Goal: Information Seeking & Learning: Learn about a topic

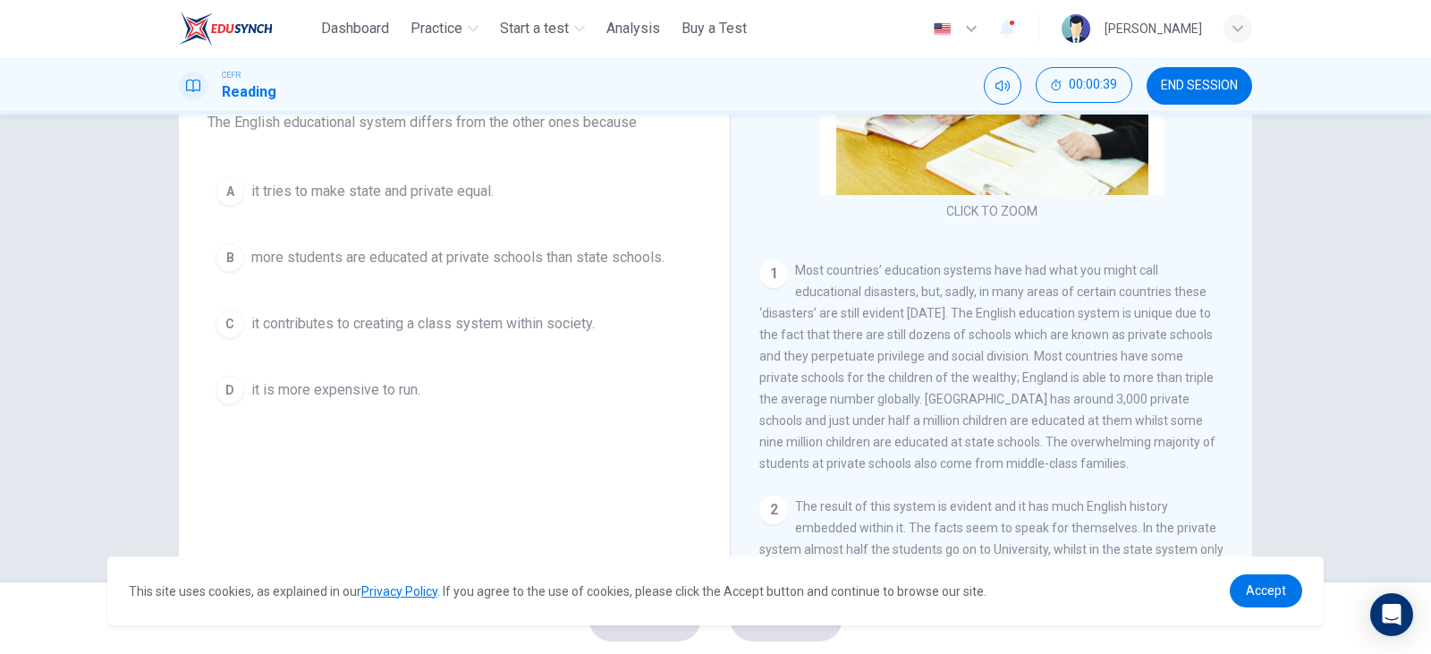
scroll to position [136, 0]
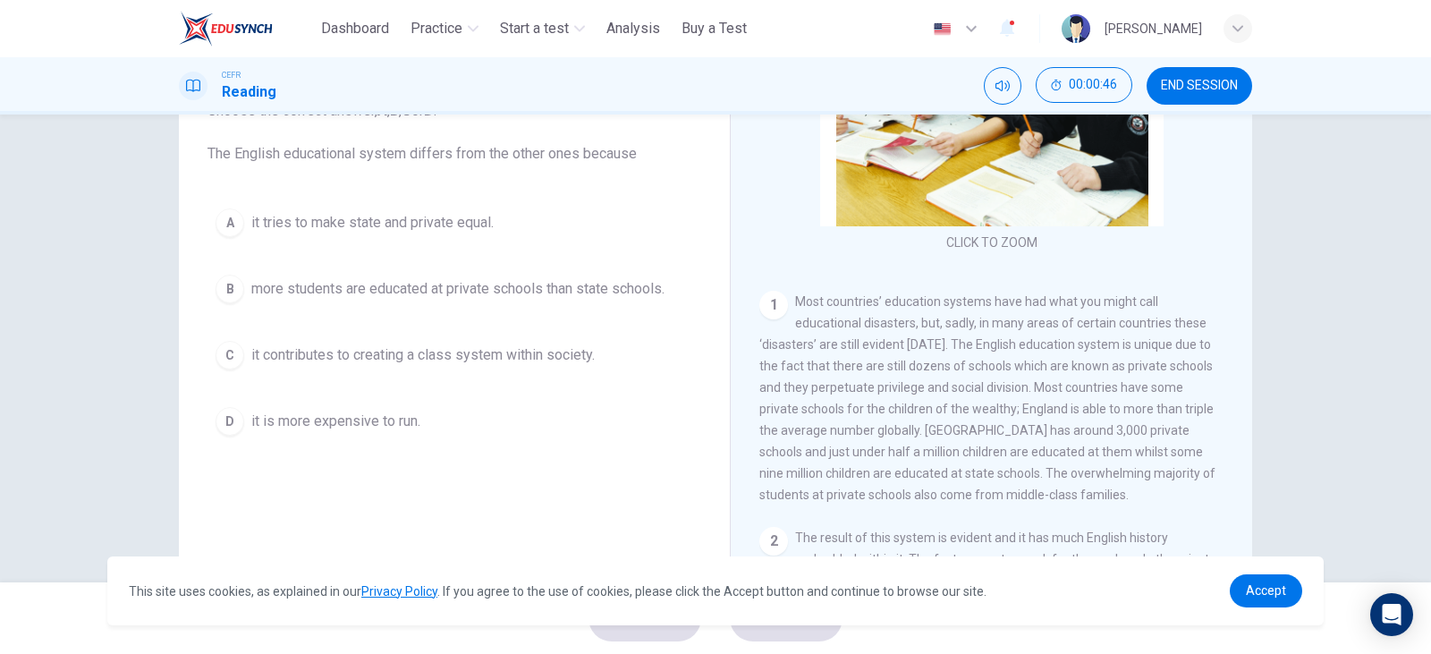
drag, startPoint x: 802, startPoint y: 394, endPoint x: 857, endPoint y: 391, distance: 54.7
click at [857, 391] on span "Most countries’ education systems have had what you might call educational disa…" at bounding box center [987, 398] width 456 height 208
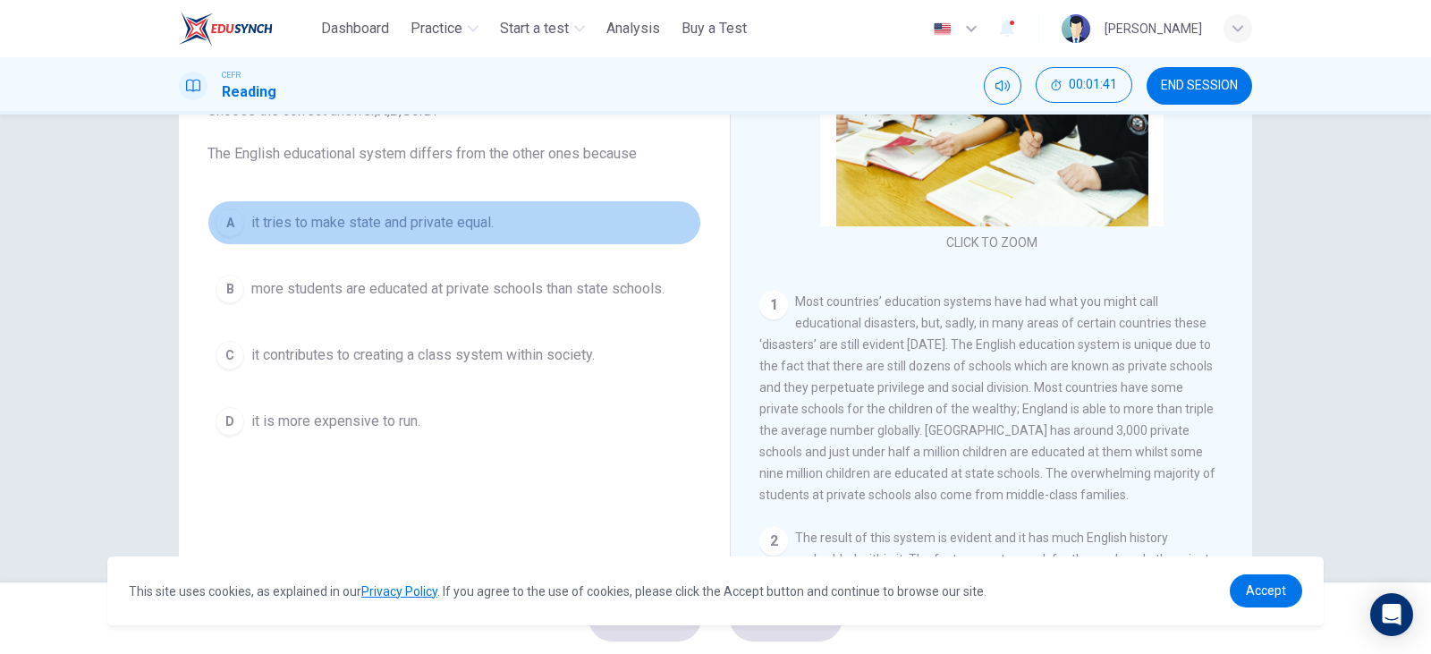
click at [356, 218] on span "it tries to make state and private equal." at bounding box center [372, 222] width 242 height 21
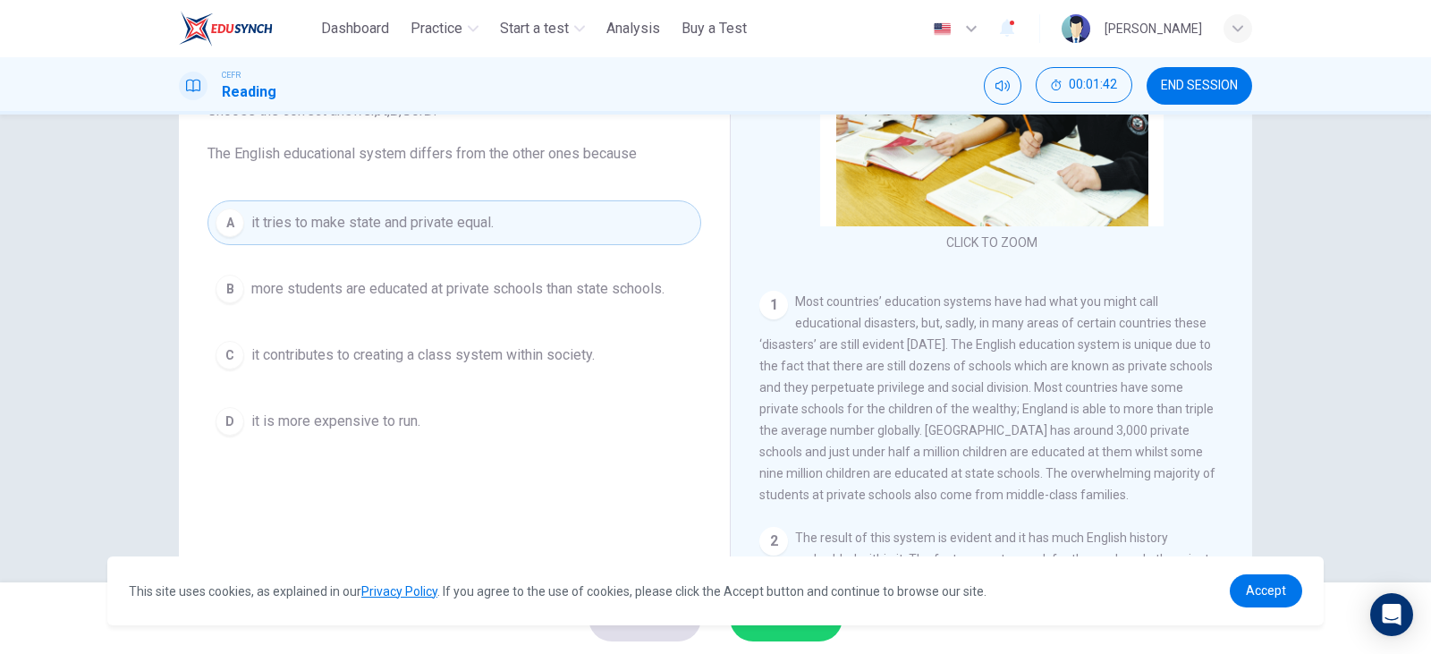
click at [801, 629] on span "SUBMIT" at bounding box center [777, 618] width 52 height 25
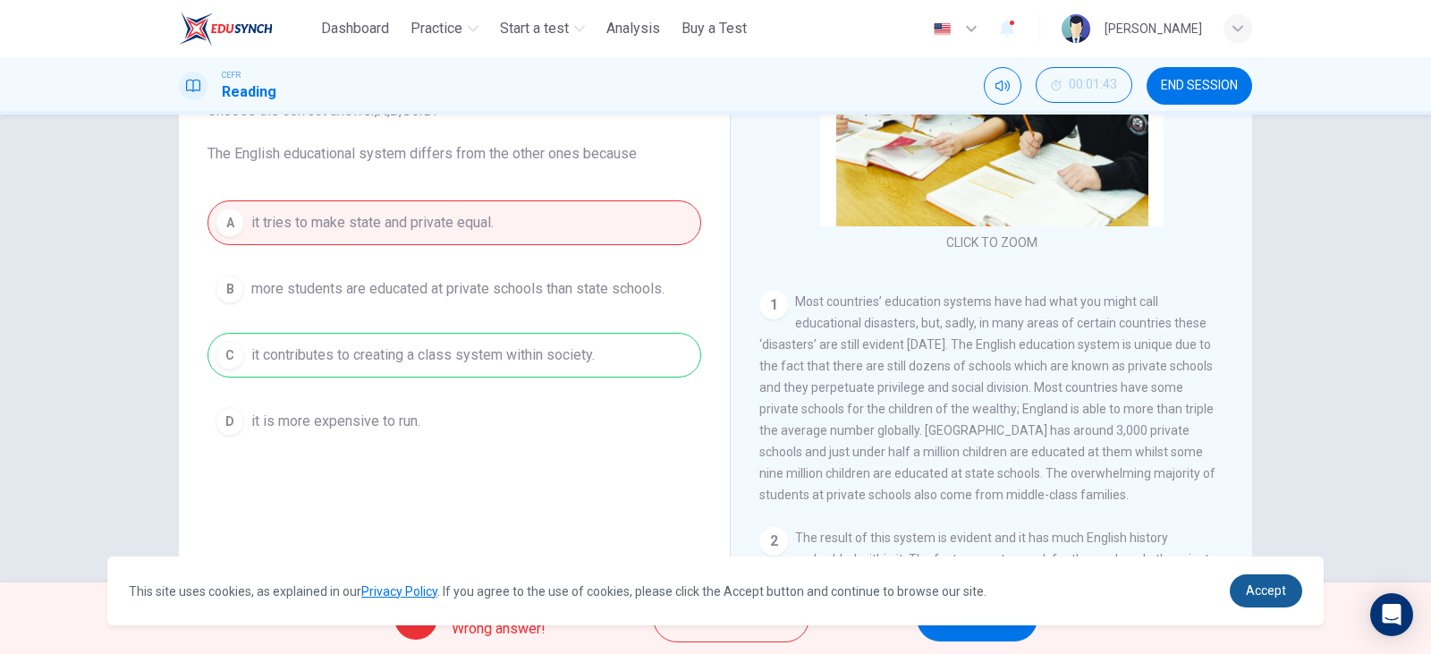
click at [1270, 591] on span "Accept" at bounding box center [1266, 590] width 40 height 14
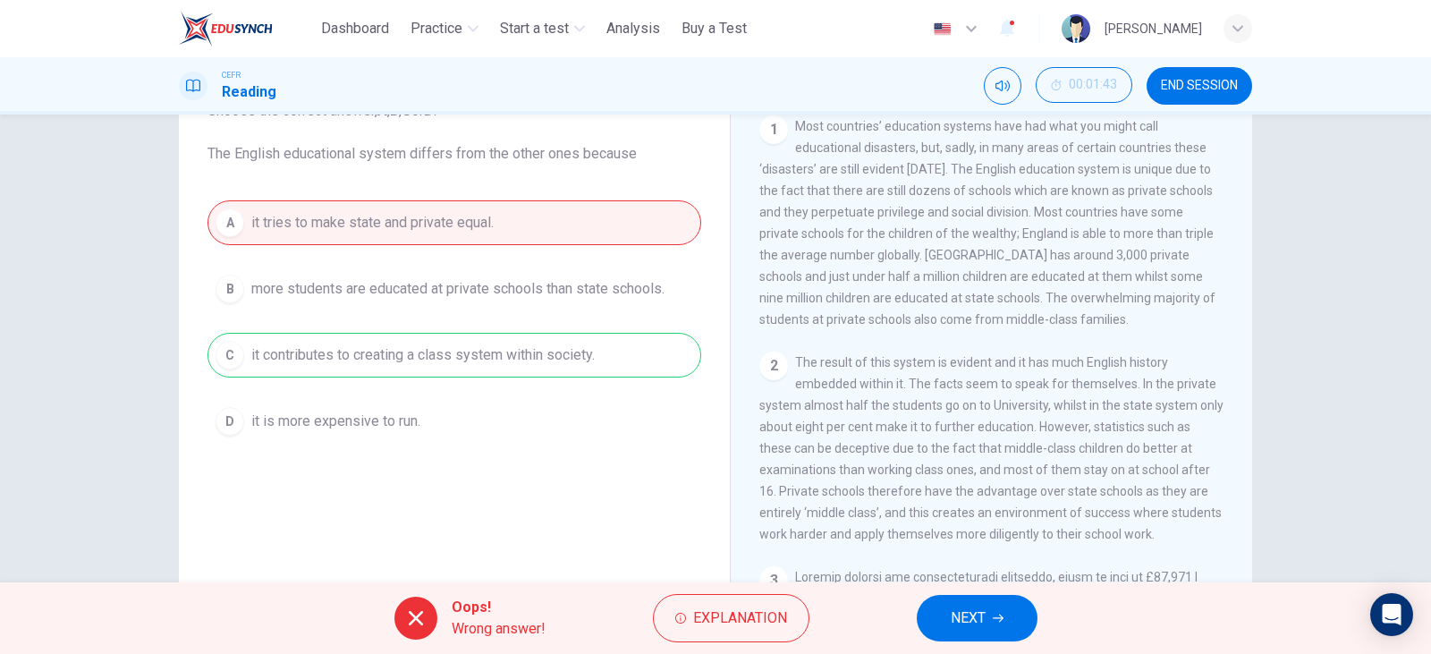
scroll to position [358, 0]
click at [805, 604] on button "Explanation" at bounding box center [731, 618] width 157 height 48
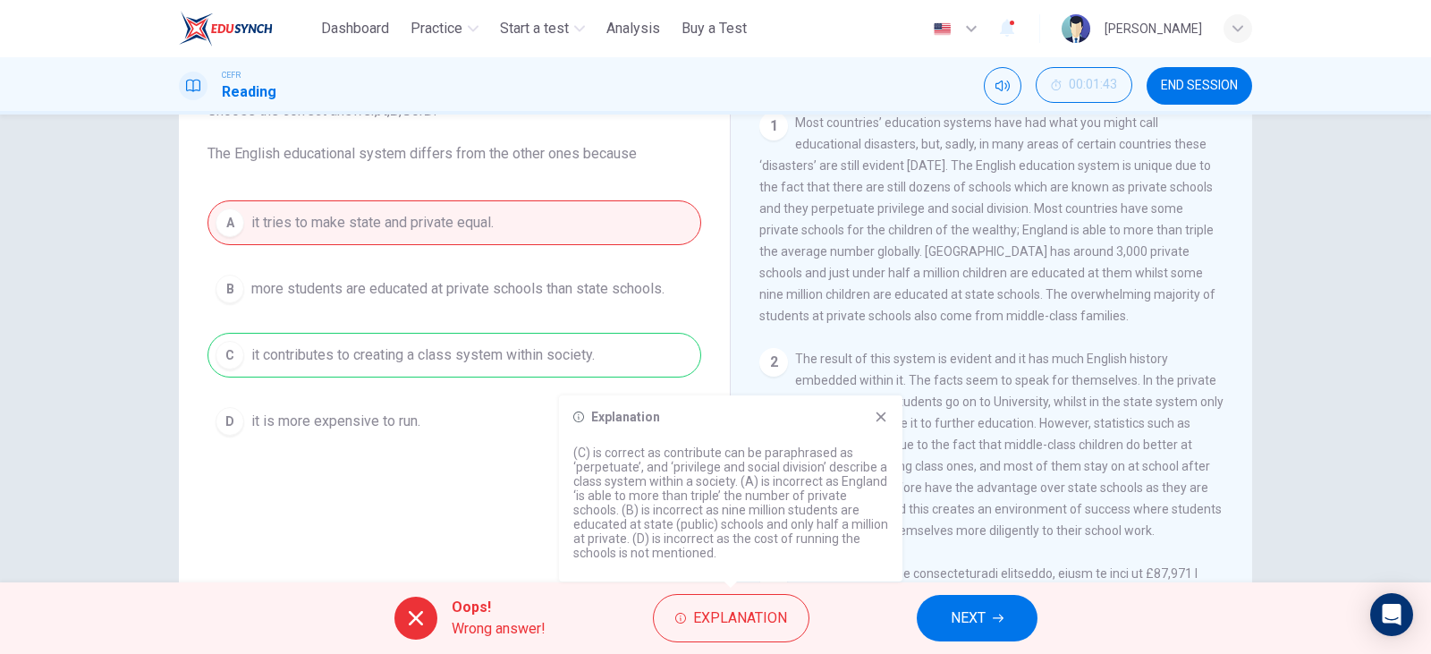
drag, startPoint x: 576, startPoint y: 466, endPoint x: 642, endPoint y: 470, distance: 66.3
click at [642, 470] on p "(C) is correct as contribute can be paraphrased as ‘perpetuate’, and ‘privilege…" at bounding box center [730, 502] width 315 height 114
click at [1206, 93] on button "END SESSION" at bounding box center [1200, 86] width 106 height 38
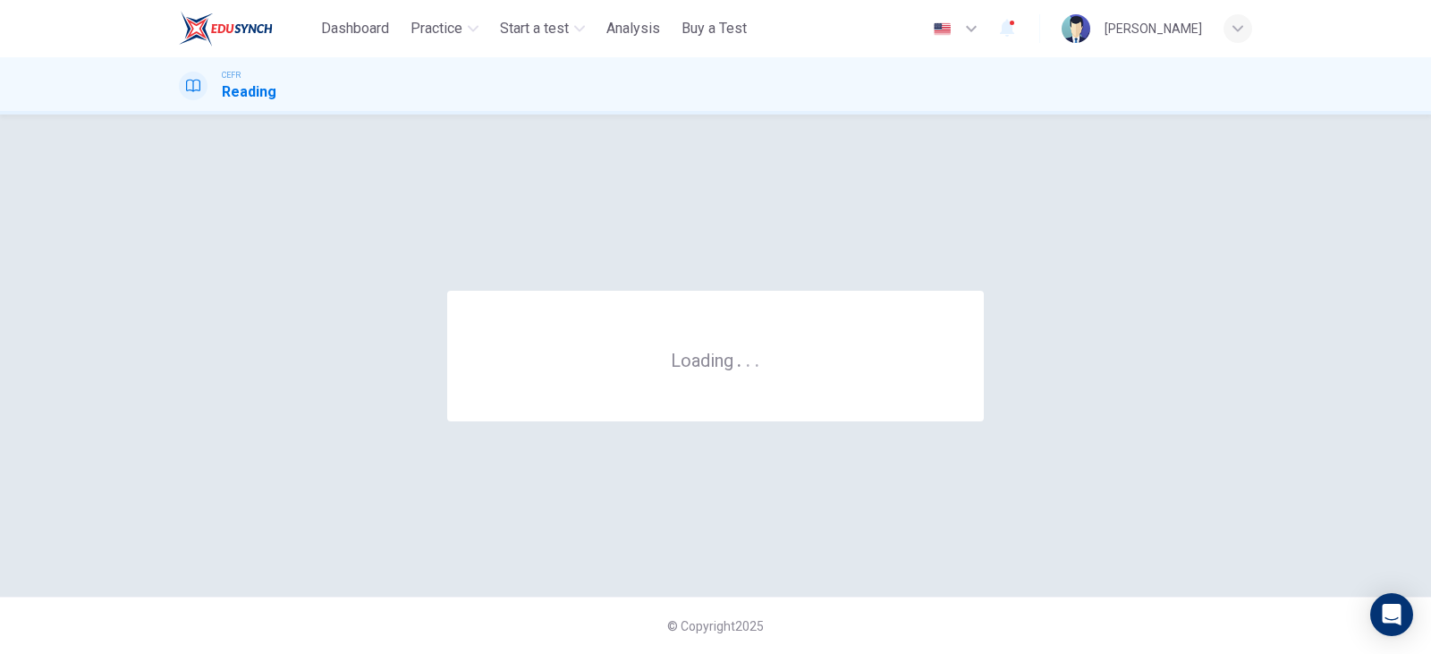
scroll to position [0, 0]
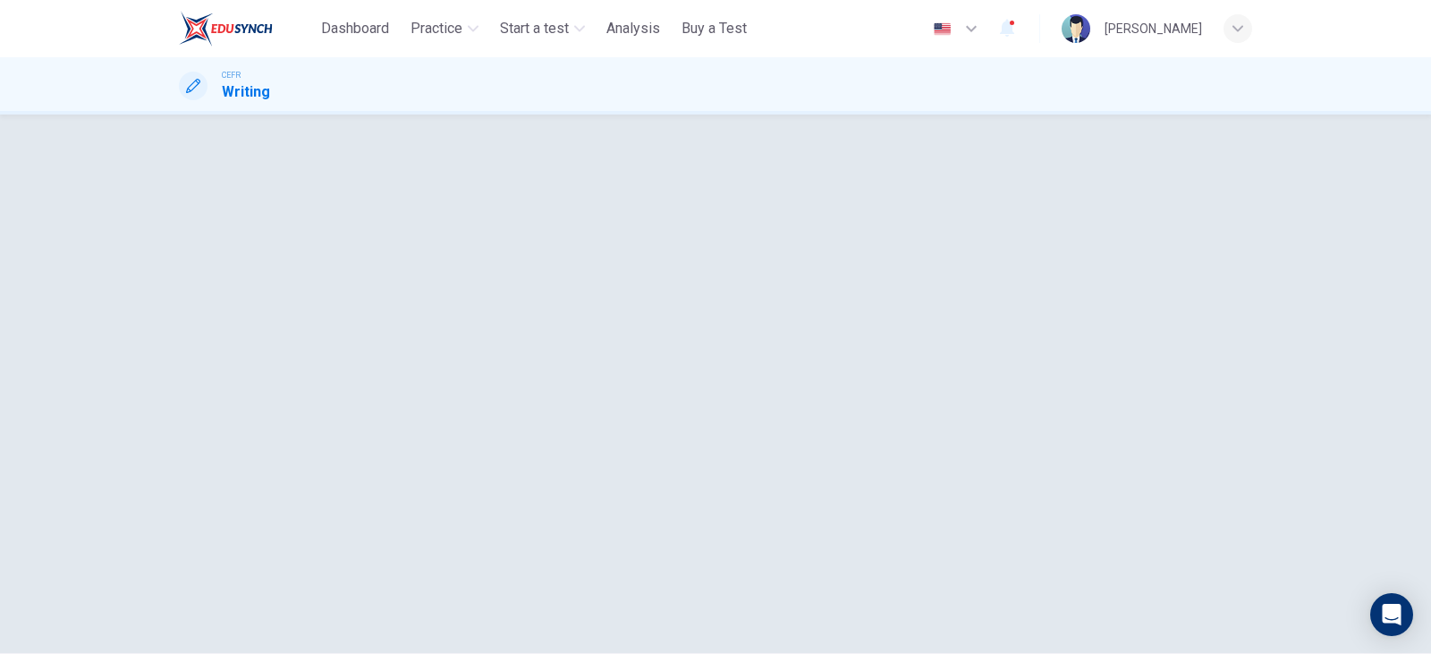
scroll to position [179, 0]
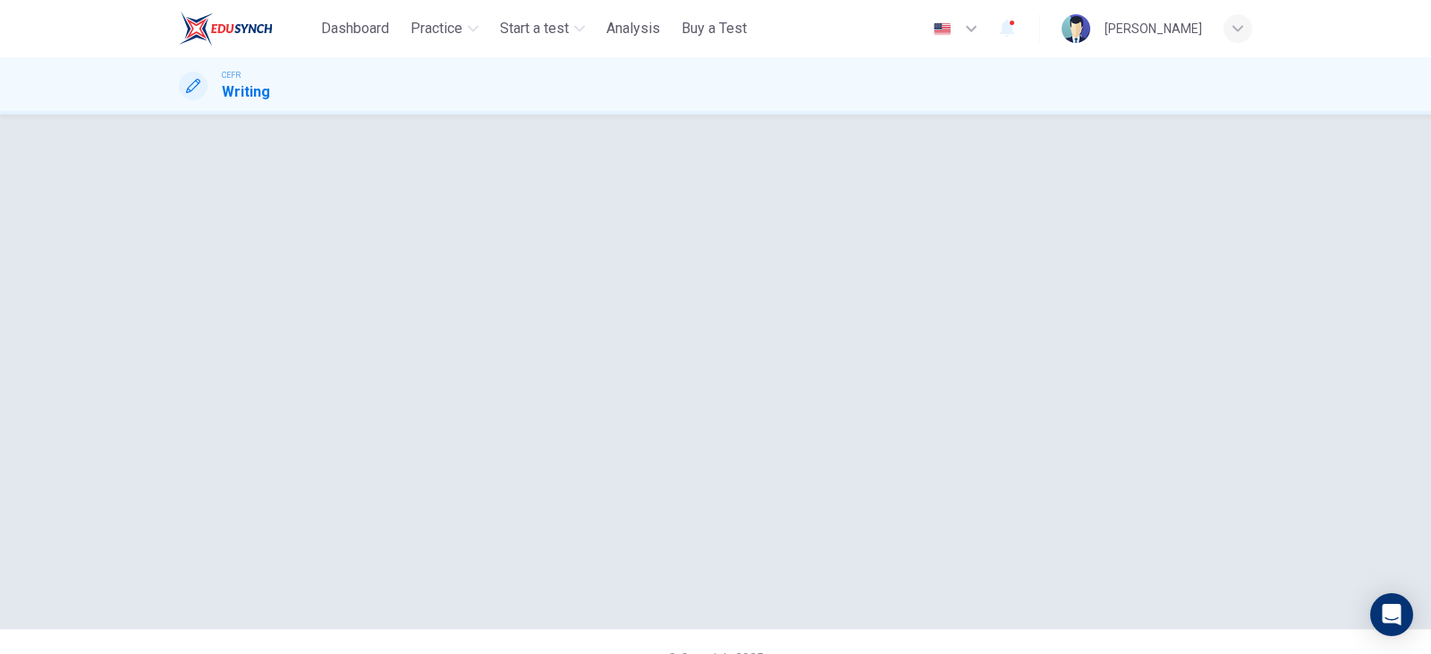
click at [182, 13] on button "button" at bounding box center [181, 4] width 4 height 17
click at [259, 77] on button "Sounds good!" at bounding box center [219, 68] width 80 height 17
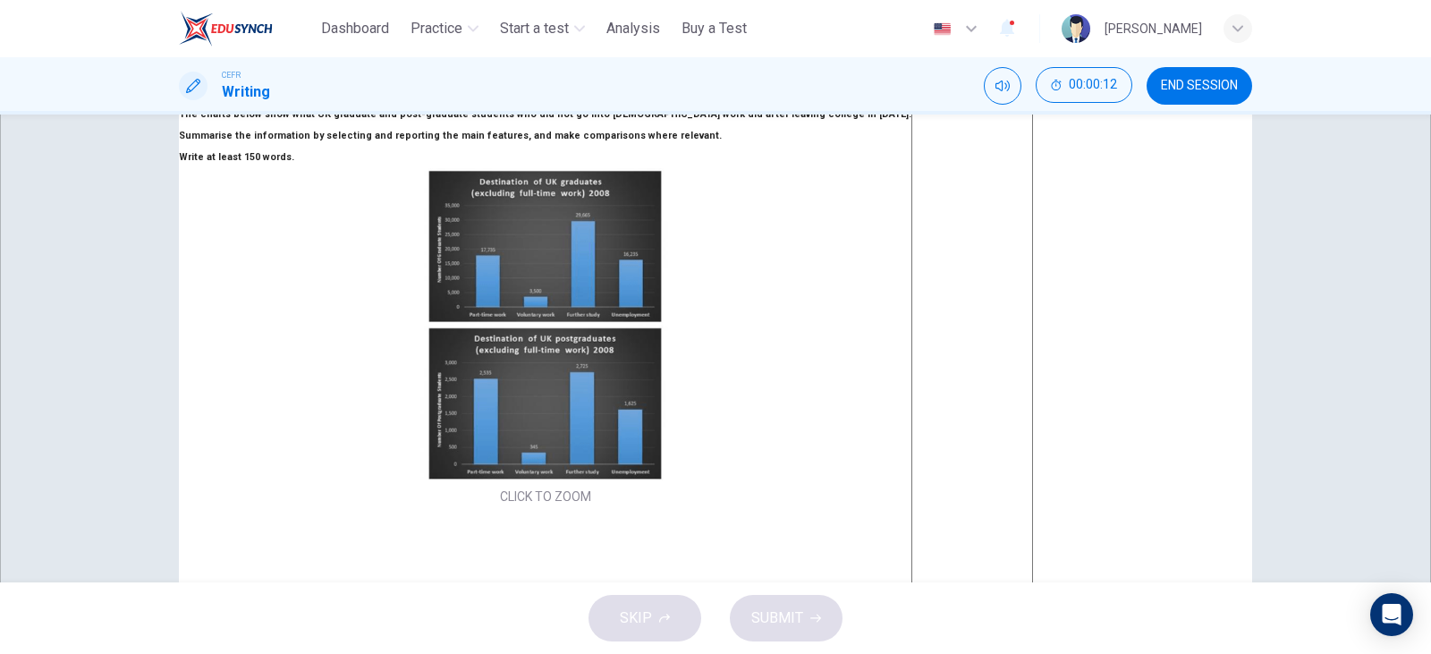
scroll to position [259, 0]
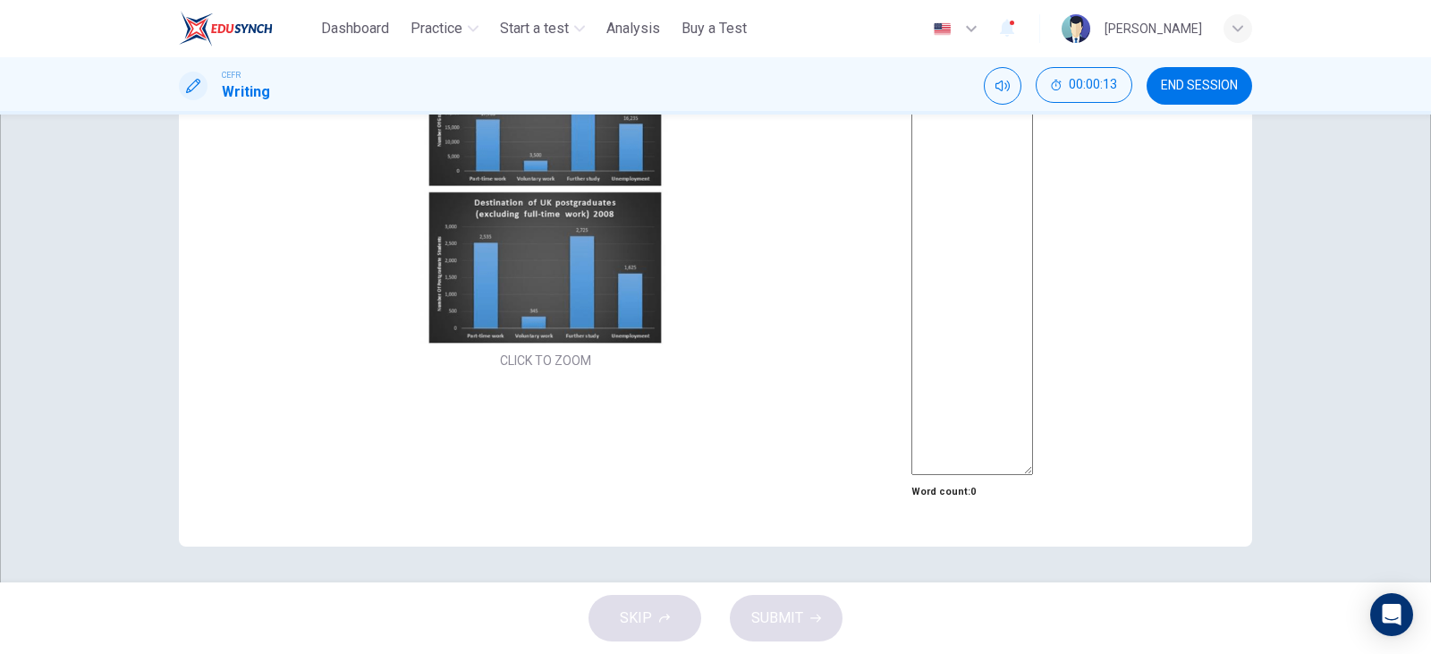
click at [638, 349] on button "Click to Zoom" at bounding box center [716, 327] width 156 height 43
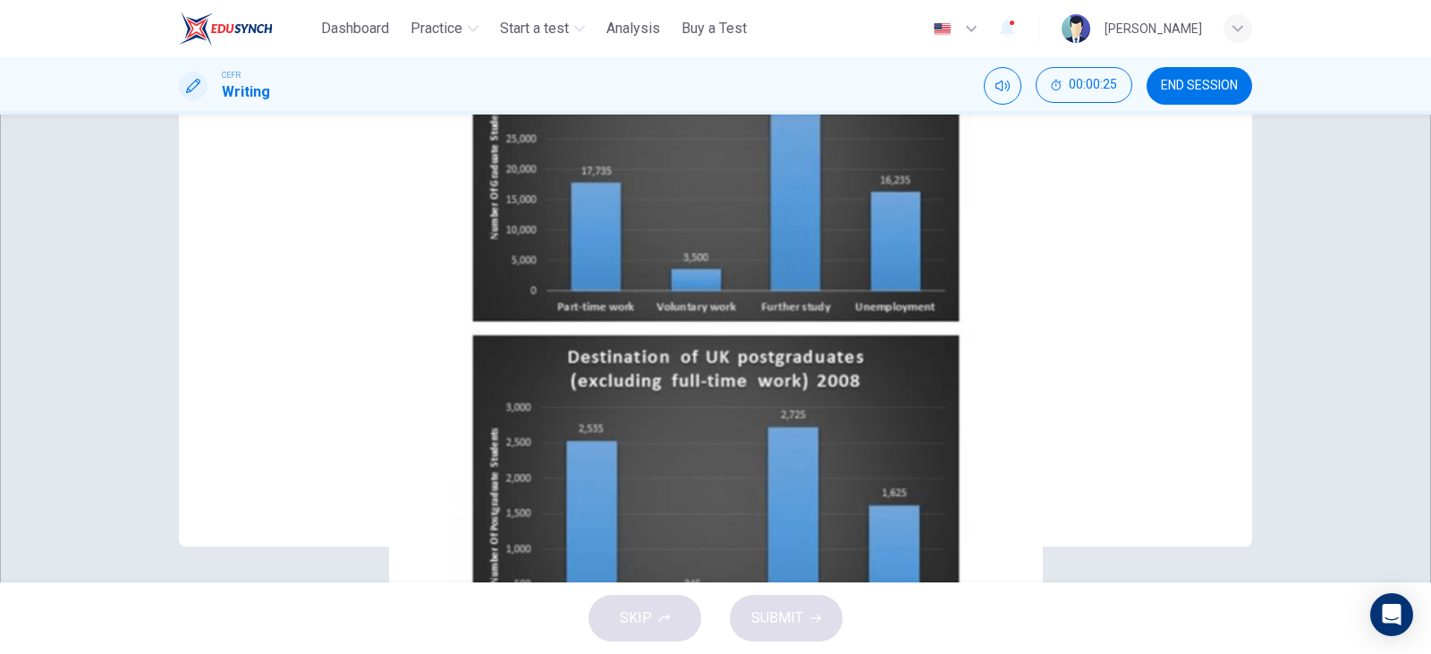
click at [1177, 386] on img at bounding box center [715, 327] width 1431 height 654
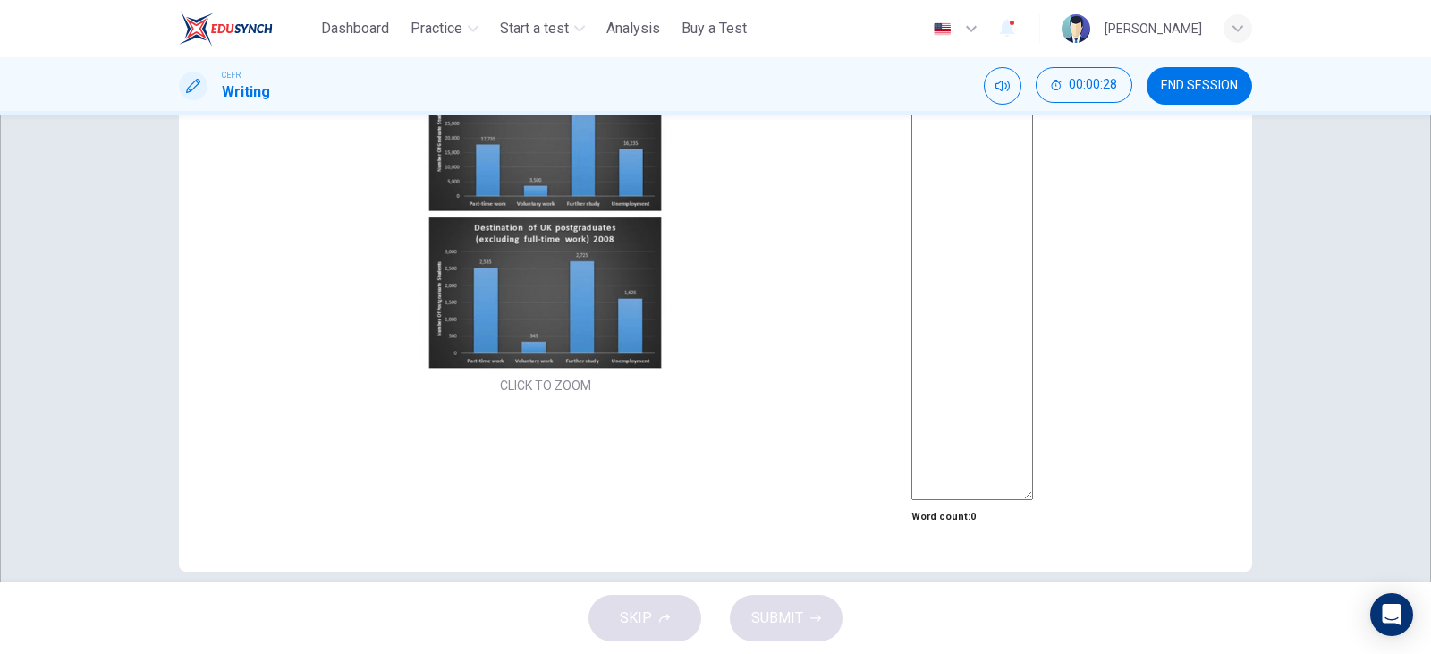
scroll to position [80, 0]
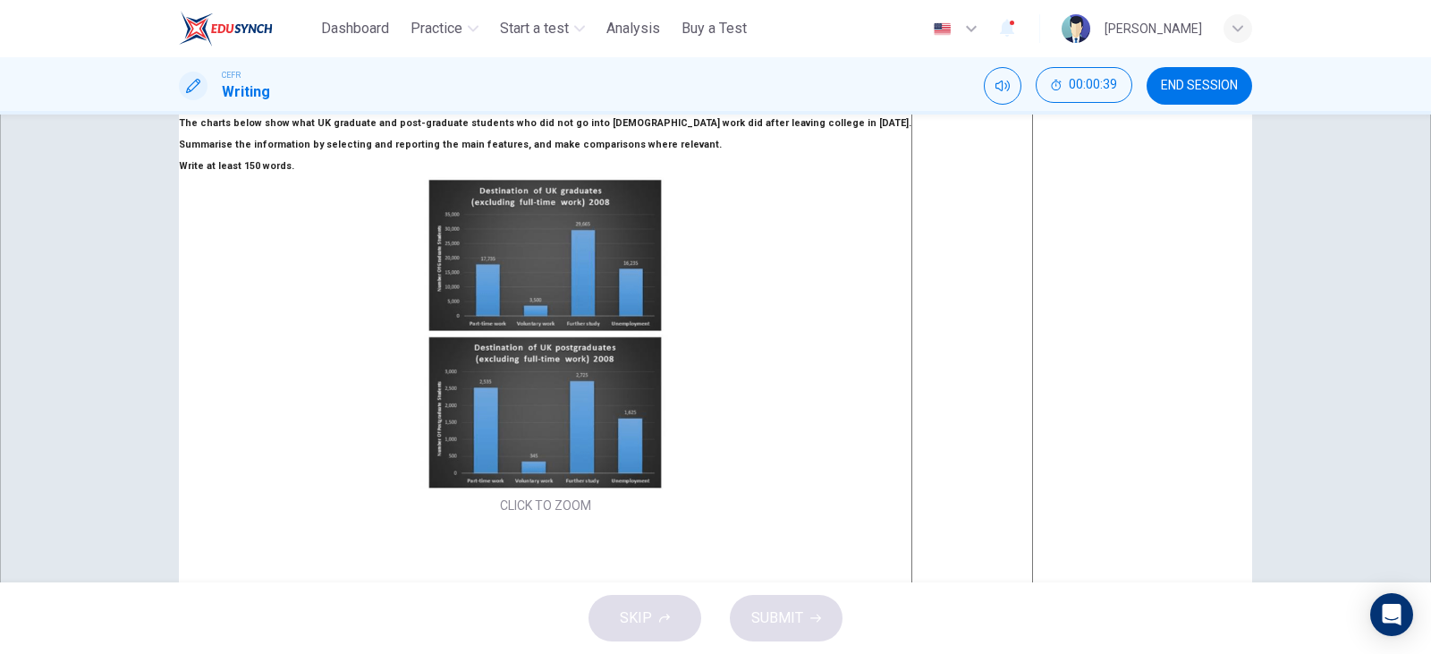
click at [479, 456] on div "Click to Zoom" at bounding box center [715, 327] width 1431 height 654
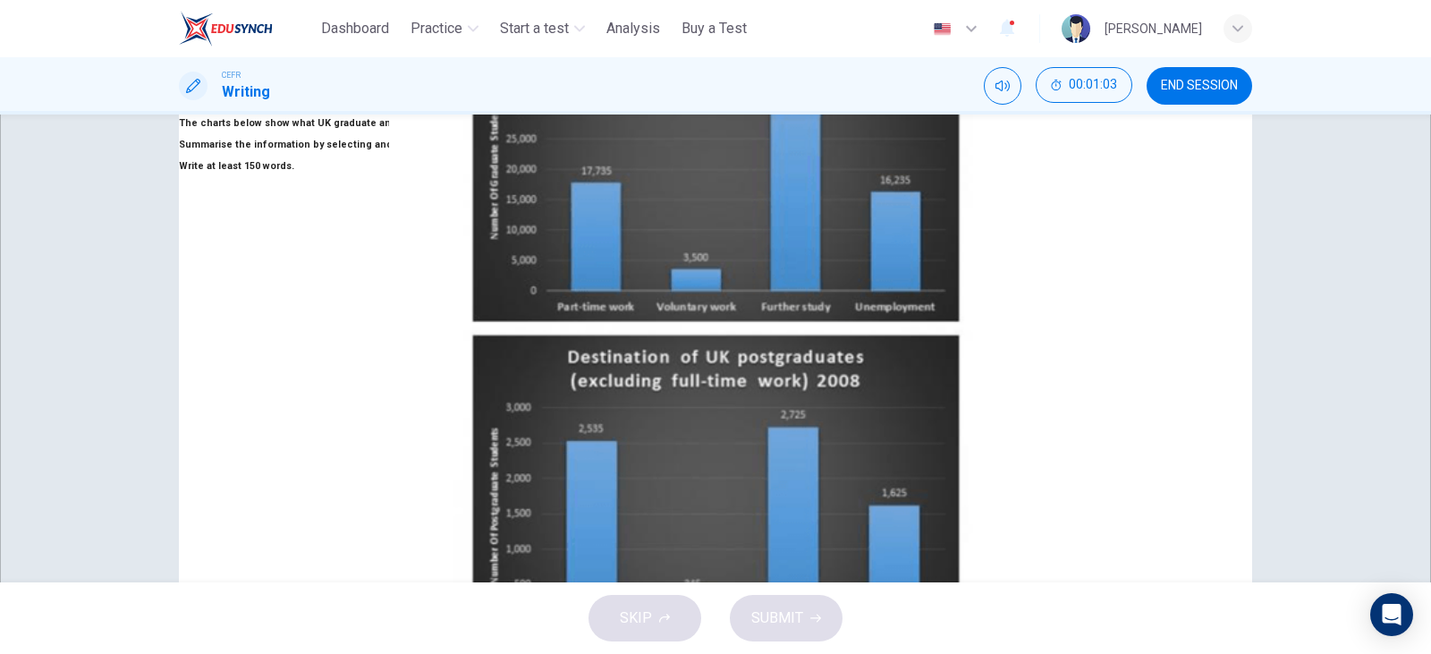
click at [1139, 244] on img at bounding box center [715, 327] width 1431 height 654
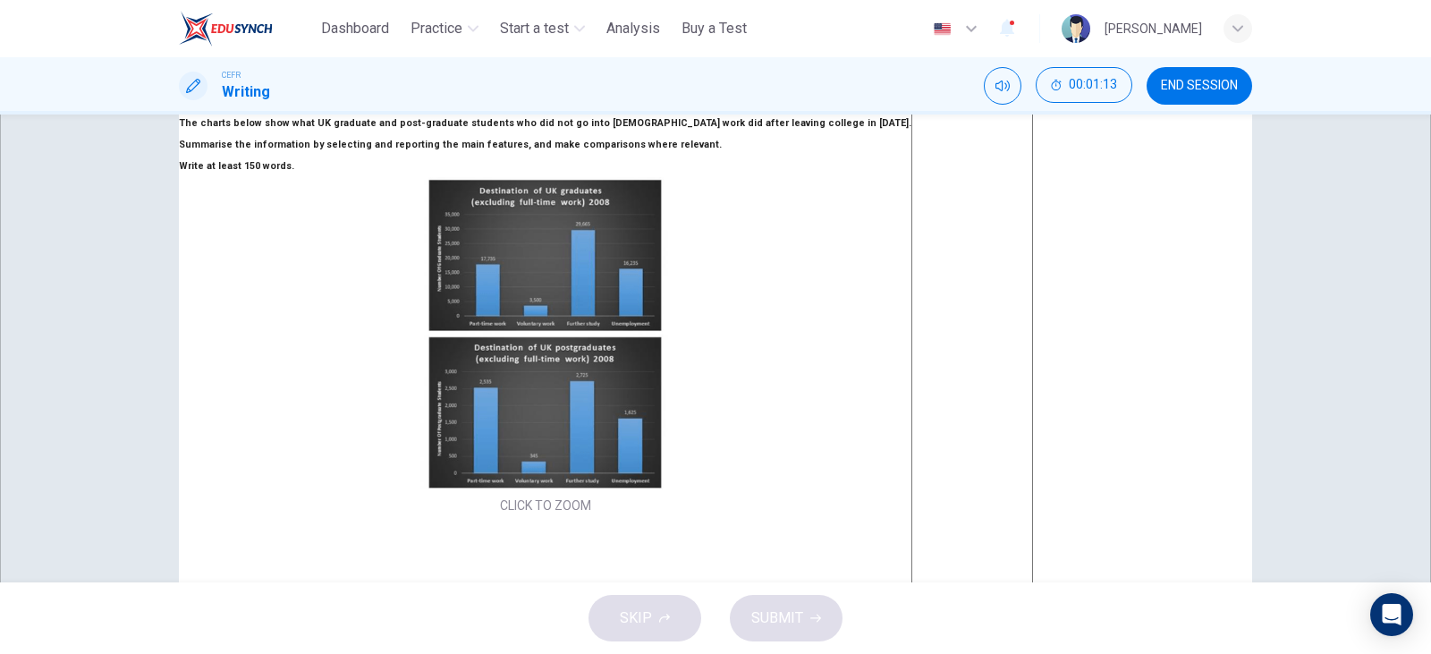
click at [638, 349] on button "Click to Zoom" at bounding box center [716, 327] width 156 height 43
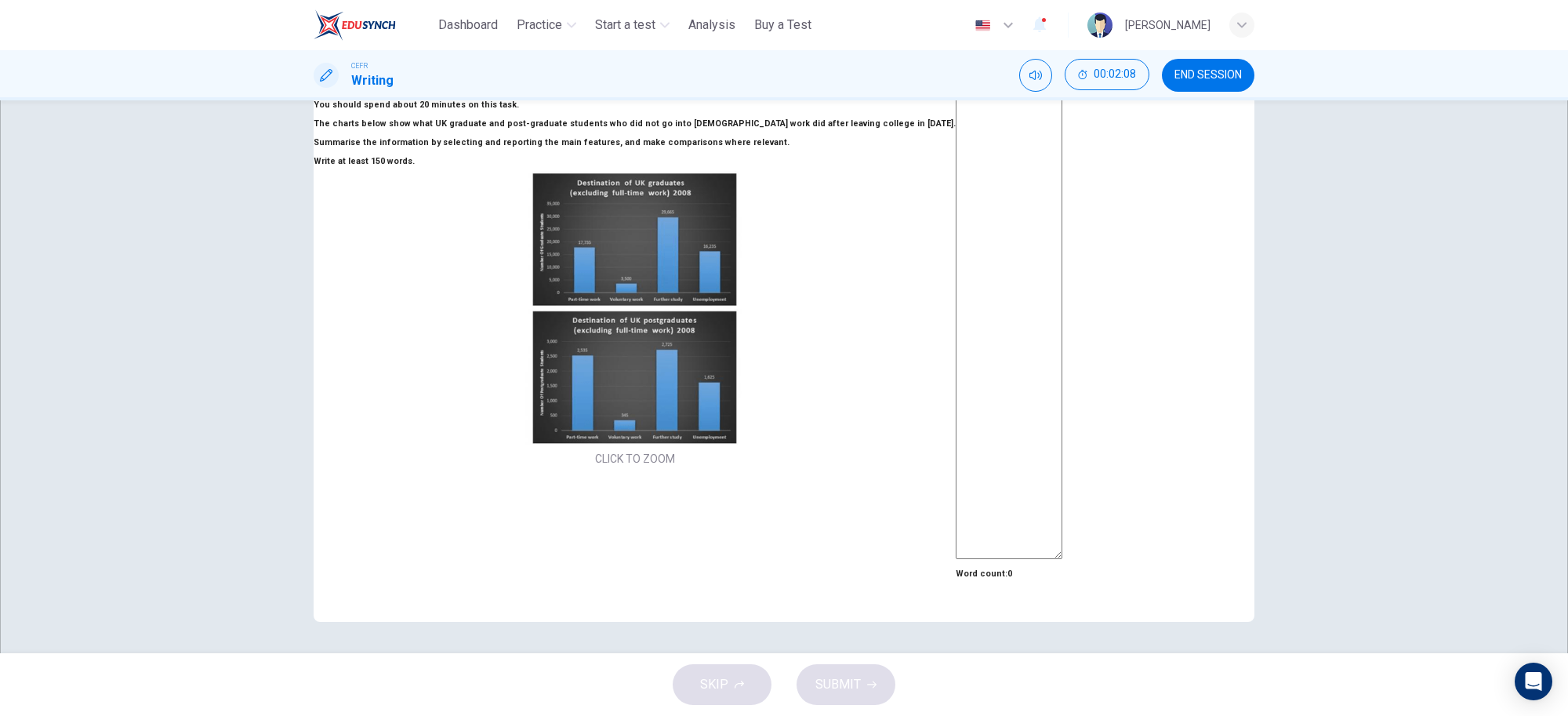
scroll to position [61, 0]
click at [1253, 190] on div "Writing Task 1 You should spend about 20 minutes on this task. The charts below…" at bounding box center [784, 376] width 1568 height 553
drag, startPoint x: 413, startPoint y: 241, endPoint x: 358, endPoint y: 230, distance: 56.1
click at [358, 152] on h6 "Summarise the information by selecting and reporting the main features, and mak…" at bounding box center [635, 142] width 642 height 18
click at [955, 153] on textarea at bounding box center [1009, 327] width 107 height 464
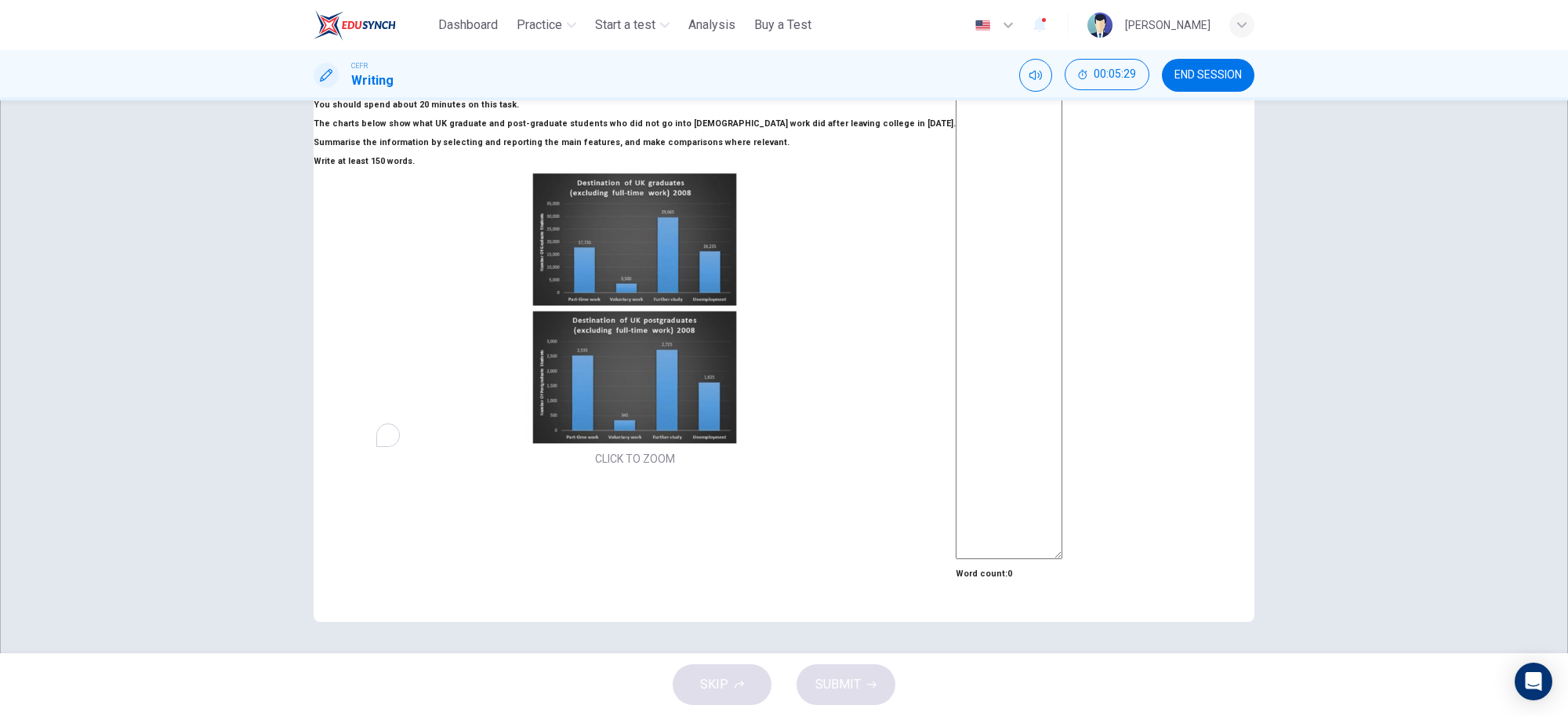
click at [969, 184] on textarea "To enrich screen reader interactions, please activate Accessibility in Grammarl…" at bounding box center [1009, 327] width 107 height 464
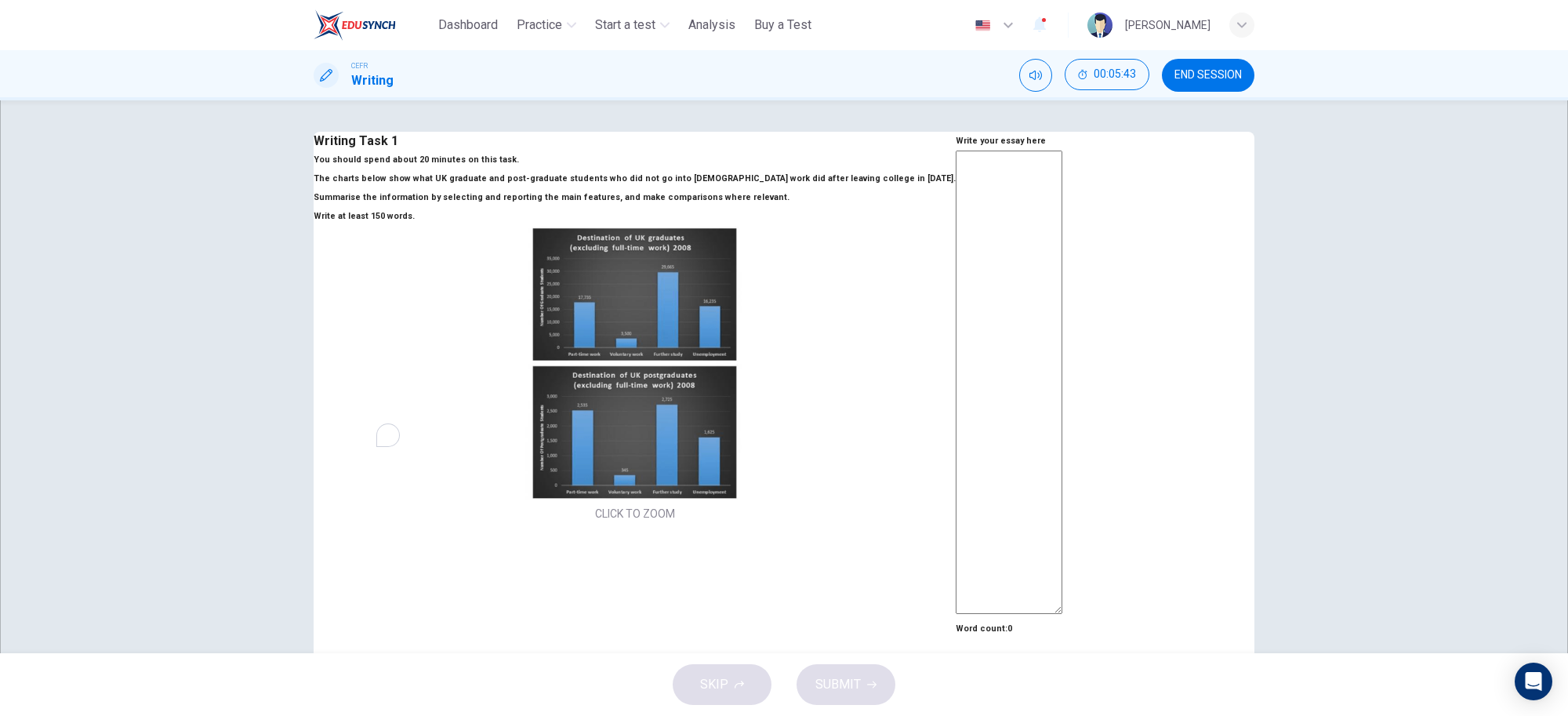
click at [1238, 71] on span "END SESSION" at bounding box center [1208, 75] width 67 height 12
click at [1209, 74] on span "END SESSION" at bounding box center [1208, 75] width 67 height 12
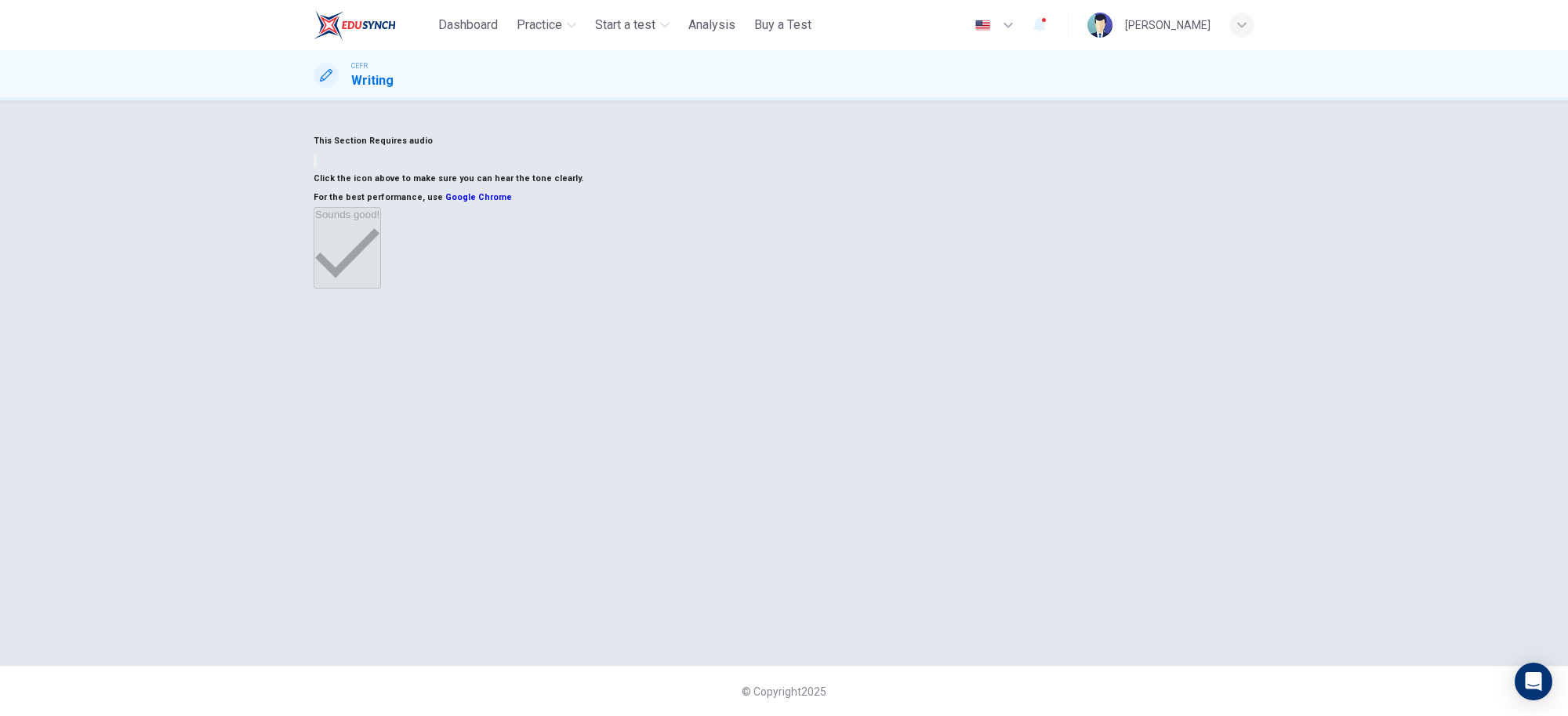
click at [316, 164] on icon "button" at bounding box center [316, 164] width 0 height 0
click at [381, 288] on button "Sounds good!" at bounding box center [347, 247] width 67 height 82
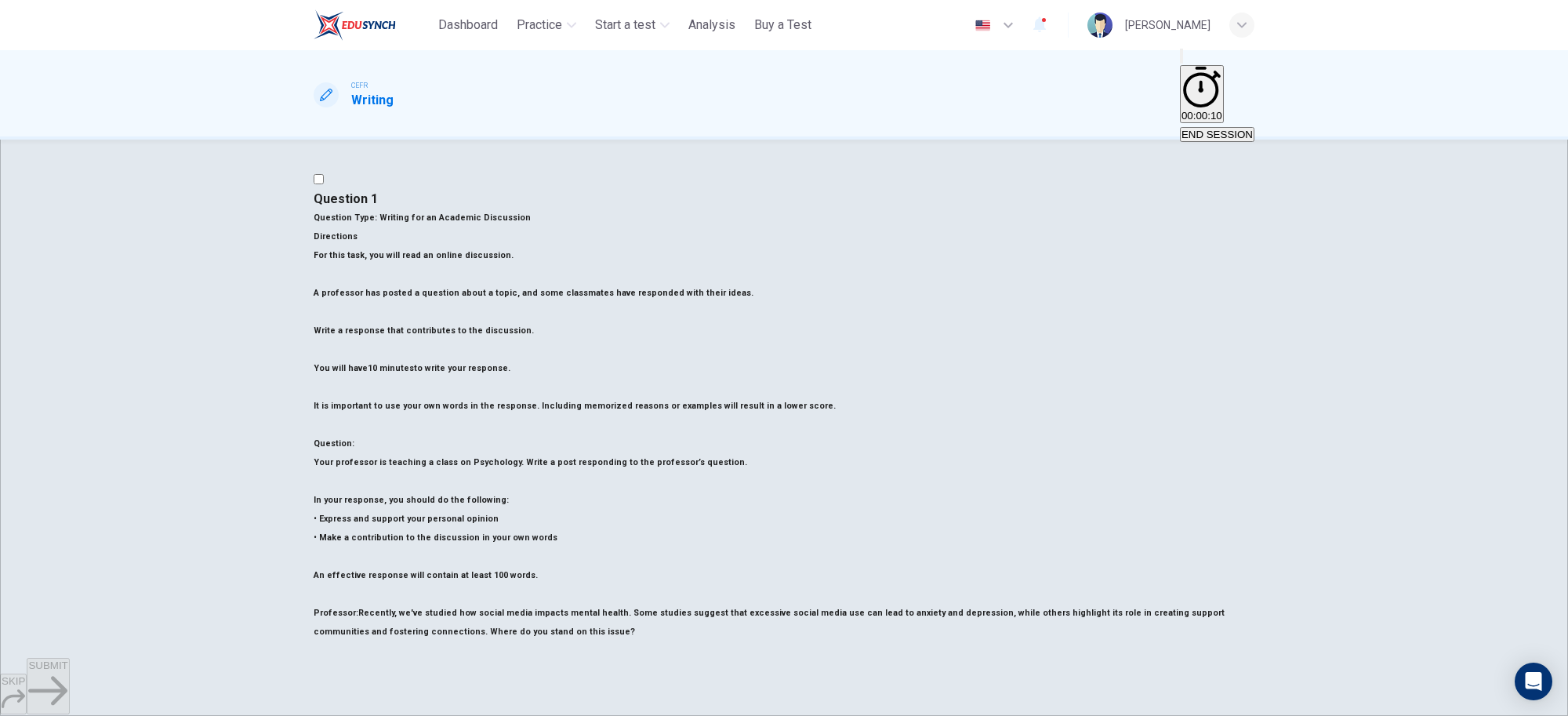
drag, startPoint x: 337, startPoint y: 173, endPoint x: 488, endPoint y: 400, distance: 272.6
click at [488, 400] on div "Question 1 Question Type : Writing for an Academic Discussion Directions For th…" at bounding box center [784, 593] width 940 height 809
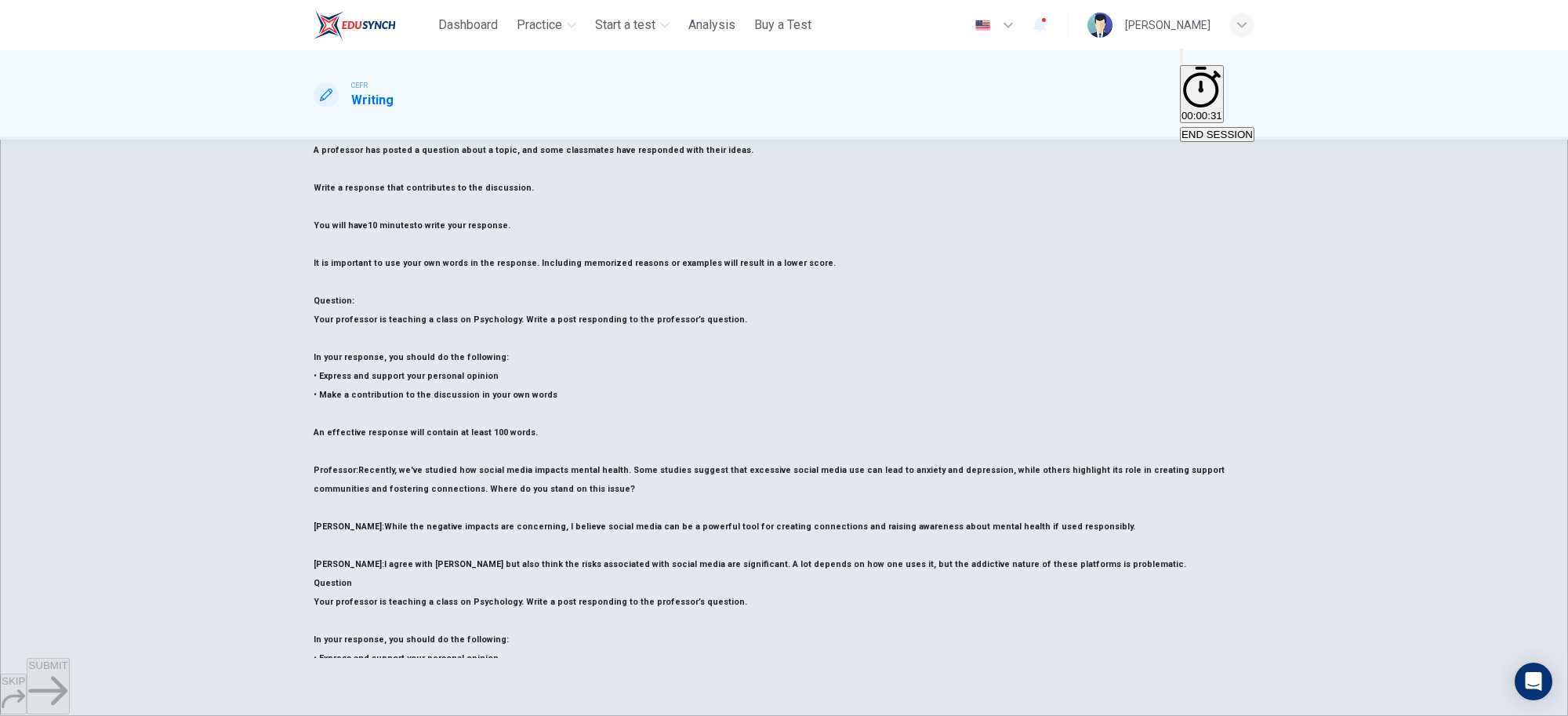
scroll to position [144, 0]
drag, startPoint x: 1392, startPoint y: 350, endPoint x: 1380, endPoint y: 349, distance: 12.0
click at [1392, 349] on div "Question 1 Question Type : Writing for an Academic Discussion Directions For th…" at bounding box center [784, 398] width 1568 height 518
click at [1207, 129] on span "END SESSION" at bounding box center [1217, 134] width 71 height 11
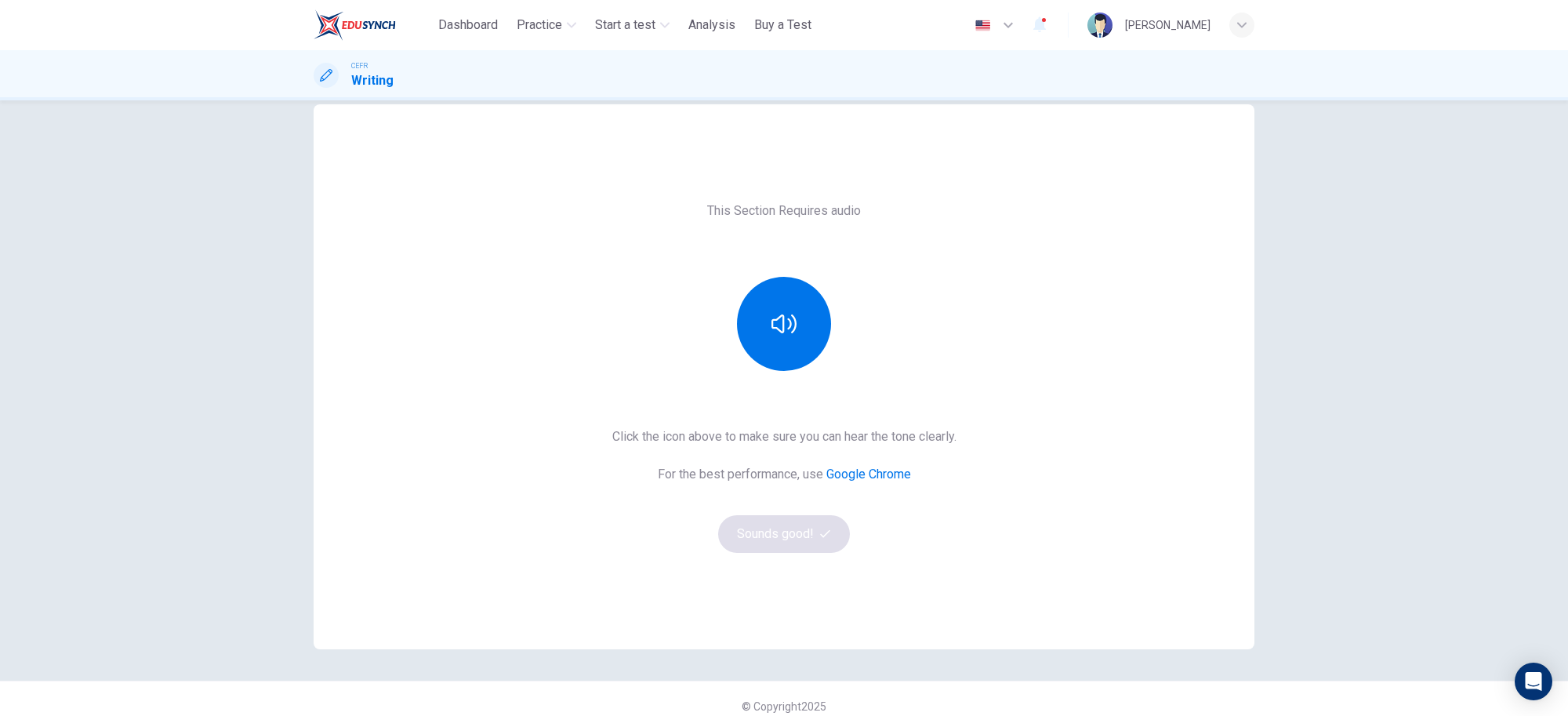
scroll to position [41, 0]
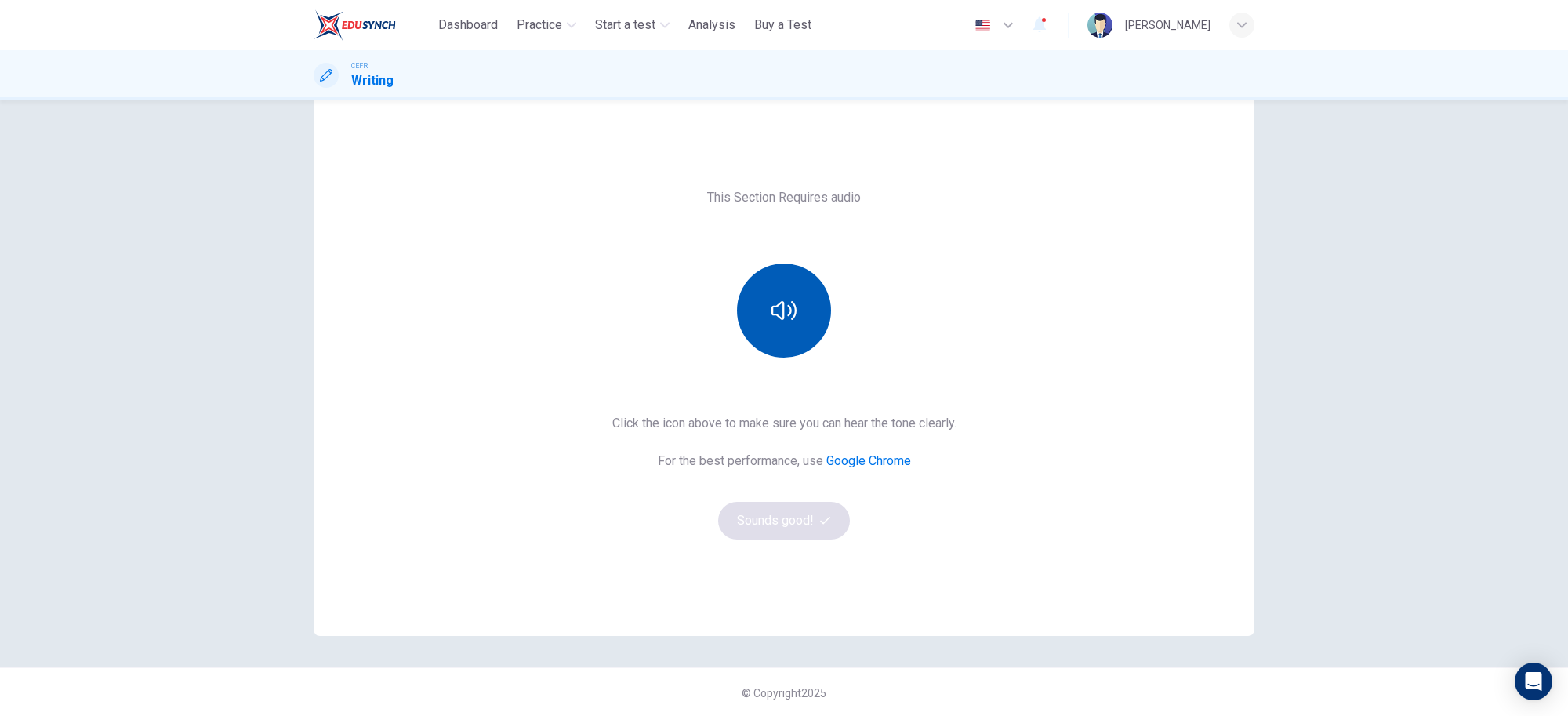
click at [767, 284] on button "button" at bounding box center [784, 310] width 94 height 94
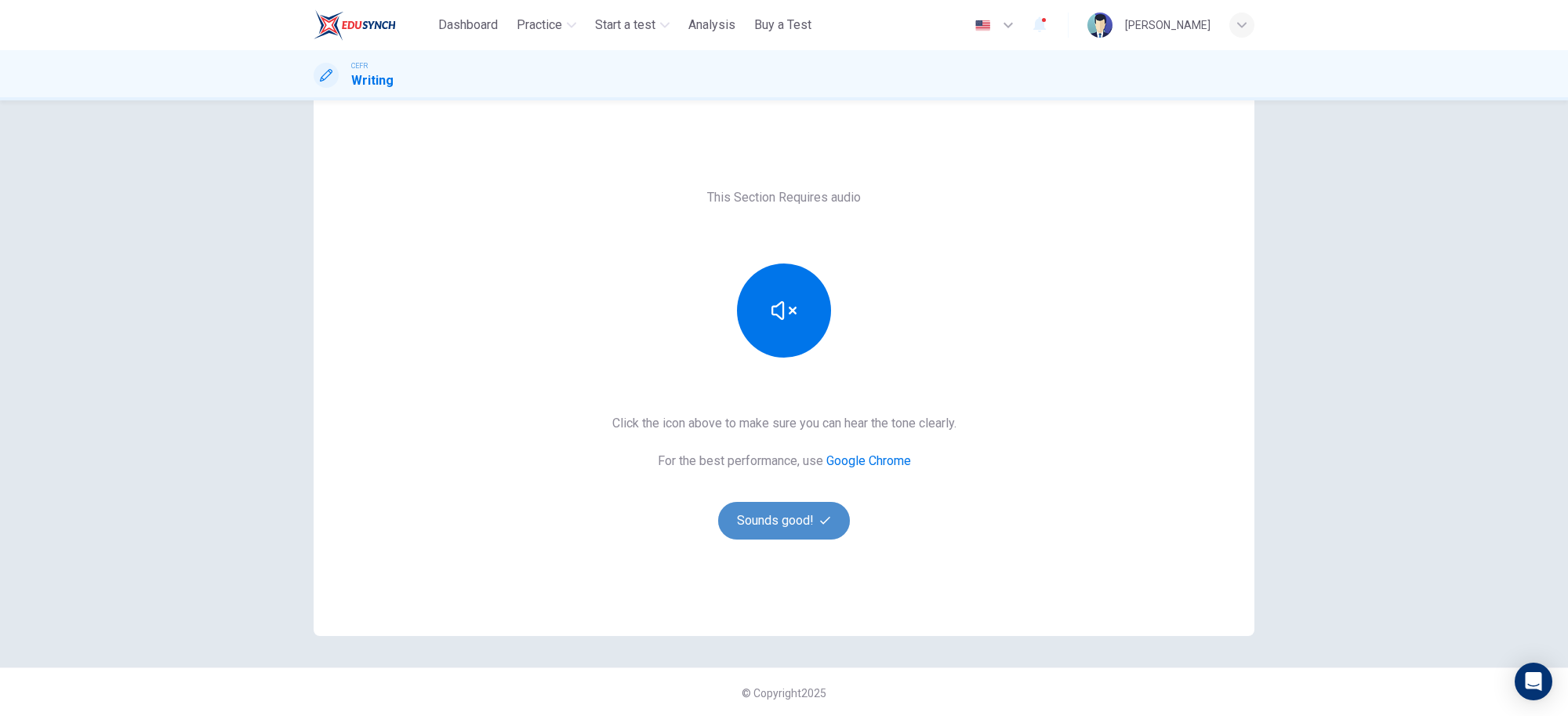
click at [808, 507] on button "Sounds good!" at bounding box center [784, 520] width 131 height 38
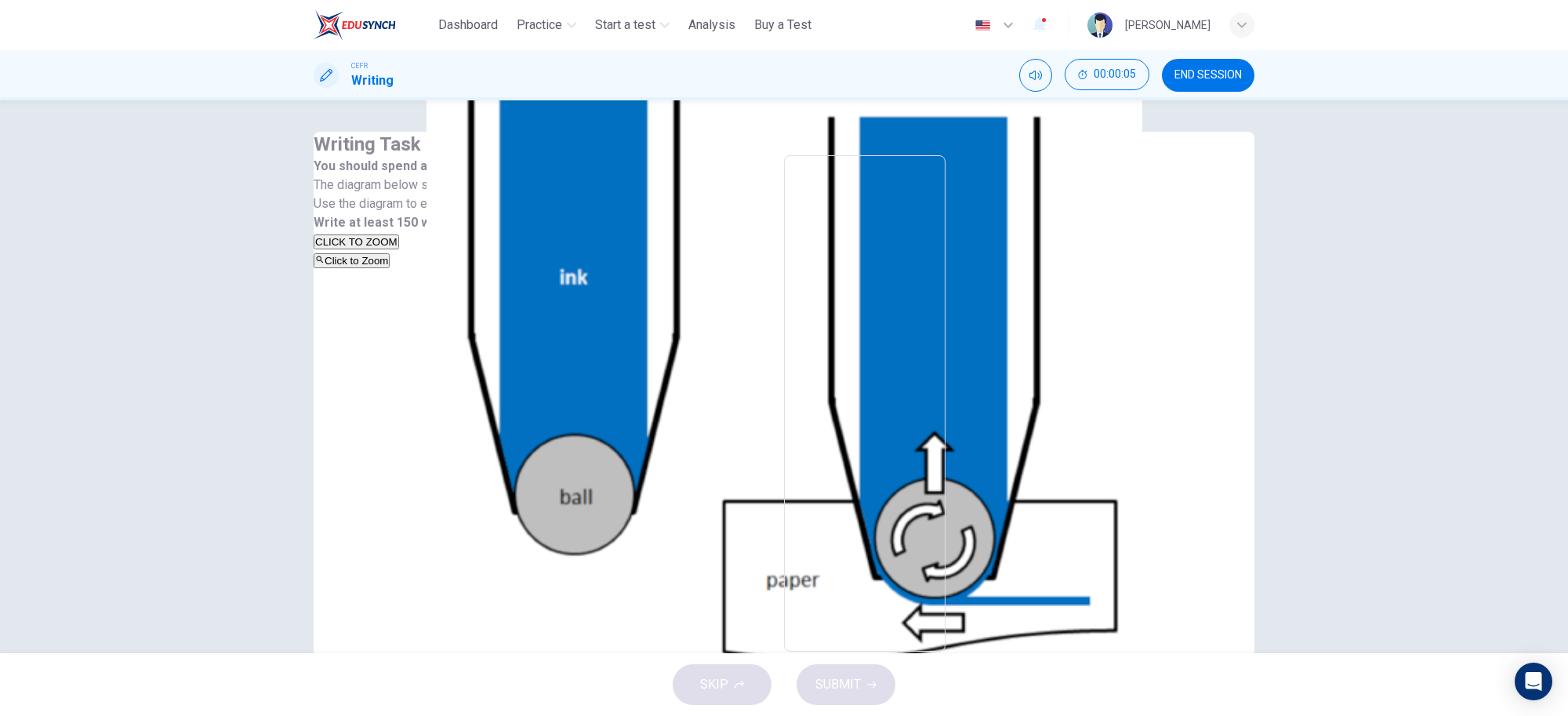
scroll to position [53, 0]
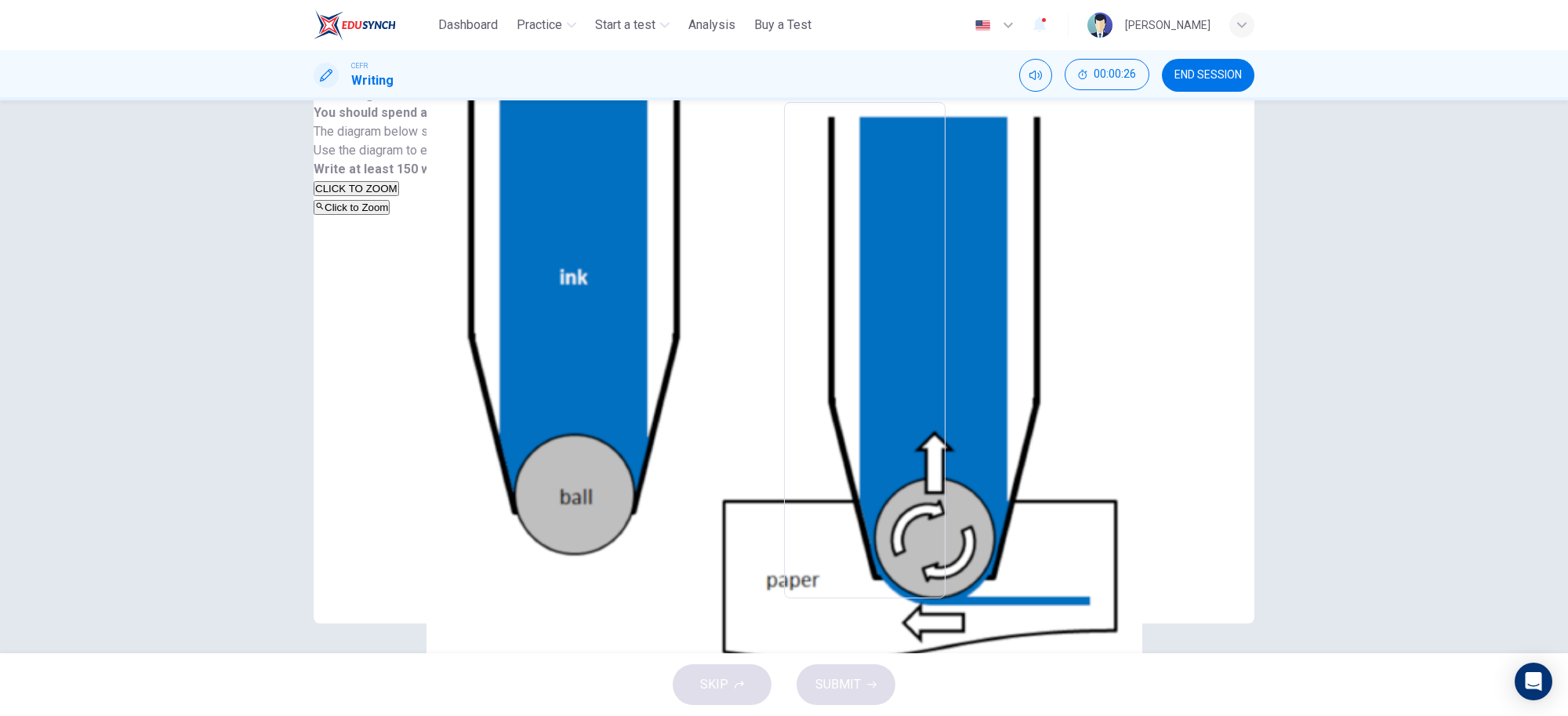
click at [564, 216] on div "Click to Zoom" at bounding box center [486, 206] width 345 height 18
click at [1361, 368] on img at bounding box center [784, 358] width 1568 height 716
click at [76, 715] on button "button" at bounding box center [74, 725] width 4 height 15
click at [1235, 71] on span "END SESSION" at bounding box center [1208, 75] width 67 height 12
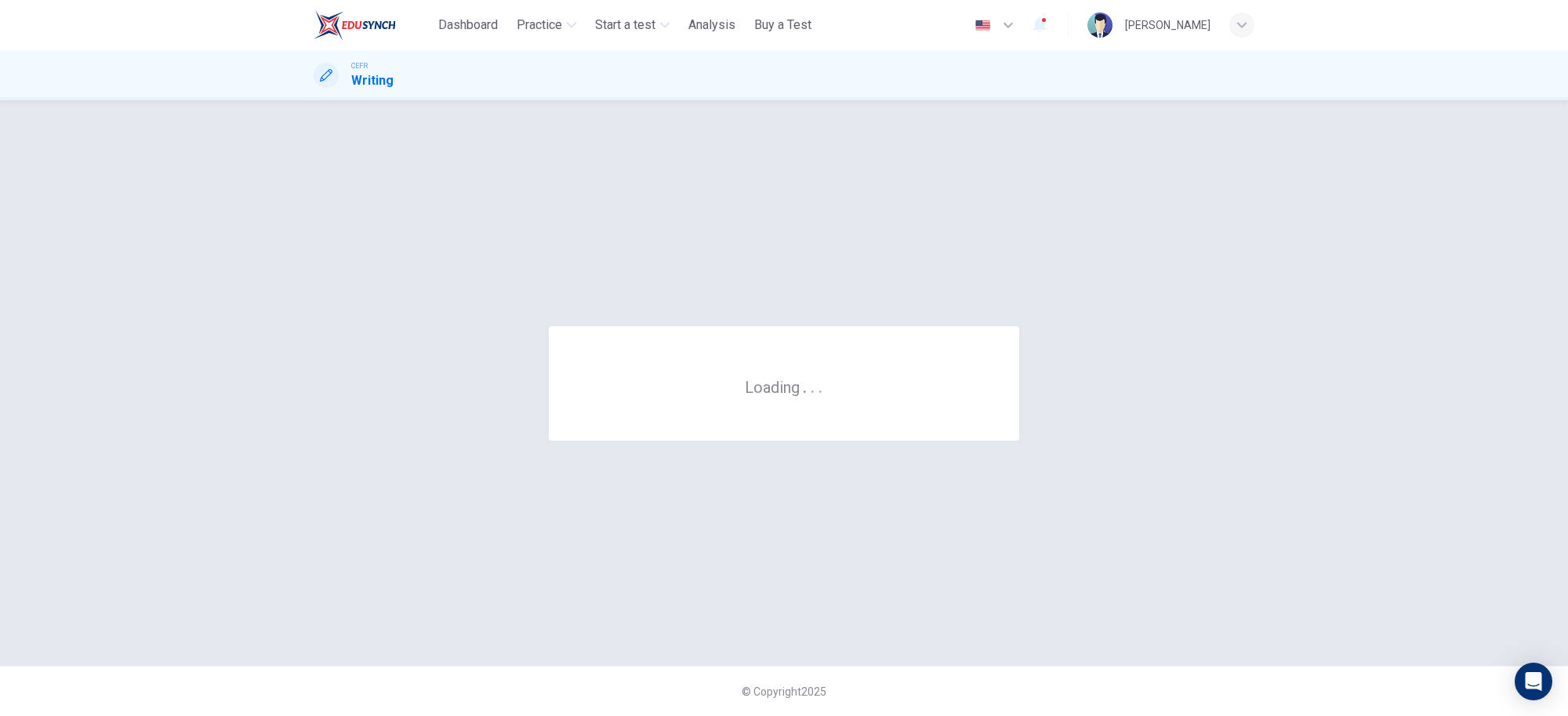
scroll to position [0, 0]
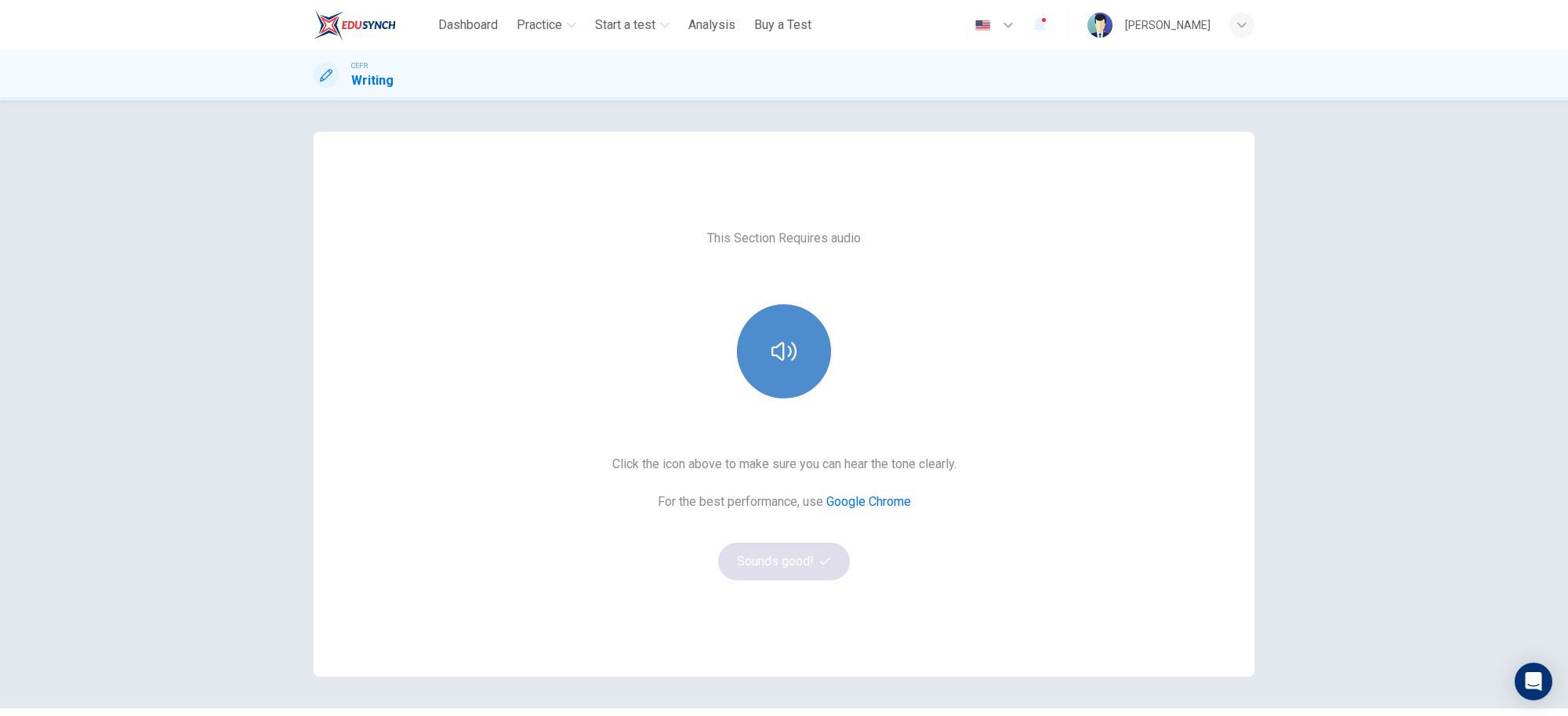
click at [765, 343] on button "button" at bounding box center [784, 351] width 94 height 94
click at [754, 543] on button "Sounds good!" at bounding box center [784, 561] width 131 height 38
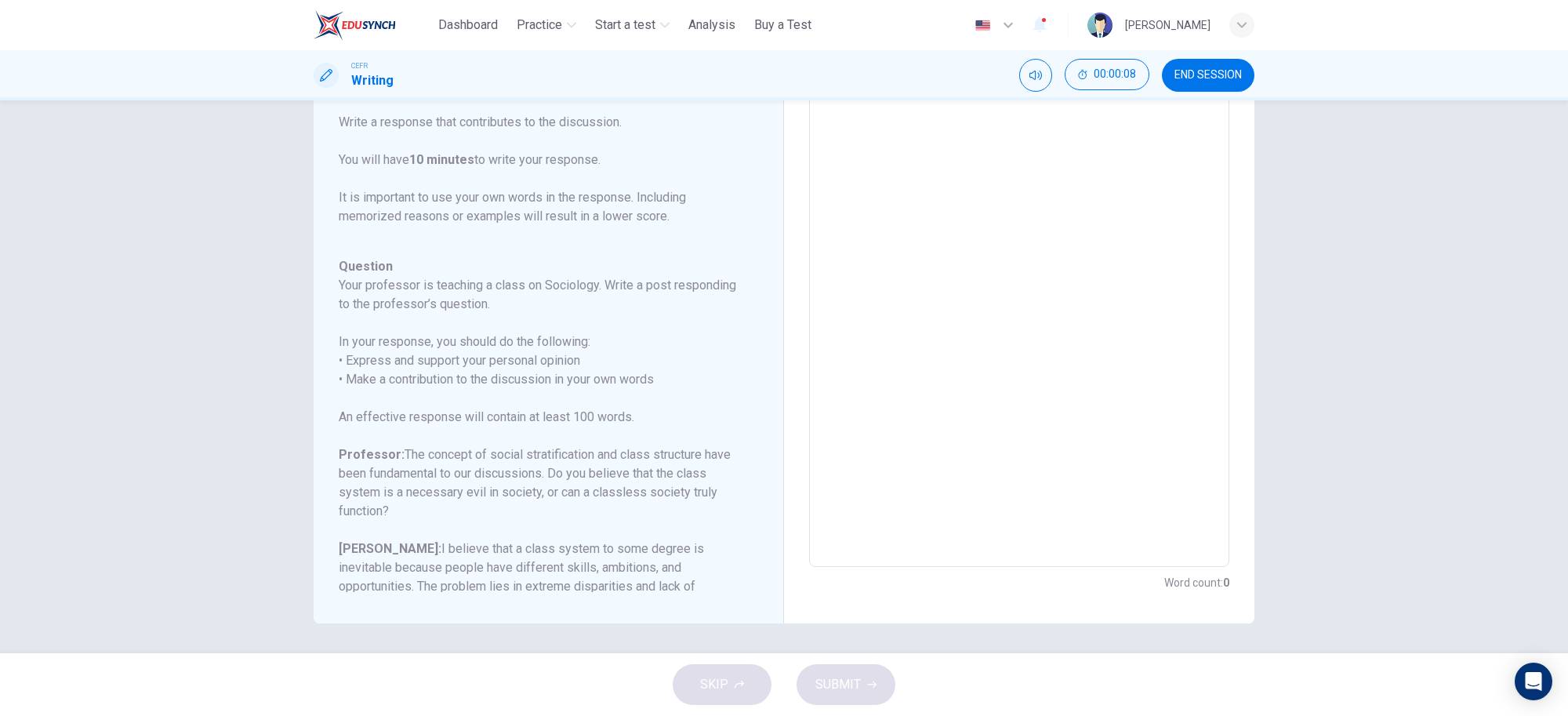
scroll to position [193, 0]
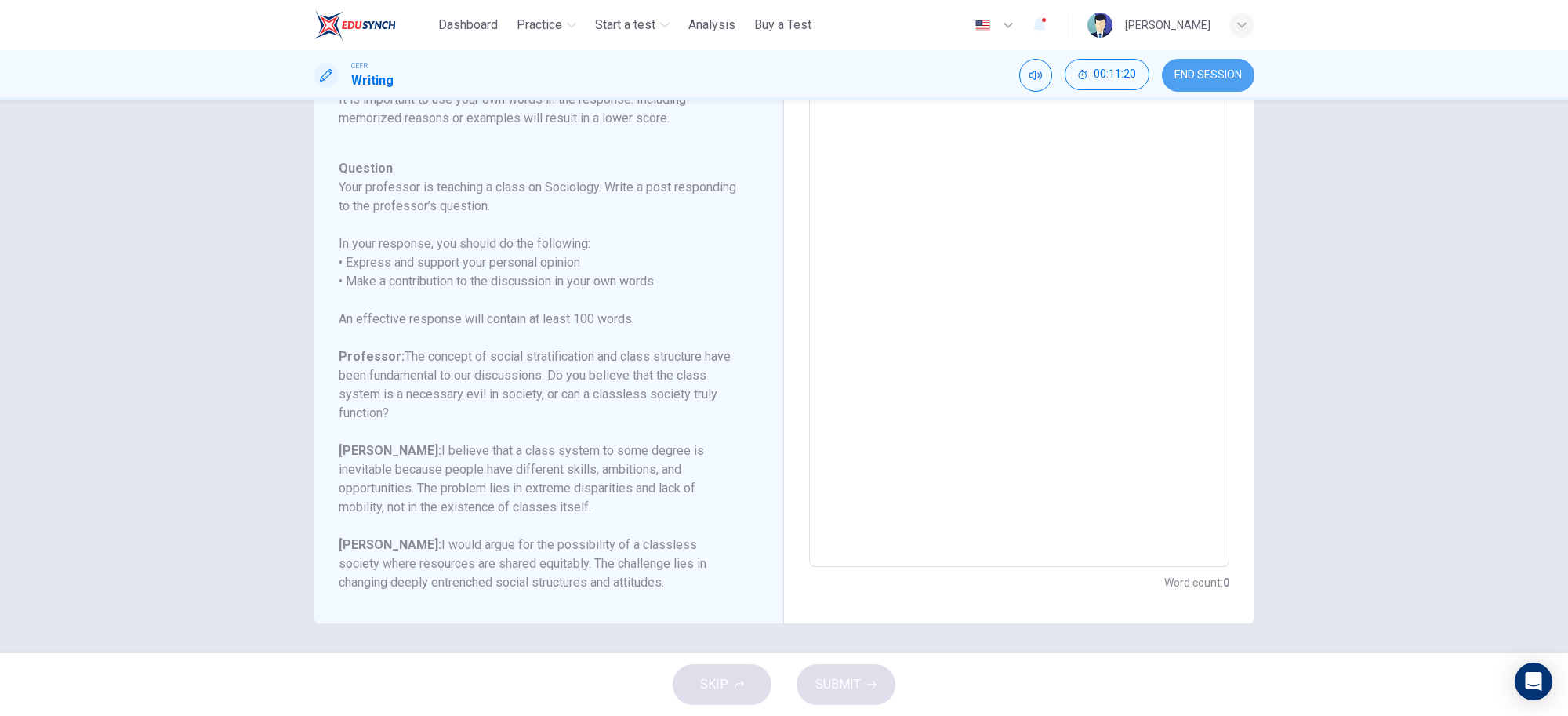
click at [1203, 89] on button "END SESSION" at bounding box center [1209, 75] width 93 height 33
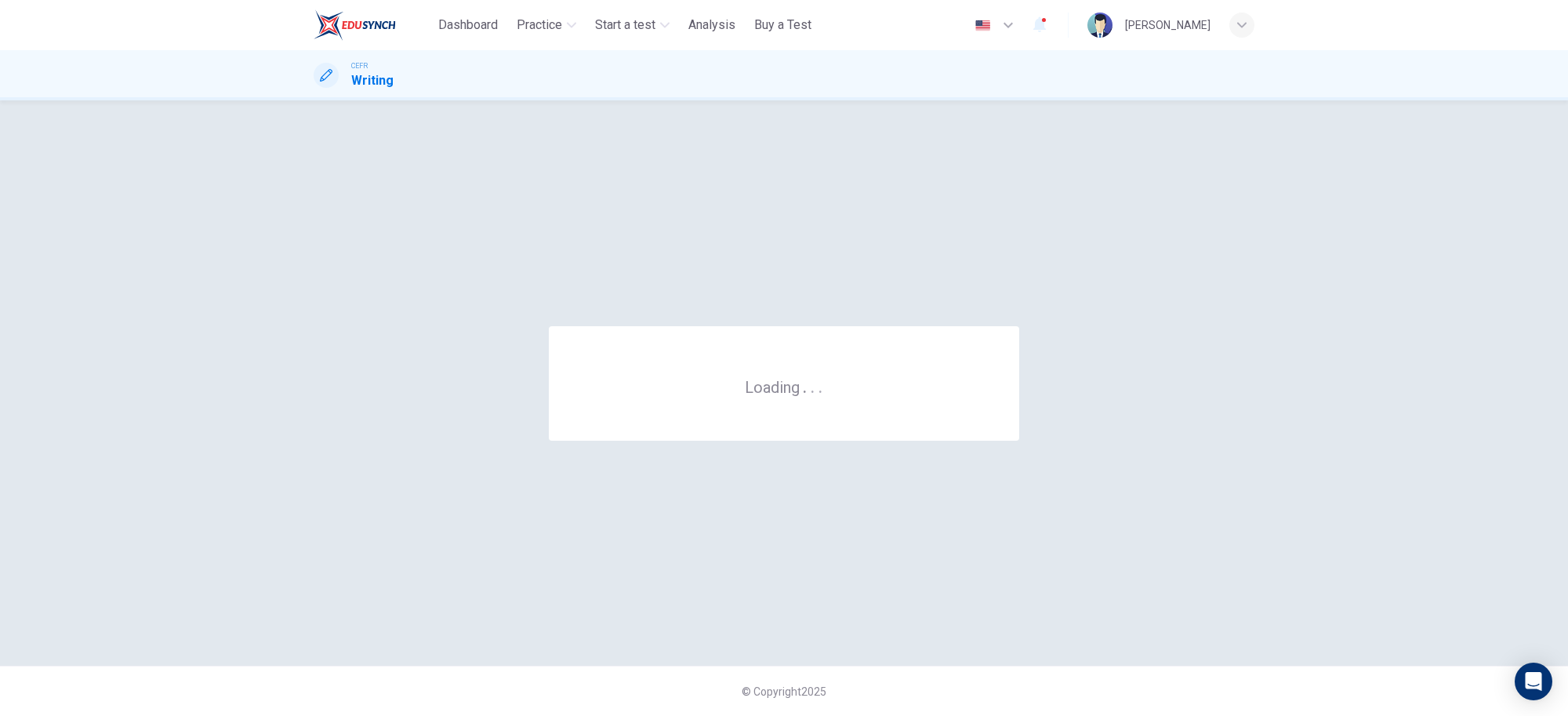
scroll to position [0, 0]
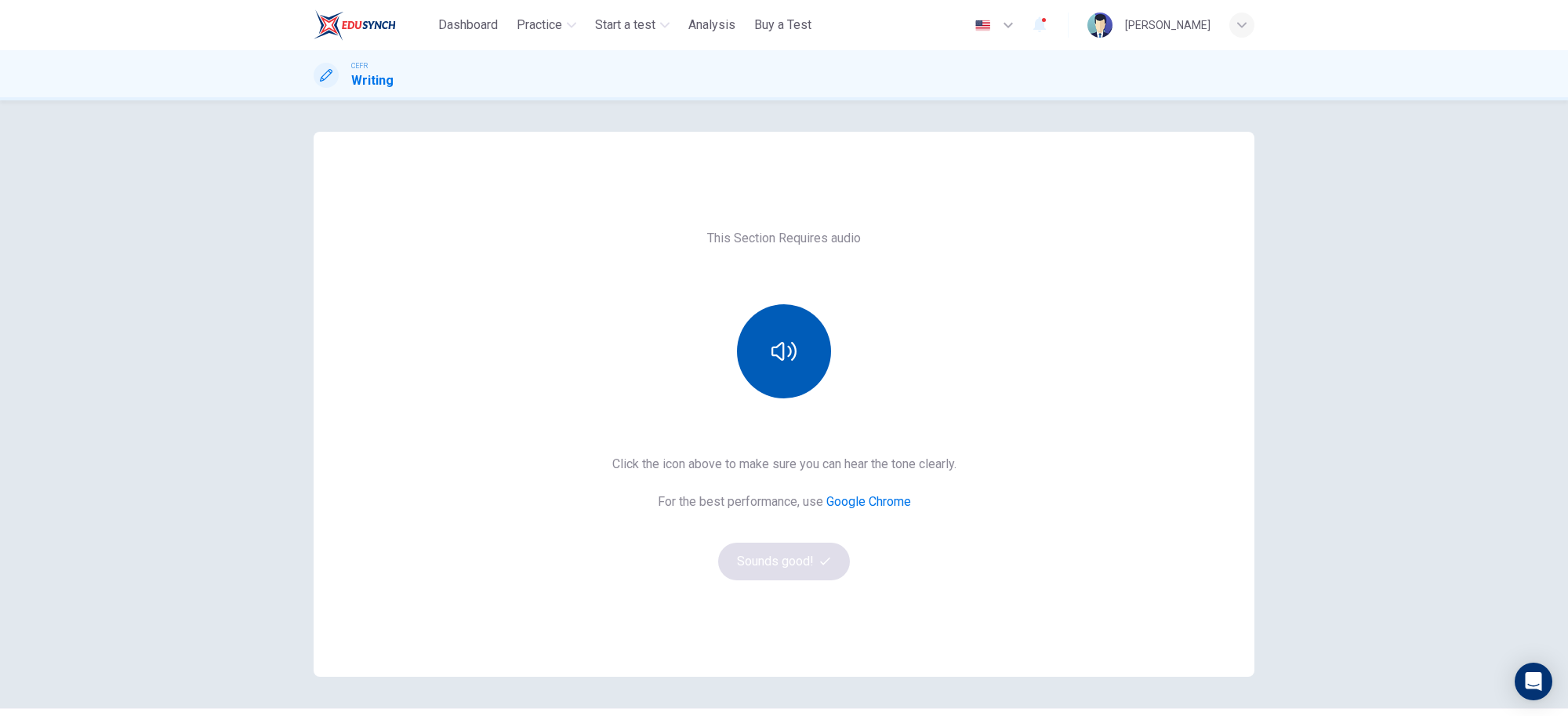
click at [778, 369] on button "button" at bounding box center [784, 351] width 94 height 94
click at [820, 559] on icon "button" at bounding box center [826, 561] width 11 height 11
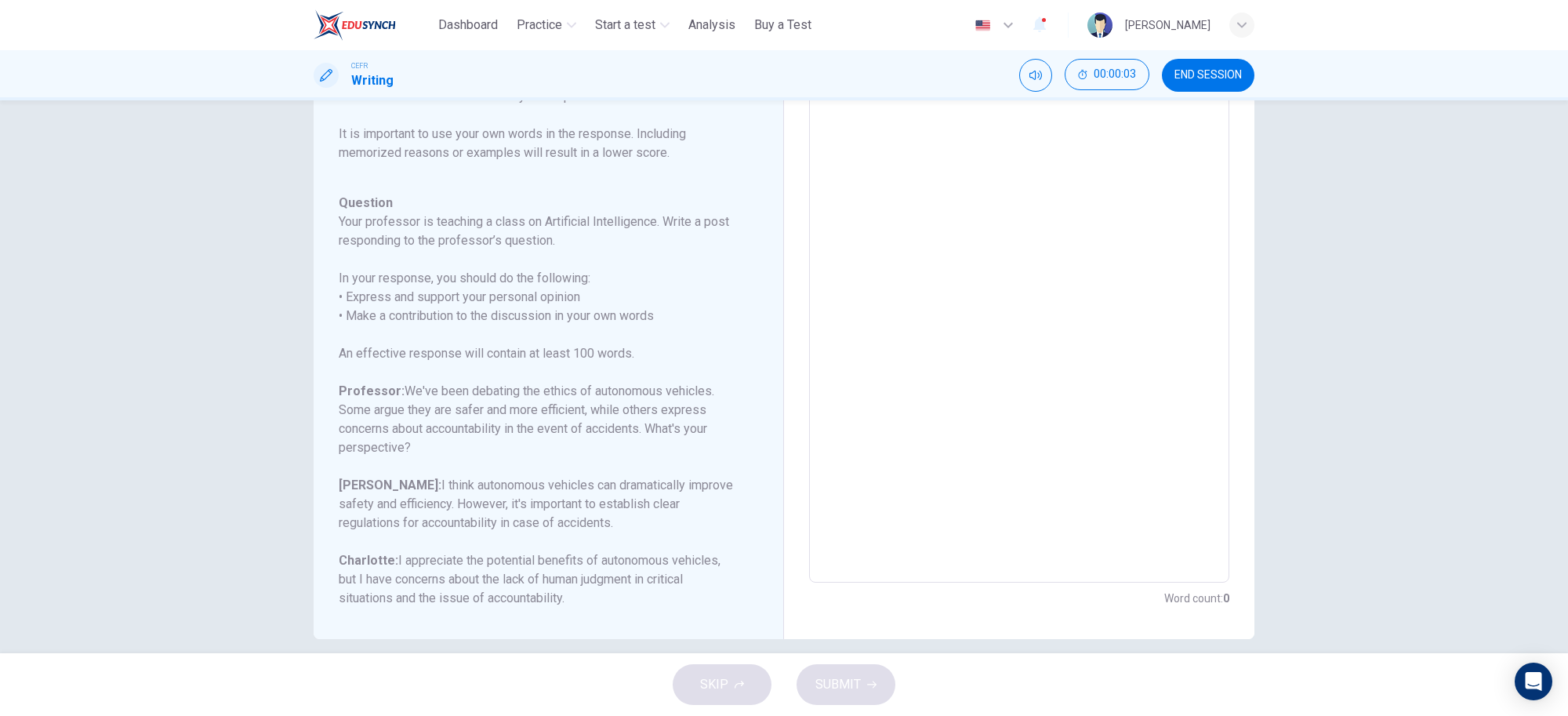
scroll to position [144, 0]
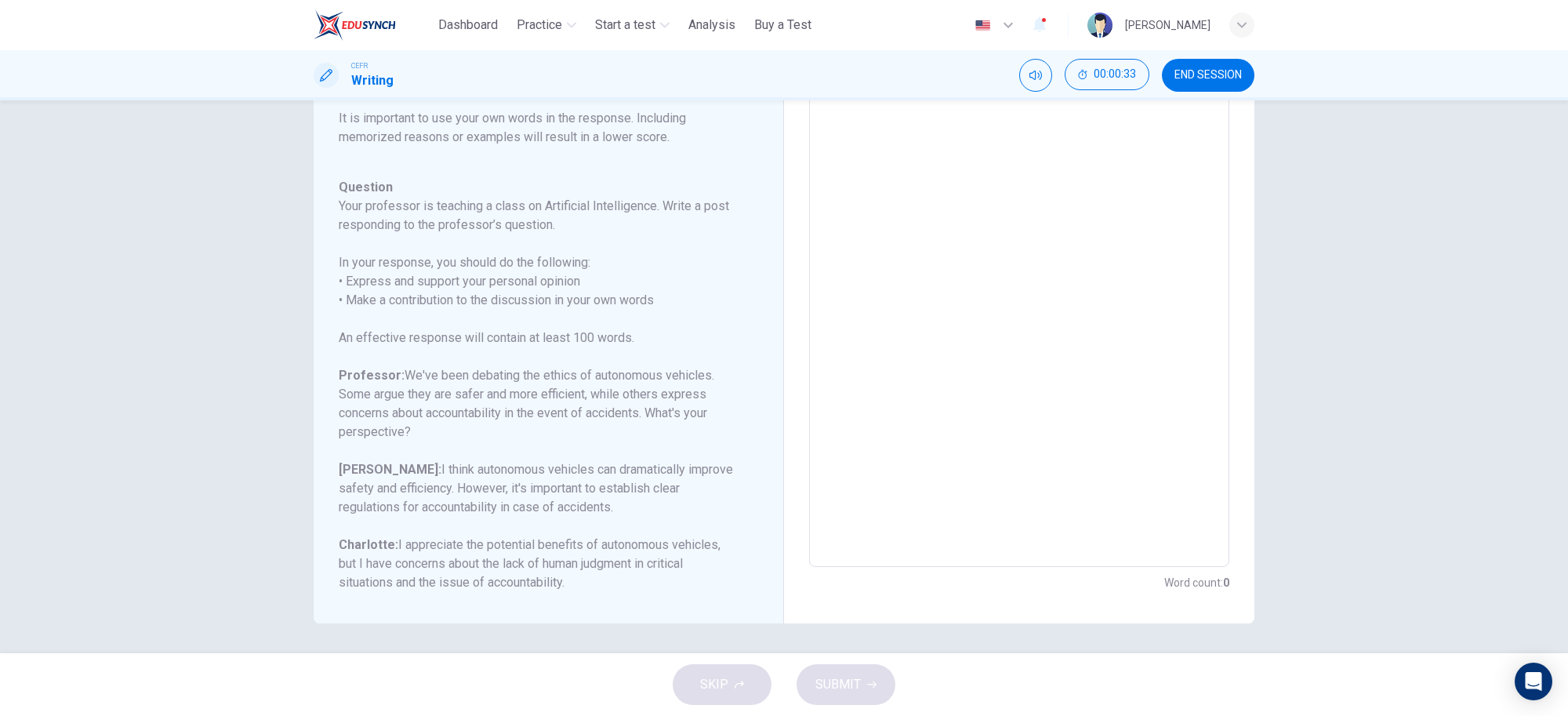
click at [1229, 82] on button "END SESSION" at bounding box center [1209, 75] width 93 height 33
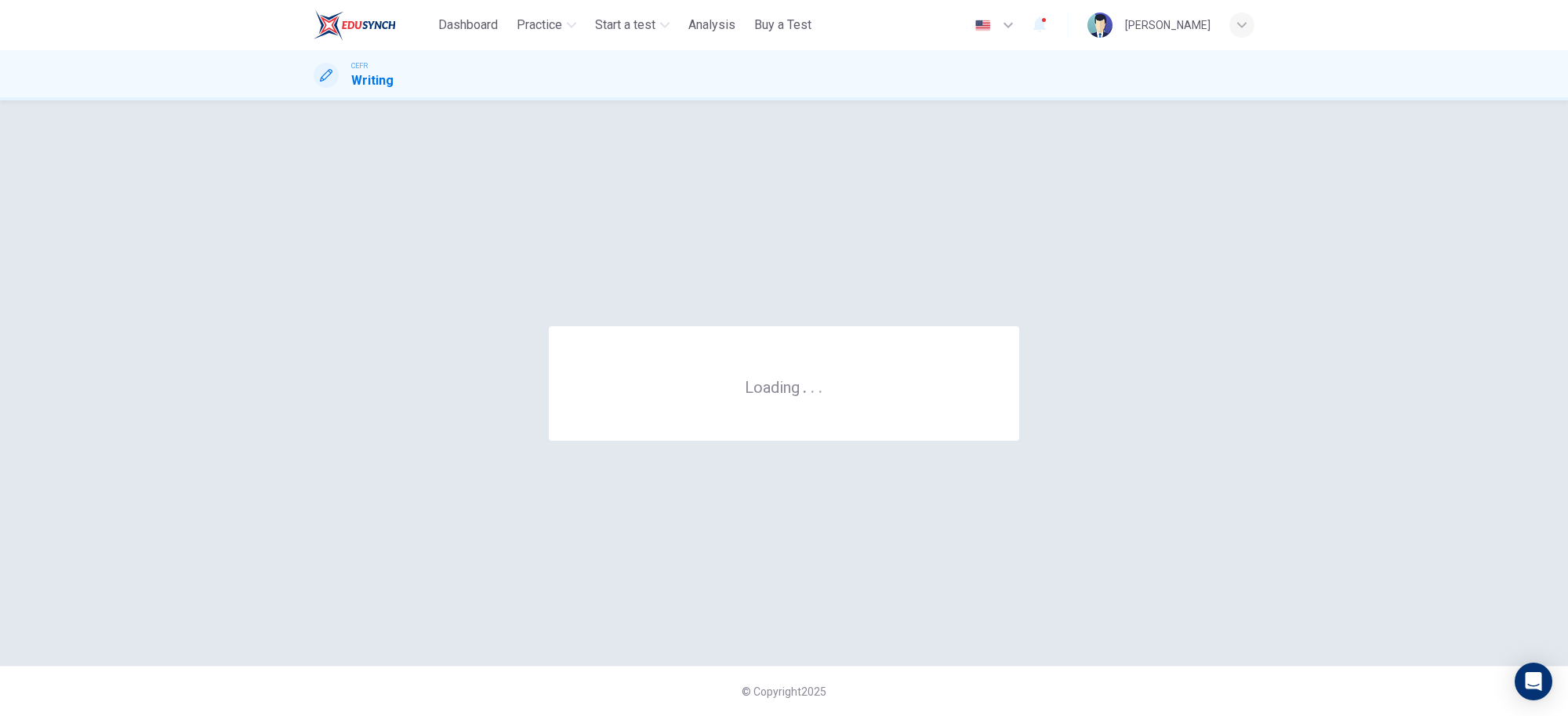
scroll to position [0, 0]
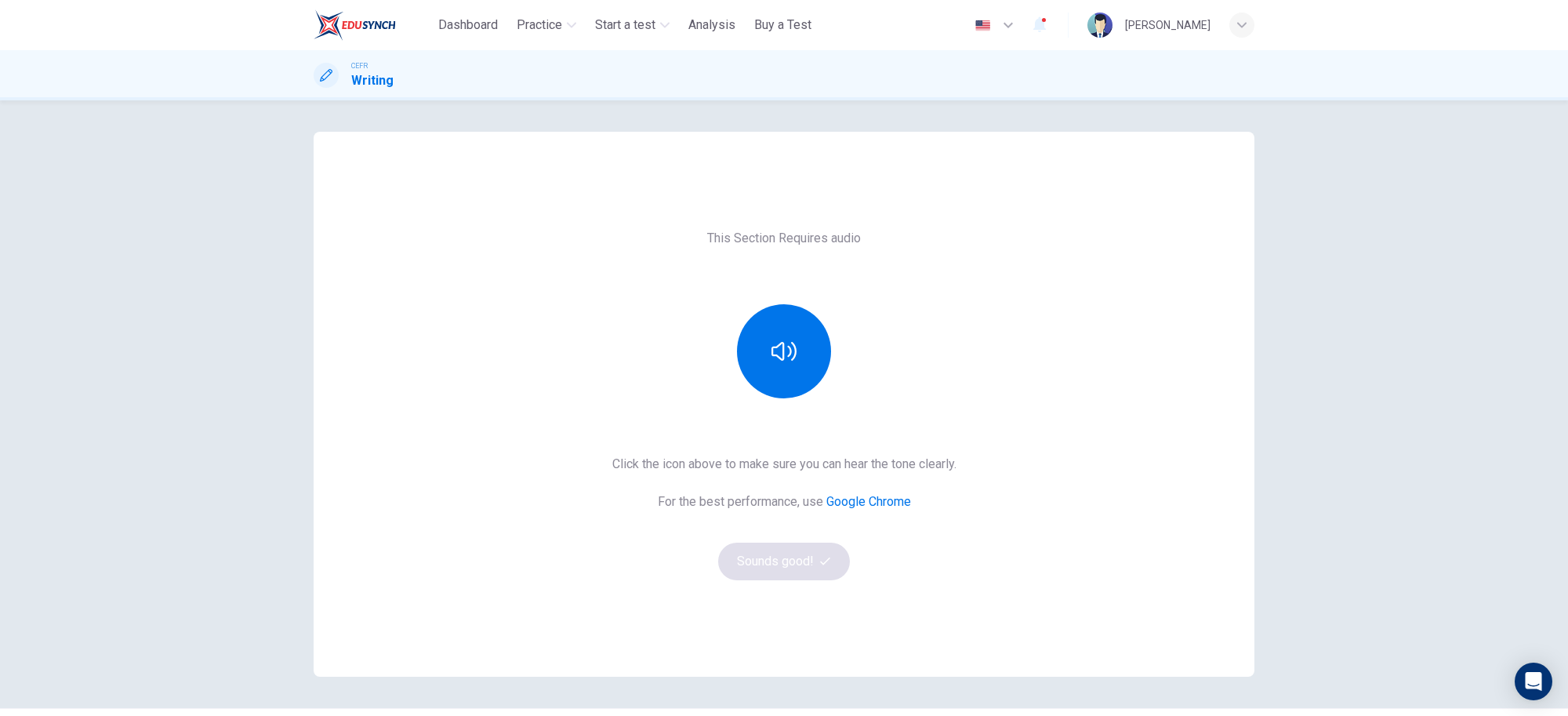
scroll to position [41, 0]
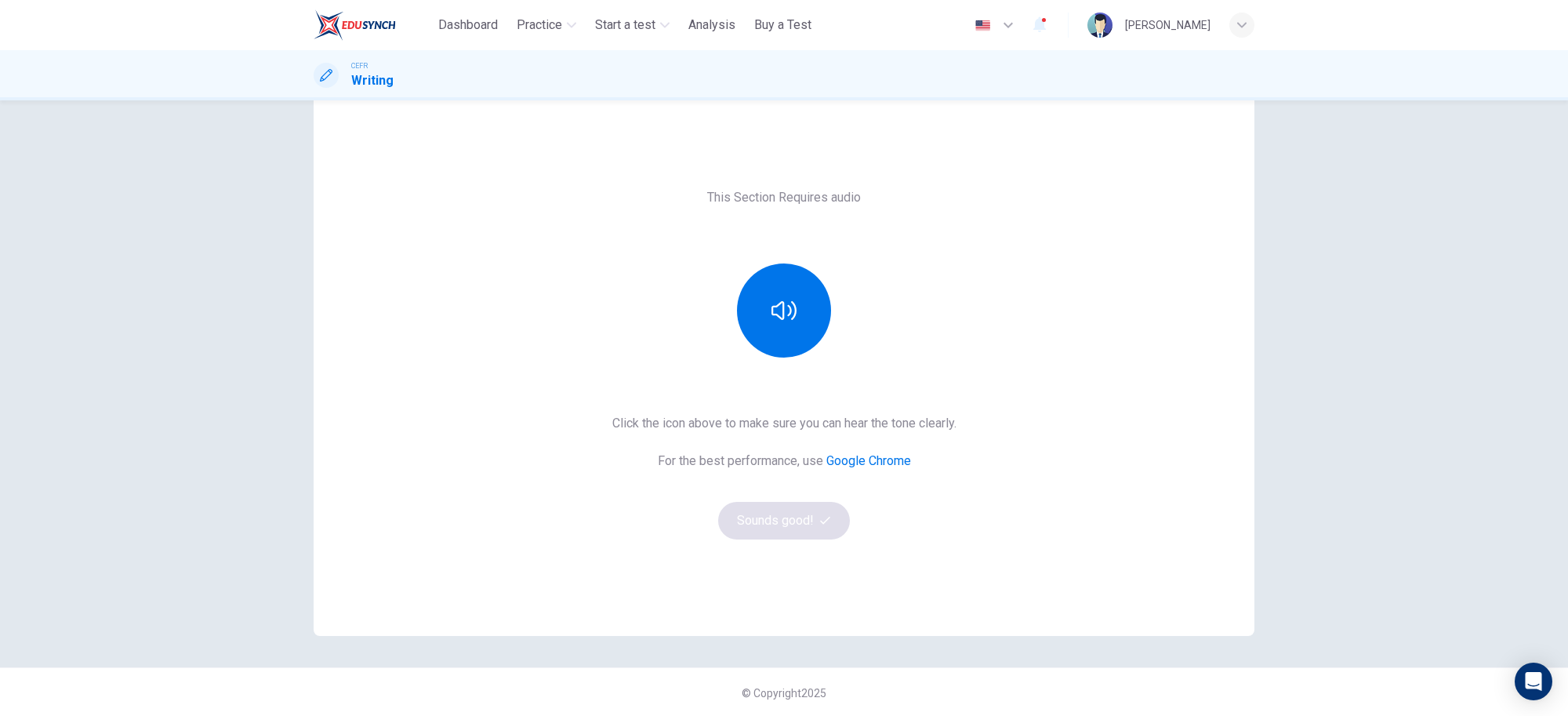
click at [784, 357] on div "This Section Requires audio Click the icon above to make sure you can hear the …" at bounding box center [784, 364] width 940 height 414
click at [784, 318] on icon "button" at bounding box center [784, 310] width 25 height 25
click at [807, 516] on button "Sounds good!" at bounding box center [784, 520] width 131 height 38
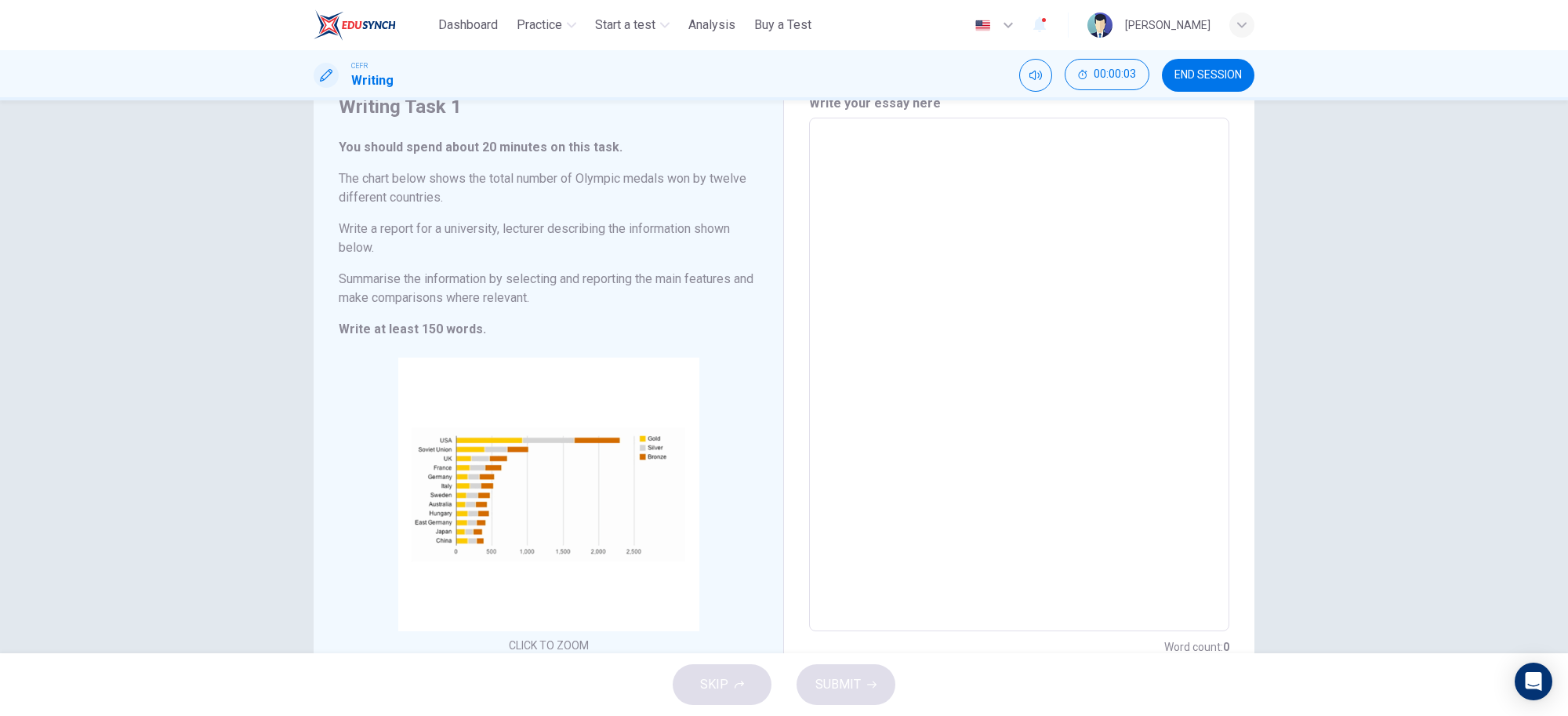
scroll to position [134, 0]
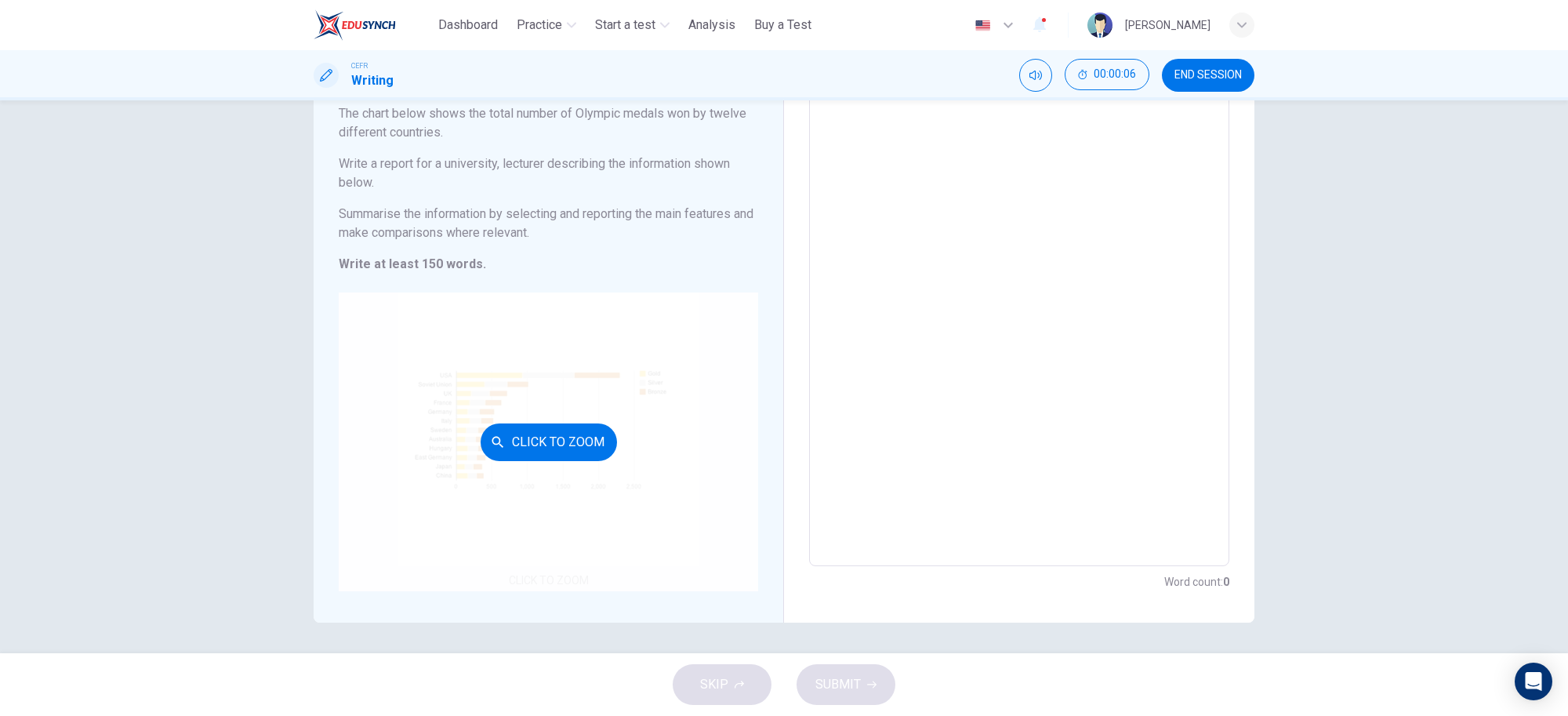
click at [562, 581] on div "Click to Zoom" at bounding box center [548, 442] width 420 height 299
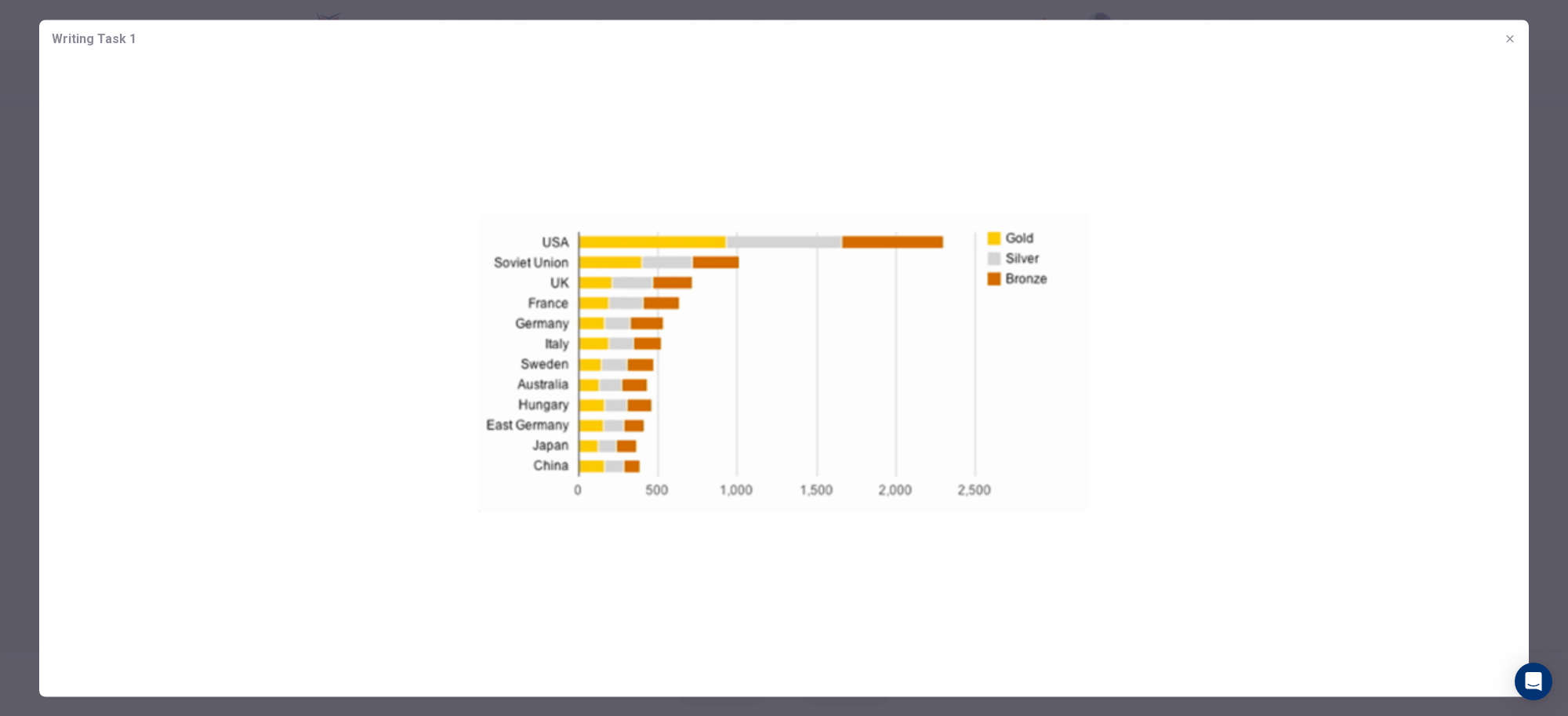
click at [1566, 514] on div at bounding box center [784, 358] width 1568 height 716
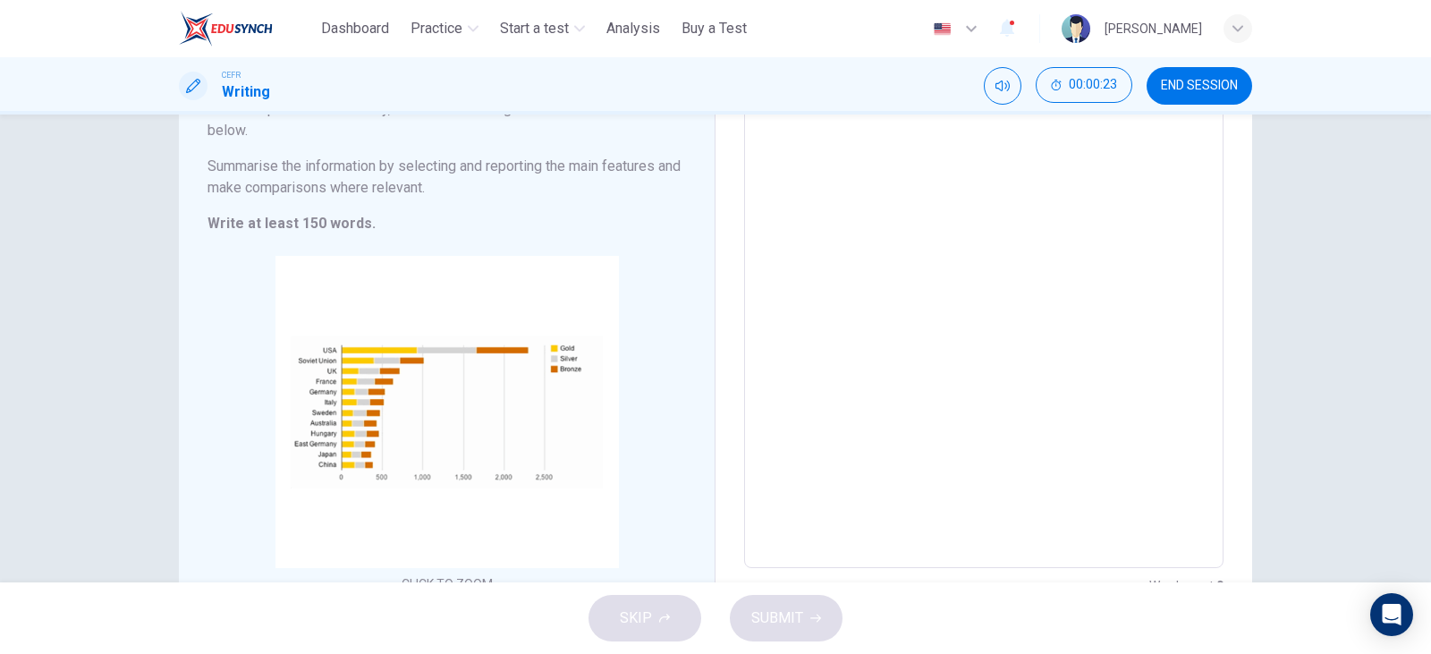
scroll to position [141, 0]
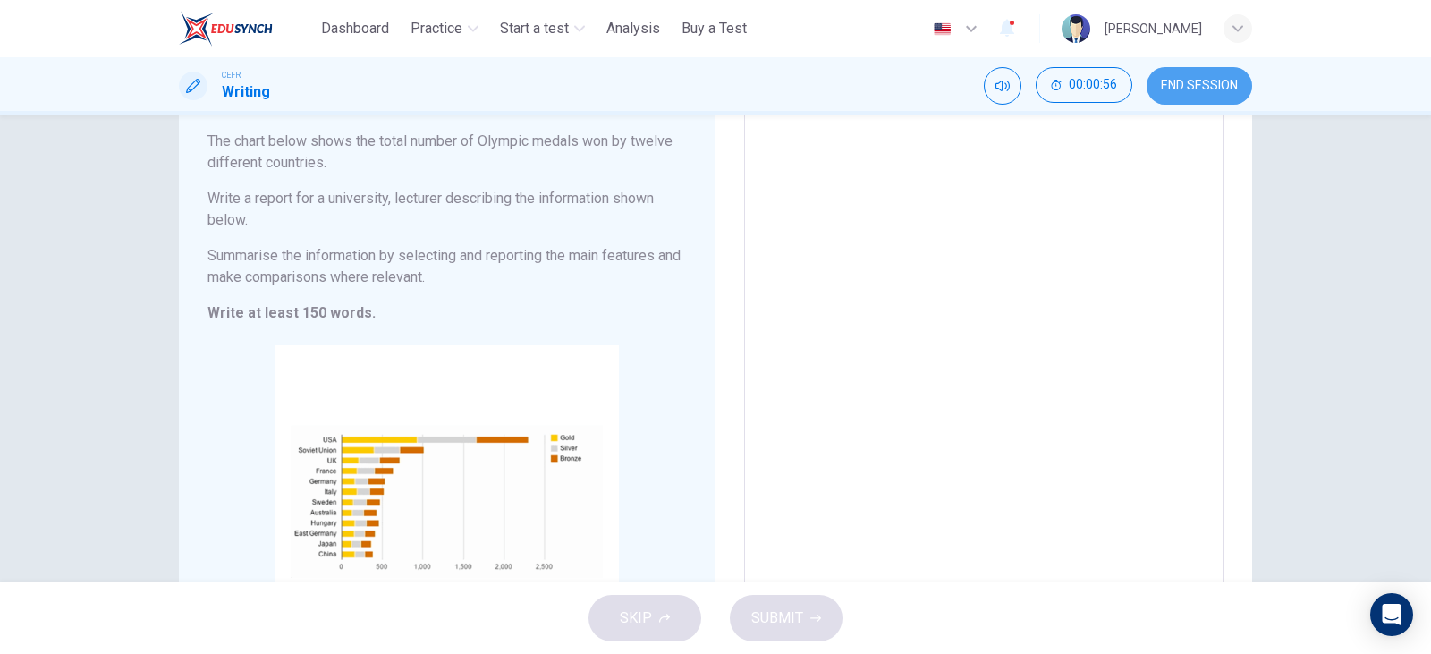
click at [1182, 91] on span "END SESSION" at bounding box center [1199, 86] width 77 height 14
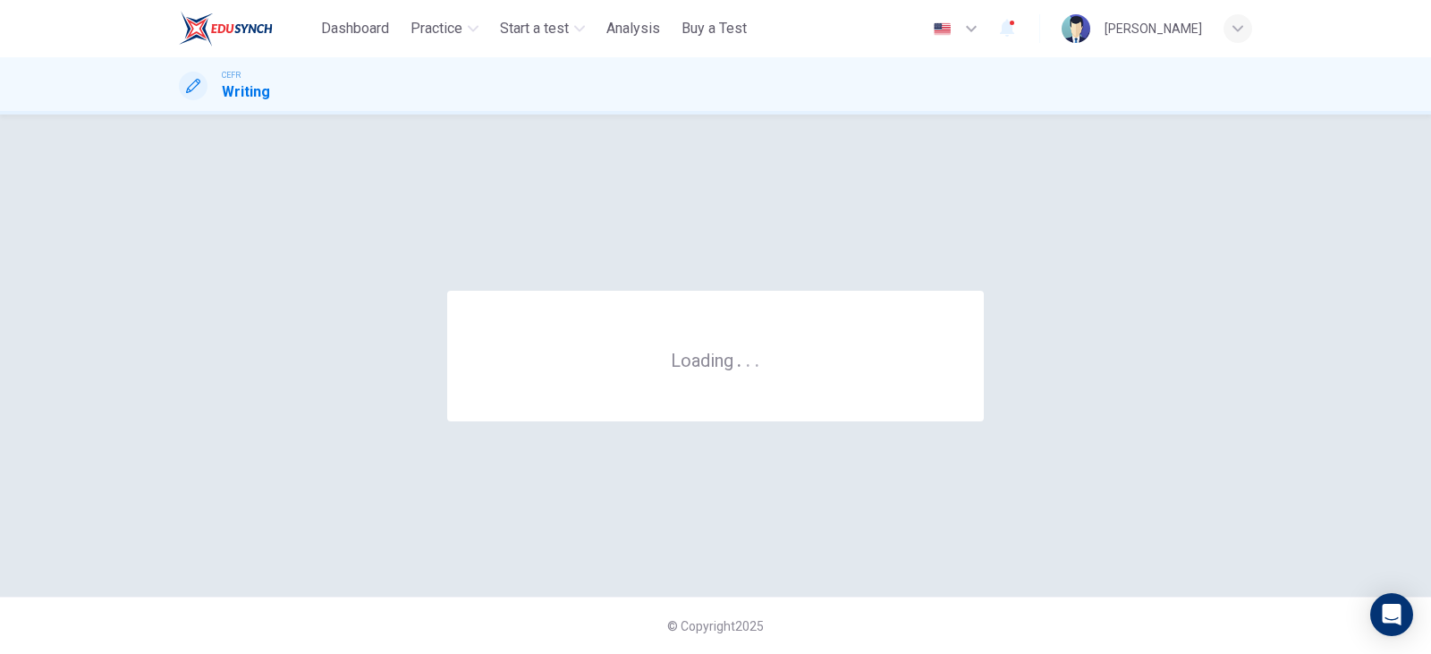
scroll to position [0, 0]
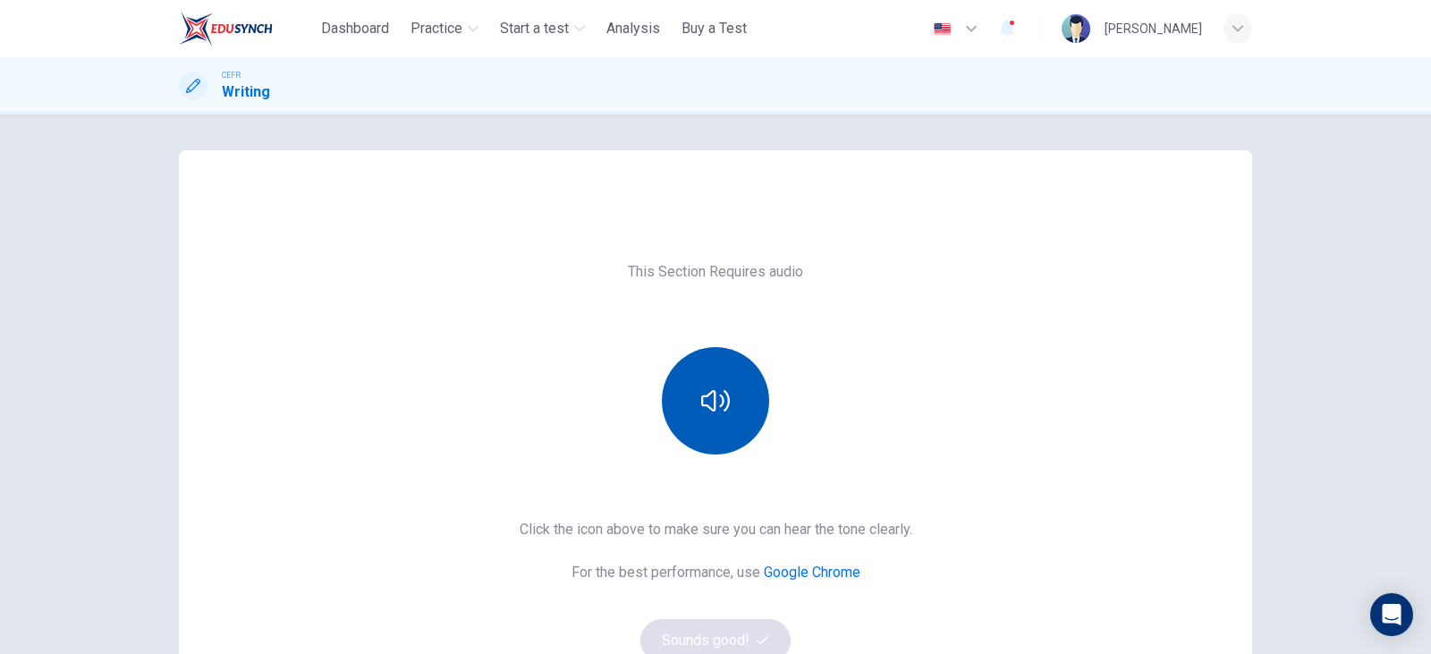
click at [725, 433] on button "button" at bounding box center [715, 400] width 107 height 107
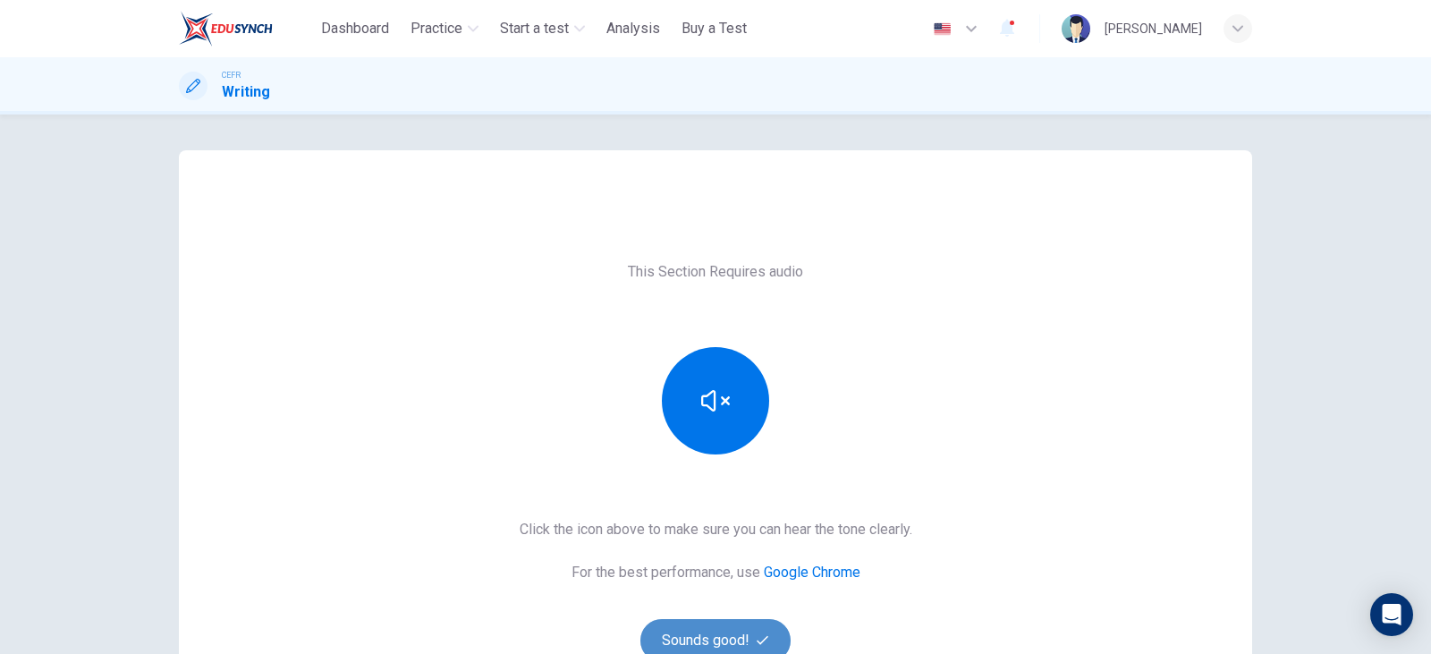
click at [720, 631] on button "Sounds good!" at bounding box center [715, 640] width 150 height 43
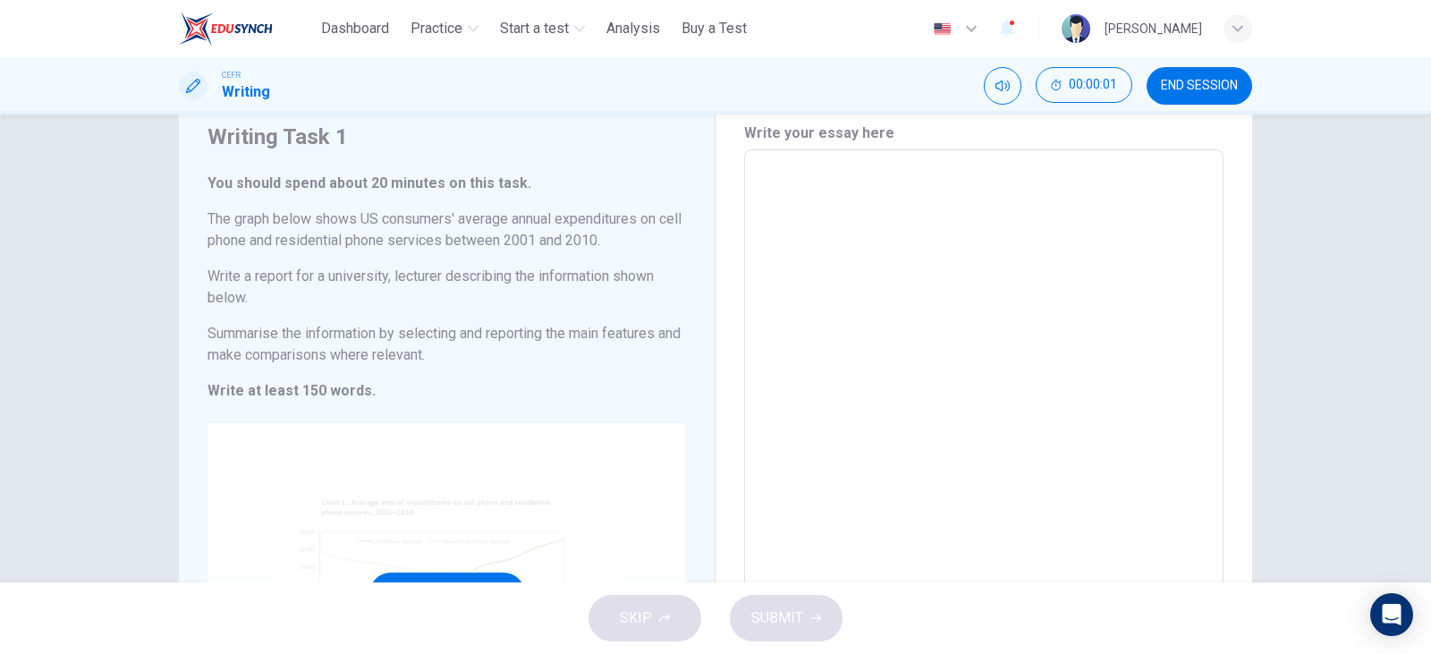
scroll to position [268, 0]
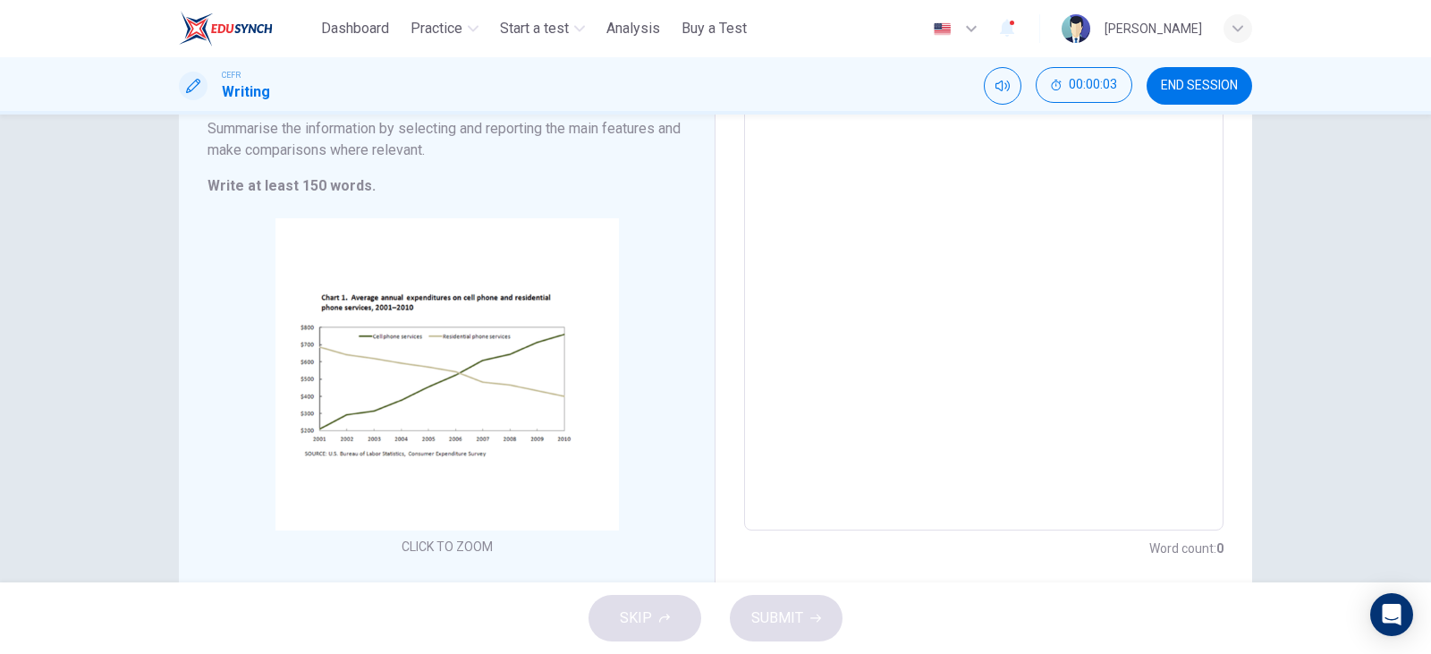
click at [718, 385] on div "Write your essay here * ​ Word count : 0" at bounding box center [984, 238] width 537 height 713
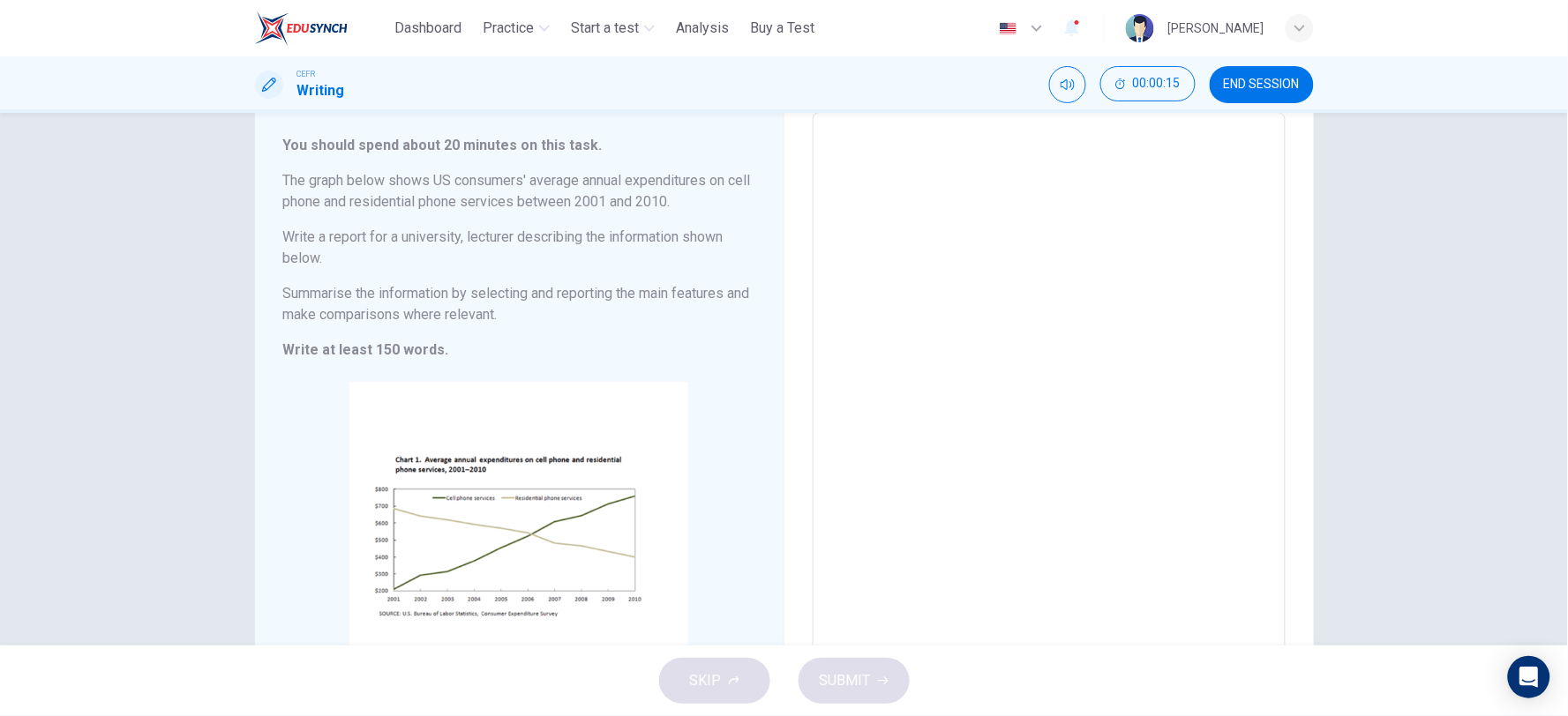
scroll to position [196, 0]
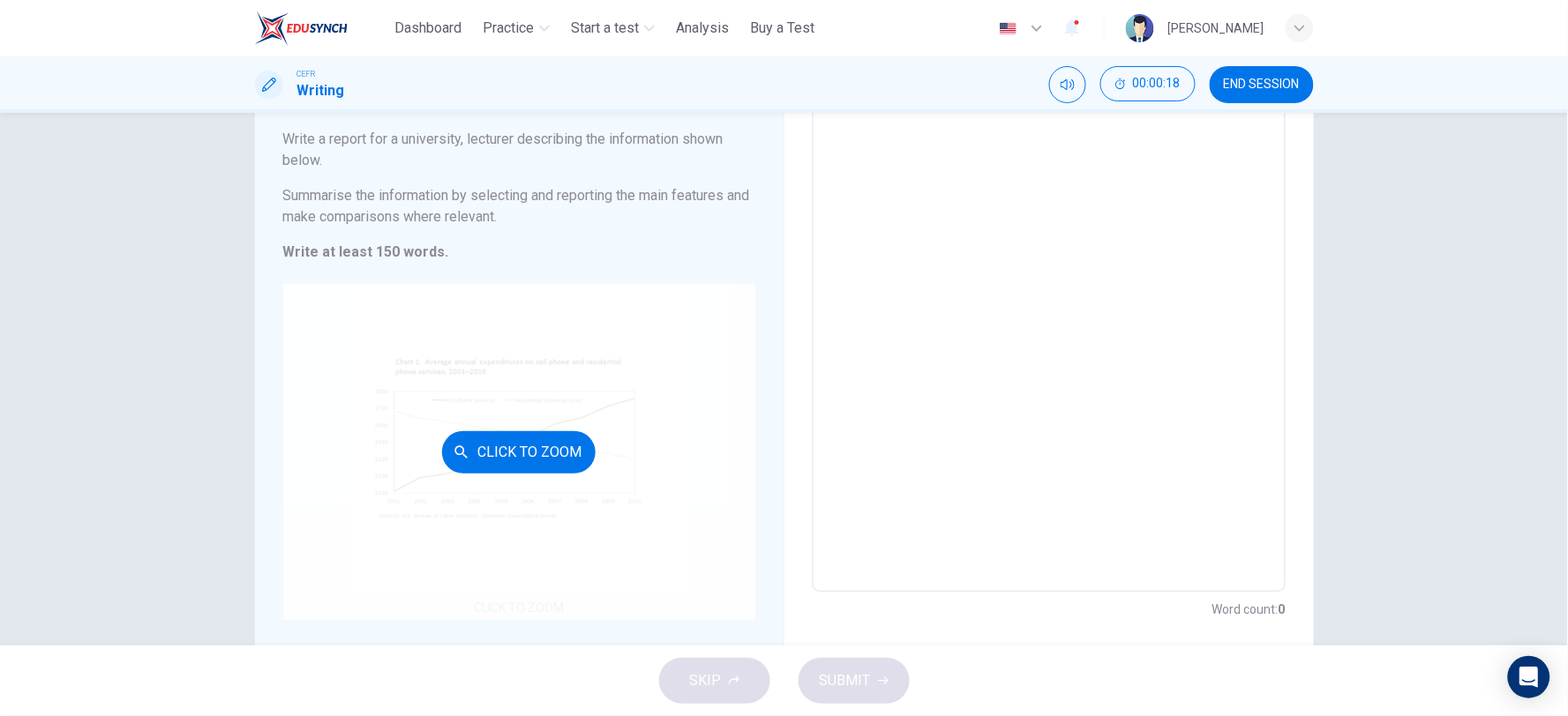
click at [545, 519] on div "Click to Zoom" at bounding box center [519, 452] width 473 height 336
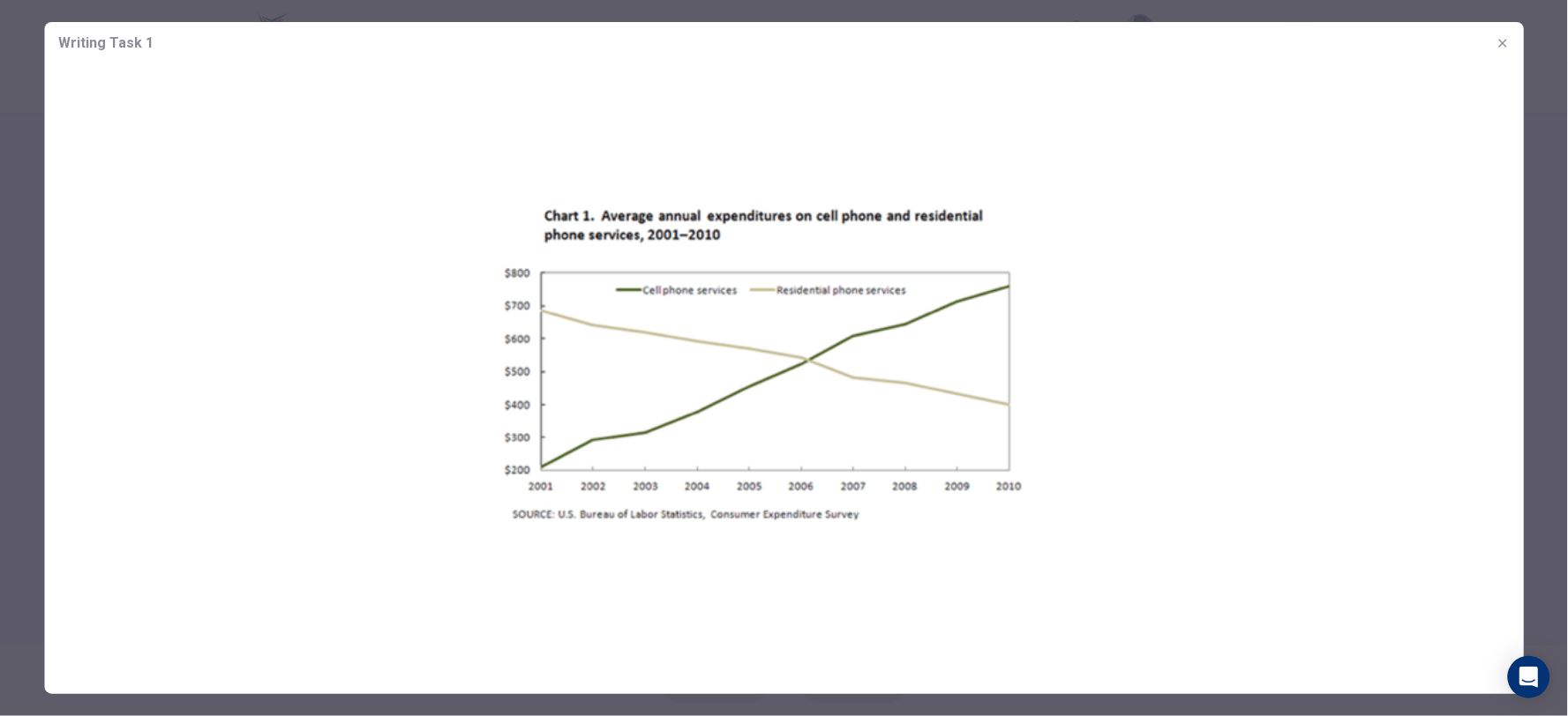
click at [540, 499] on img at bounding box center [784, 363] width 1480 height 598
click at [1259, 554] on img at bounding box center [784, 363] width 1480 height 598
click at [1411, 40] on icon "button" at bounding box center [1503, 42] width 8 height 8
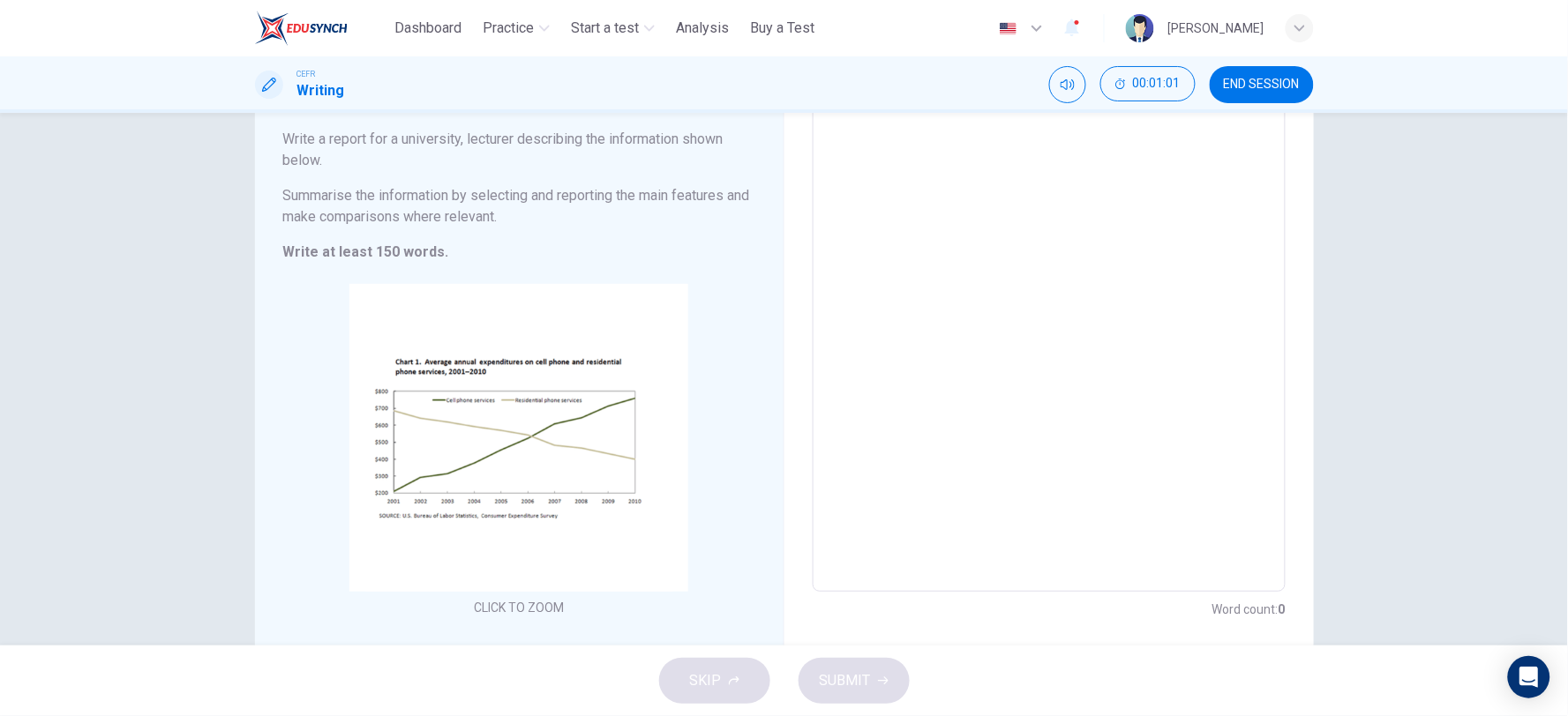
click at [1263, 87] on span "END SESSION" at bounding box center [1262, 85] width 76 height 14
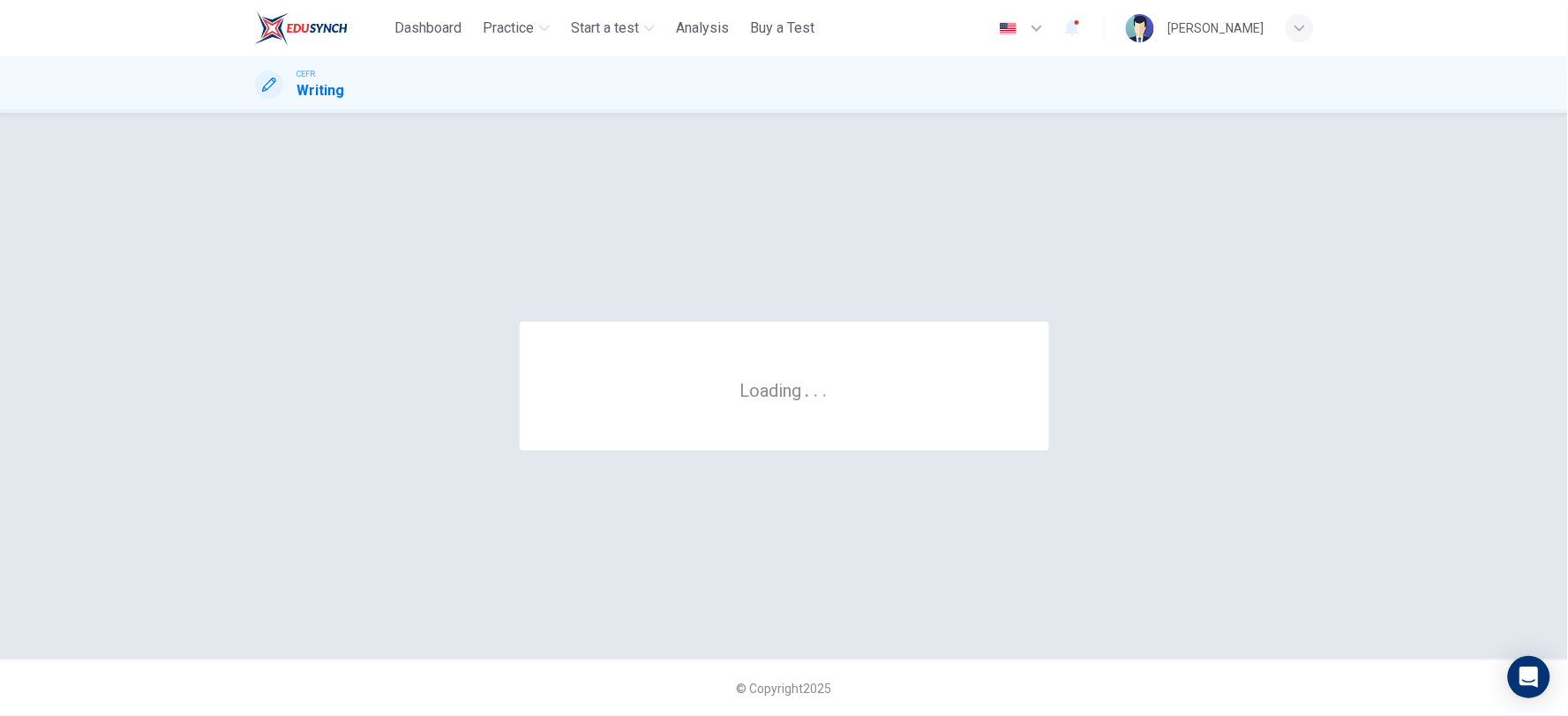
scroll to position [0, 0]
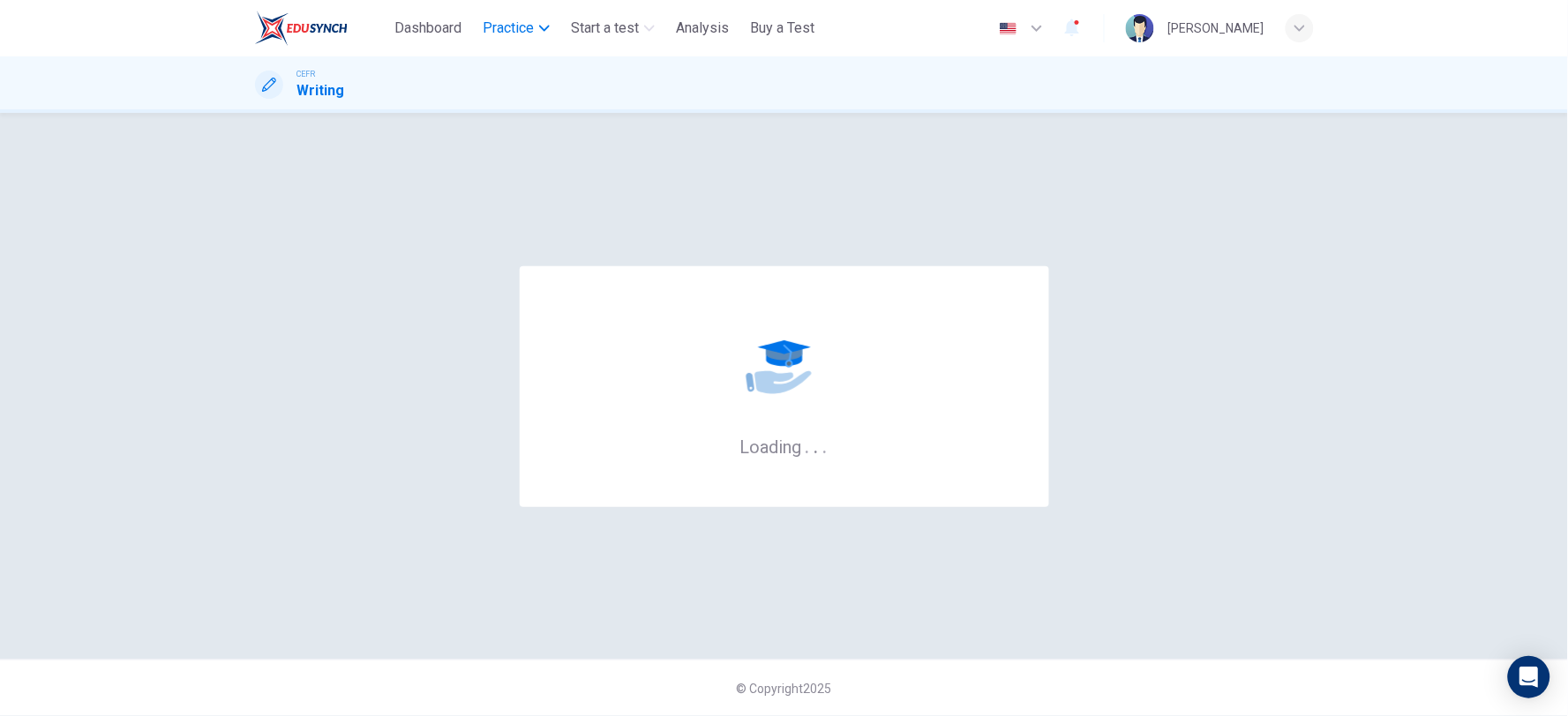
click at [512, 28] on span "Practice" at bounding box center [508, 28] width 51 height 21
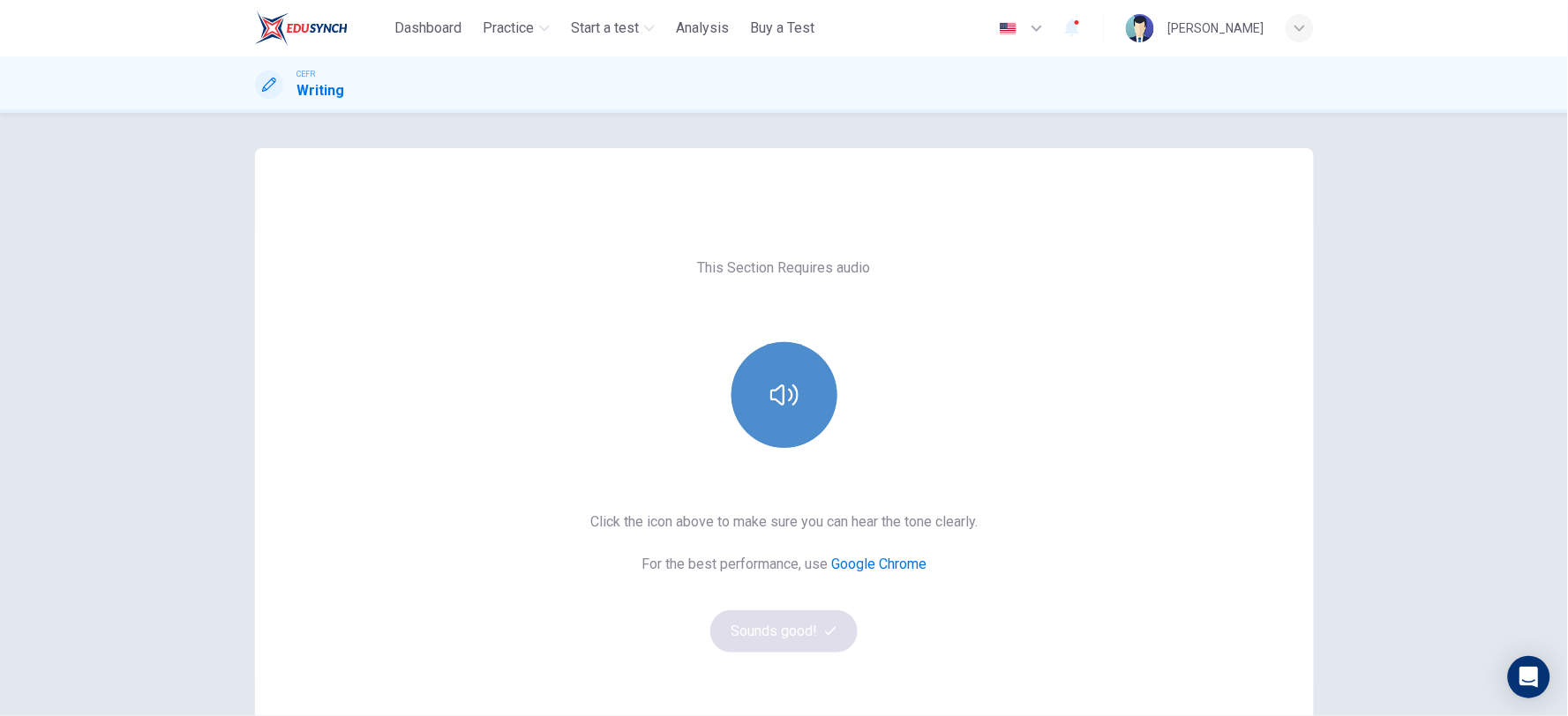
click at [751, 380] on button "button" at bounding box center [784, 394] width 106 height 106
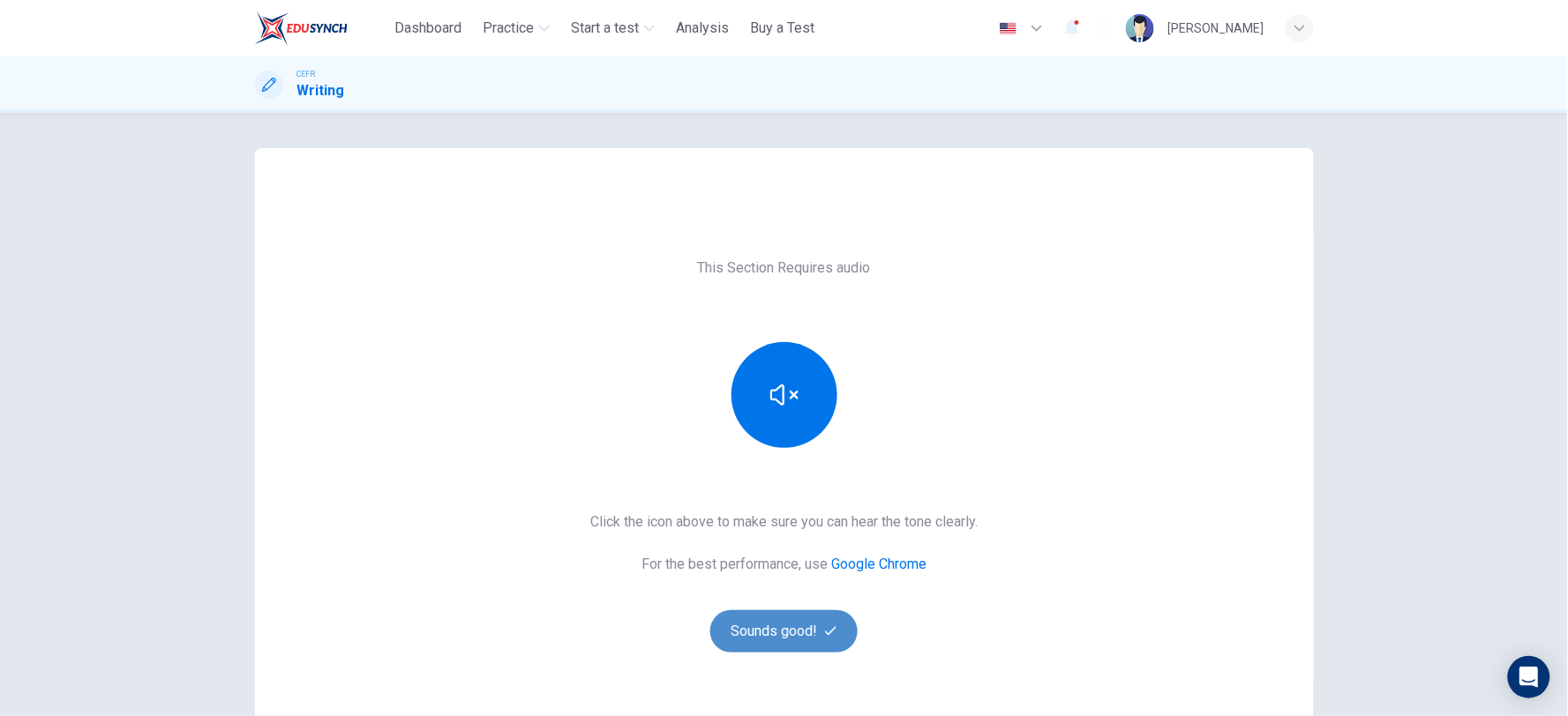
click at [763, 629] on button "Sounds good!" at bounding box center [784, 631] width 148 height 42
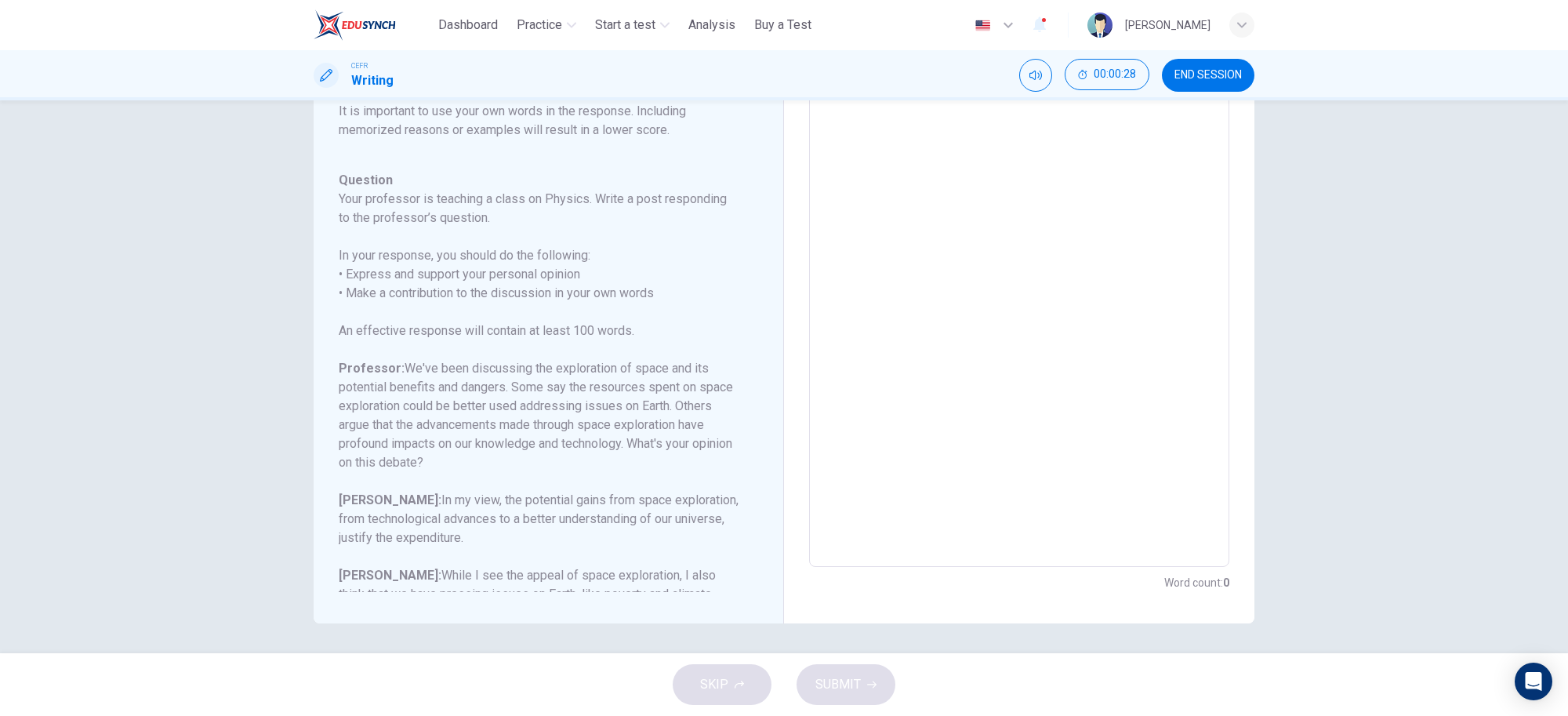
scroll to position [211, 0]
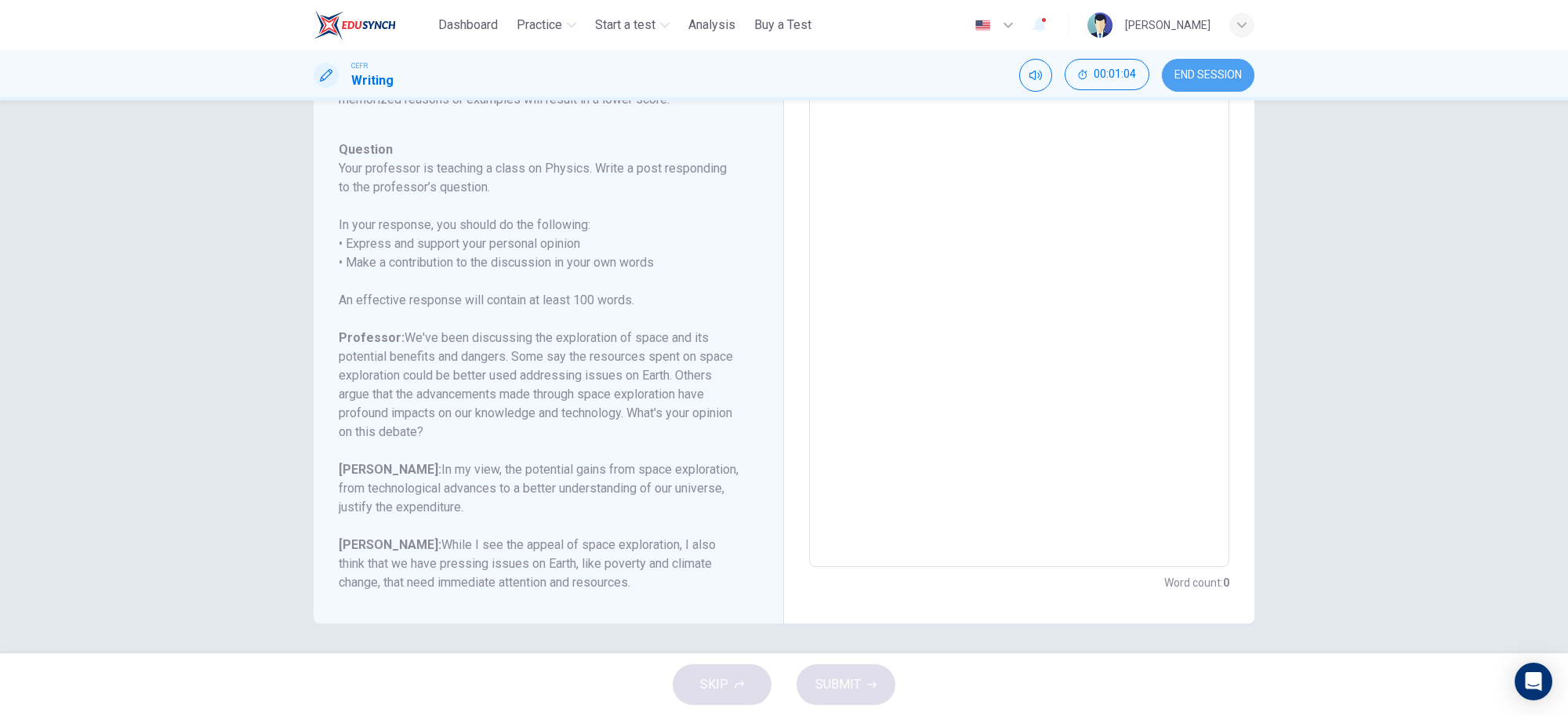
drag, startPoint x: 1215, startPoint y: 84, endPoint x: 864, endPoint y: 88, distance: 351.0
click at [1214, 84] on button "END SESSION" at bounding box center [1209, 75] width 93 height 33
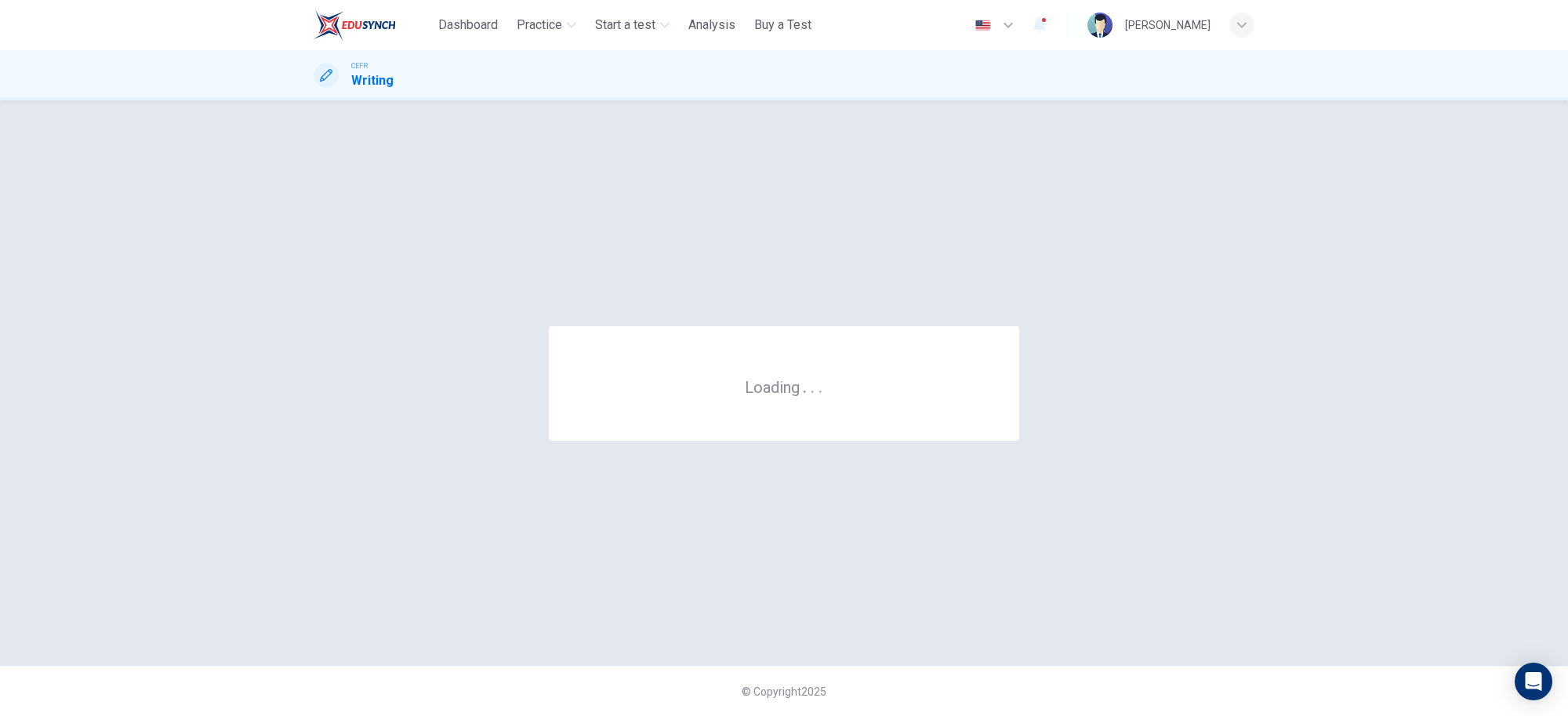
scroll to position [0, 0]
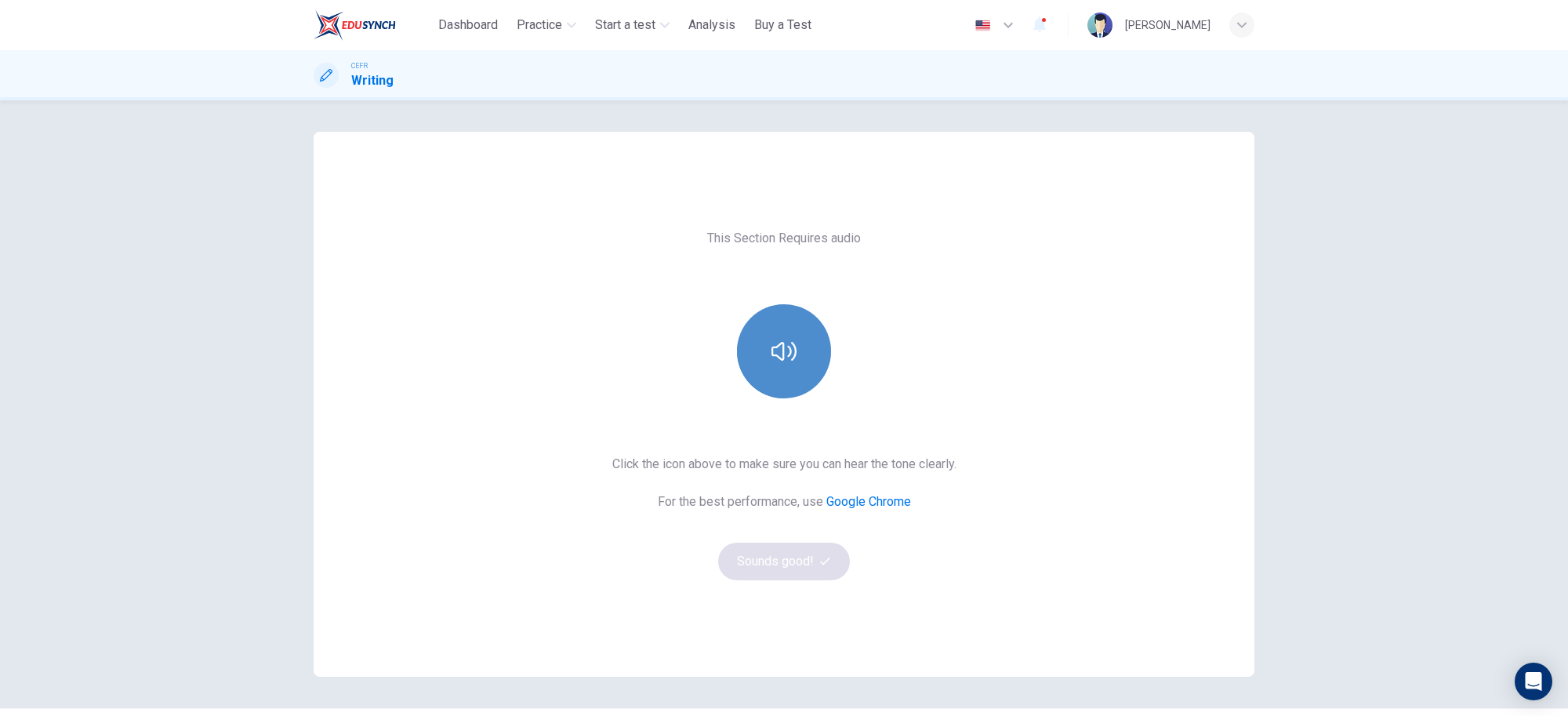
click at [784, 358] on icon "button" at bounding box center [784, 351] width 25 height 25
click at [812, 568] on button "Sounds good!" at bounding box center [784, 561] width 131 height 38
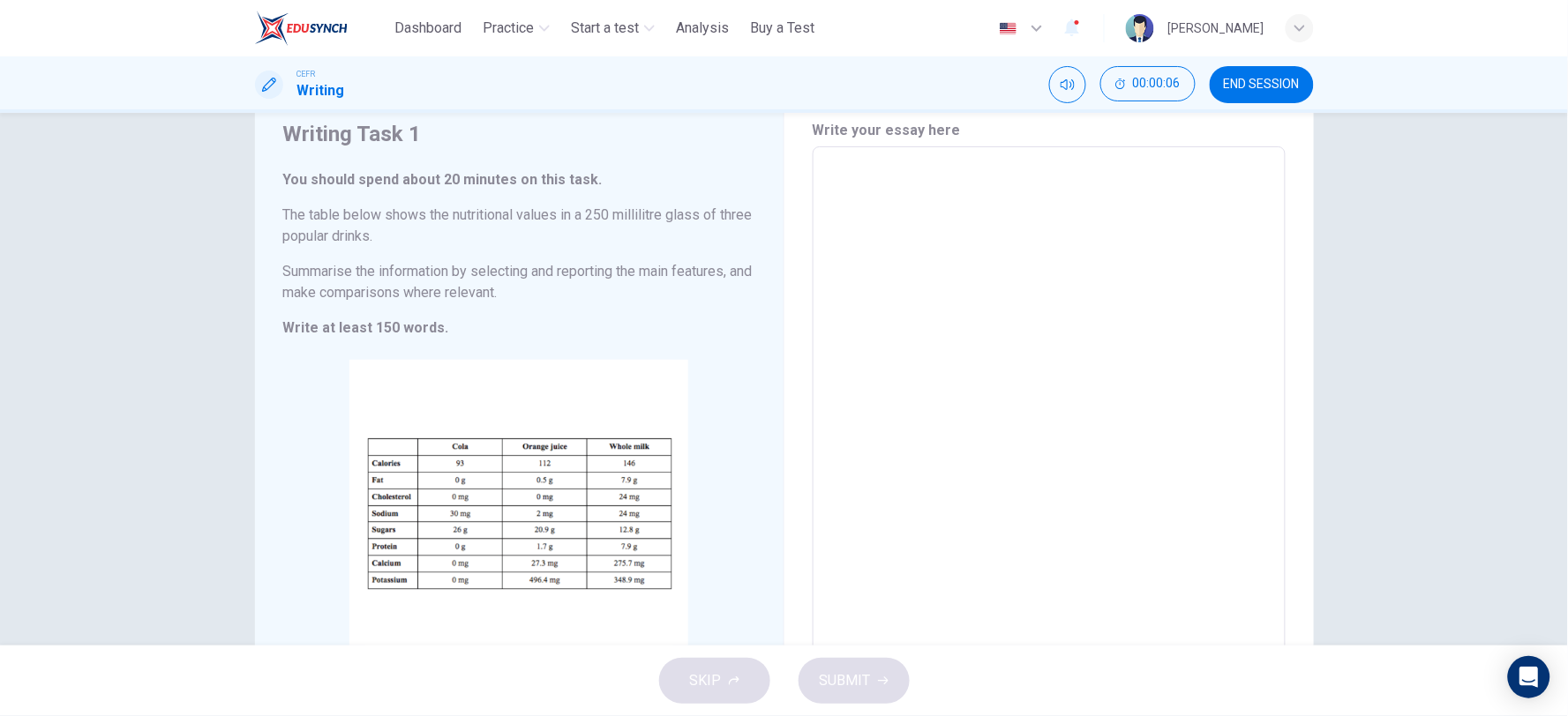
scroll to position [98, 0]
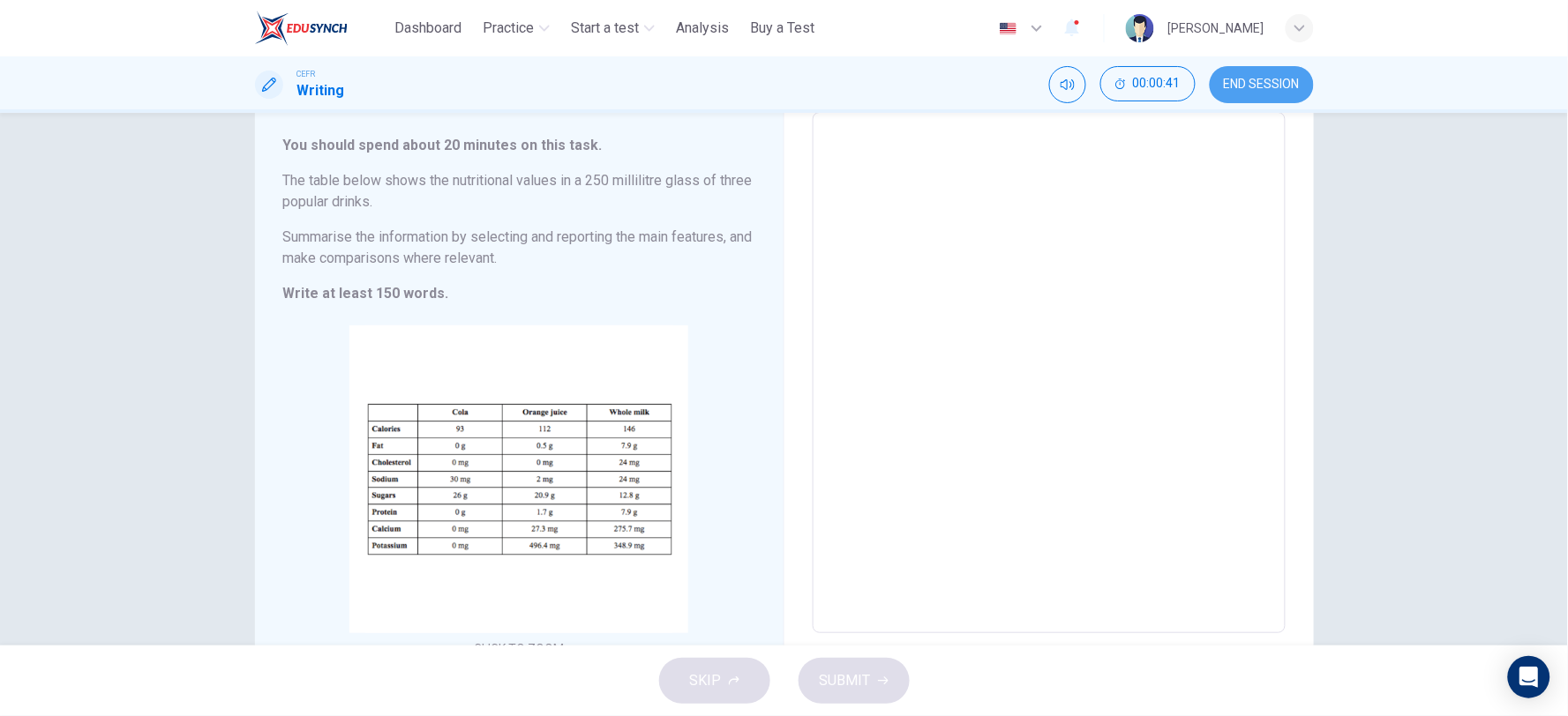
click at [1263, 88] on span "END SESSION" at bounding box center [1262, 85] width 76 height 14
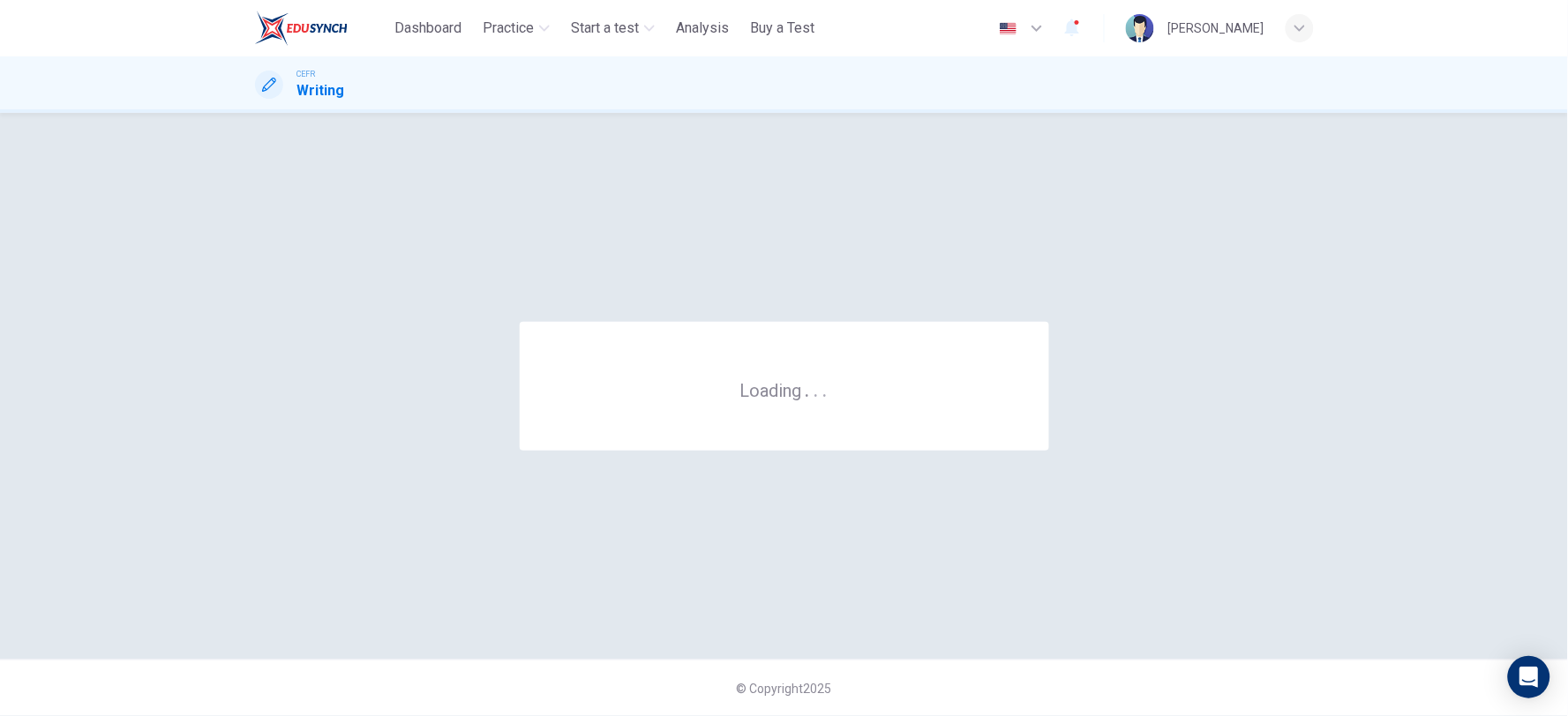
scroll to position [0, 0]
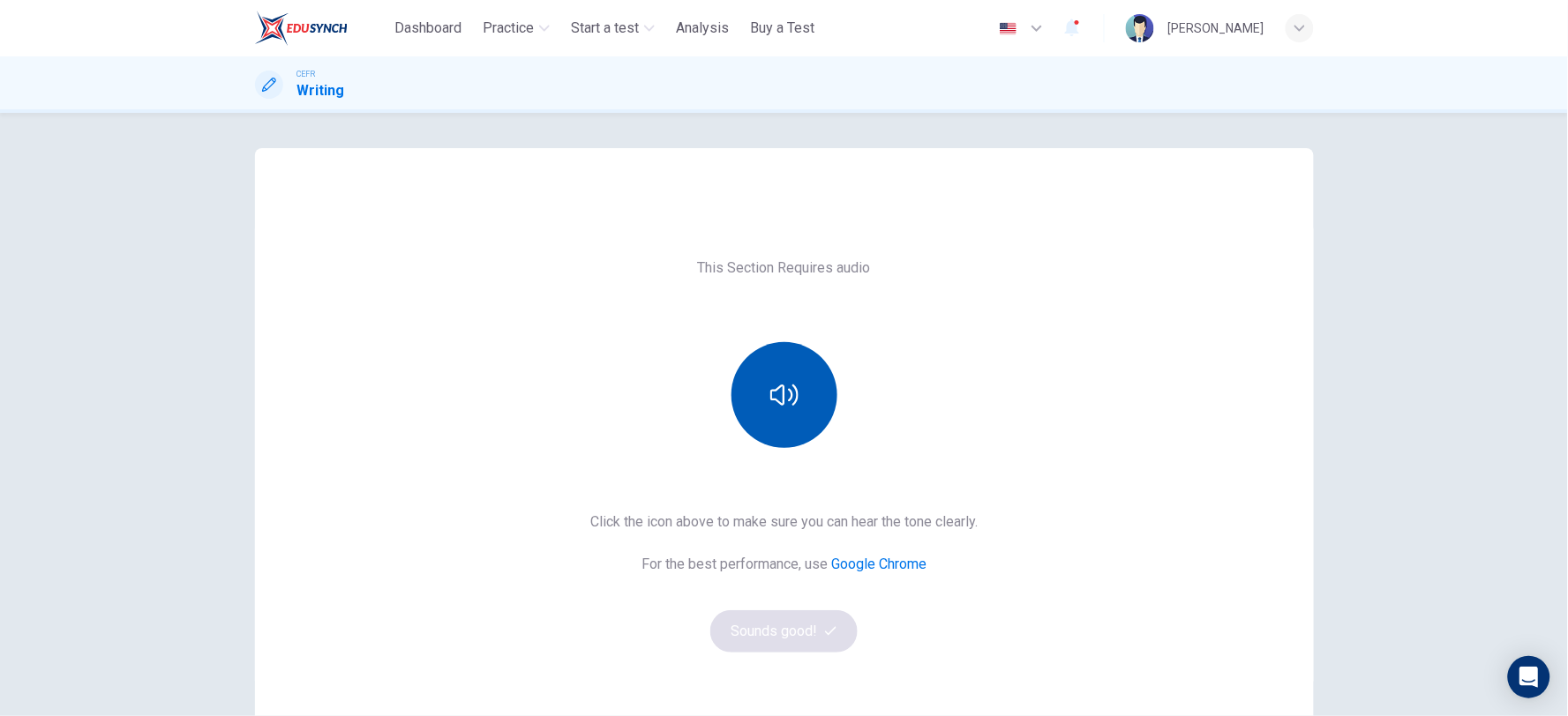
click at [782, 411] on button "button" at bounding box center [784, 394] width 106 height 106
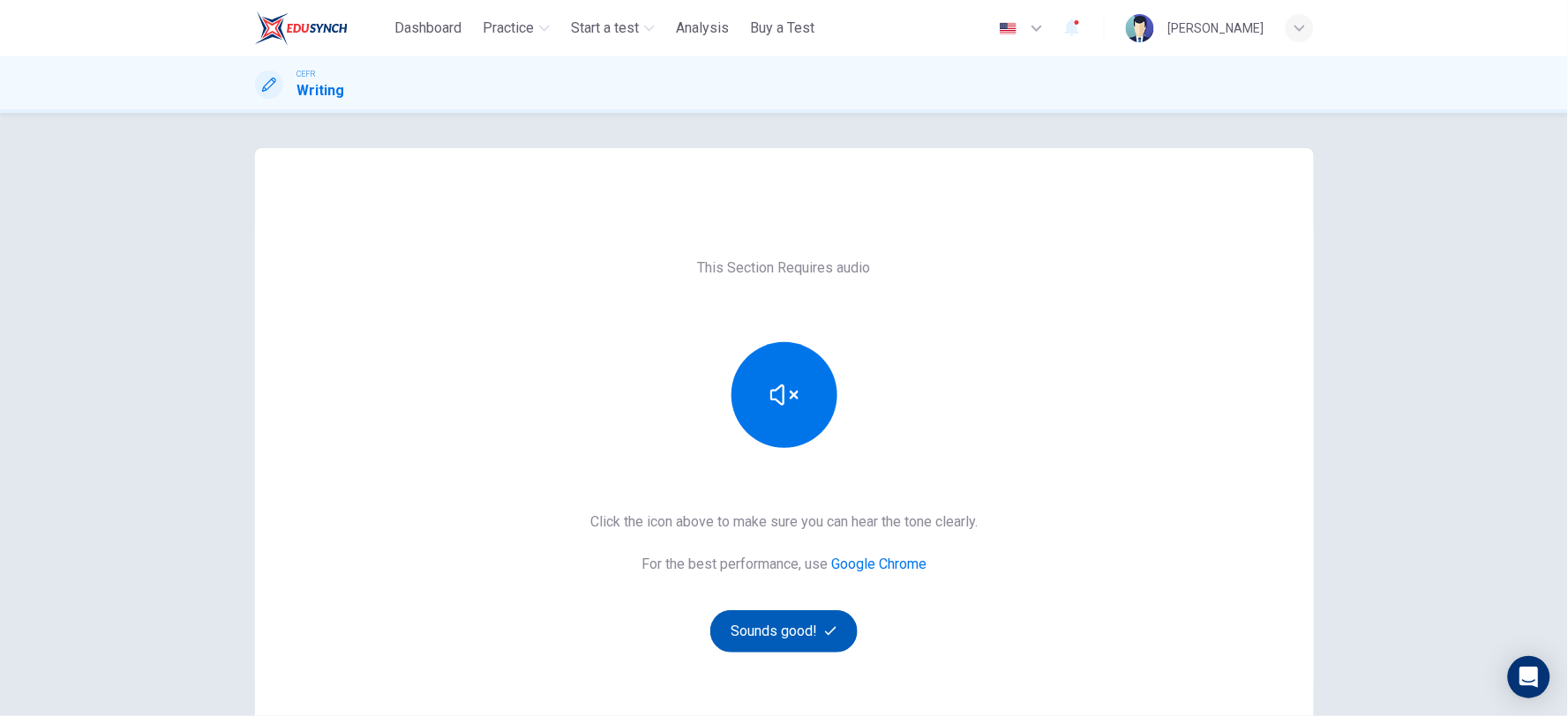
click at [797, 630] on button "Sounds good!" at bounding box center [784, 631] width 148 height 42
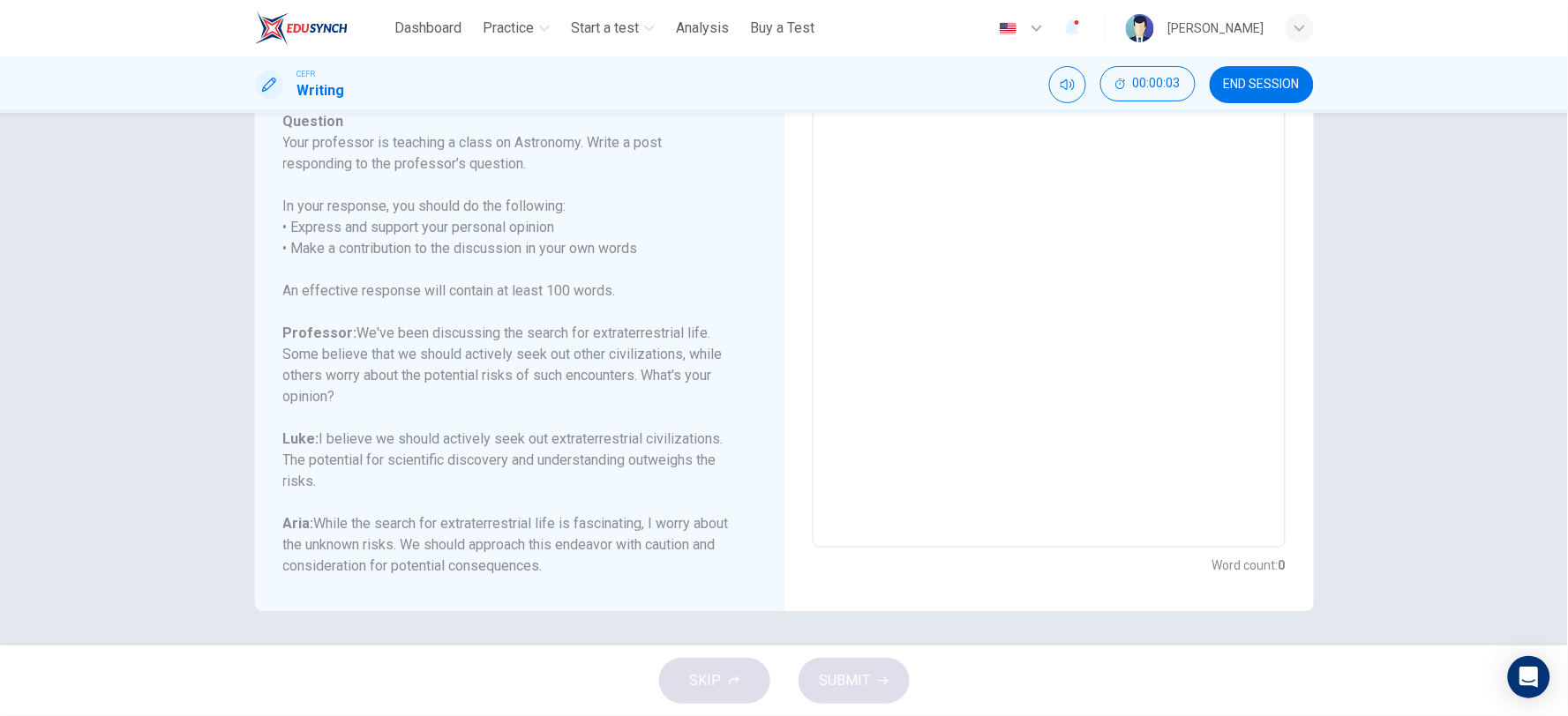
scroll to position [196, 0]
click at [1273, 96] on button "END SESSION" at bounding box center [1262, 85] width 105 height 37
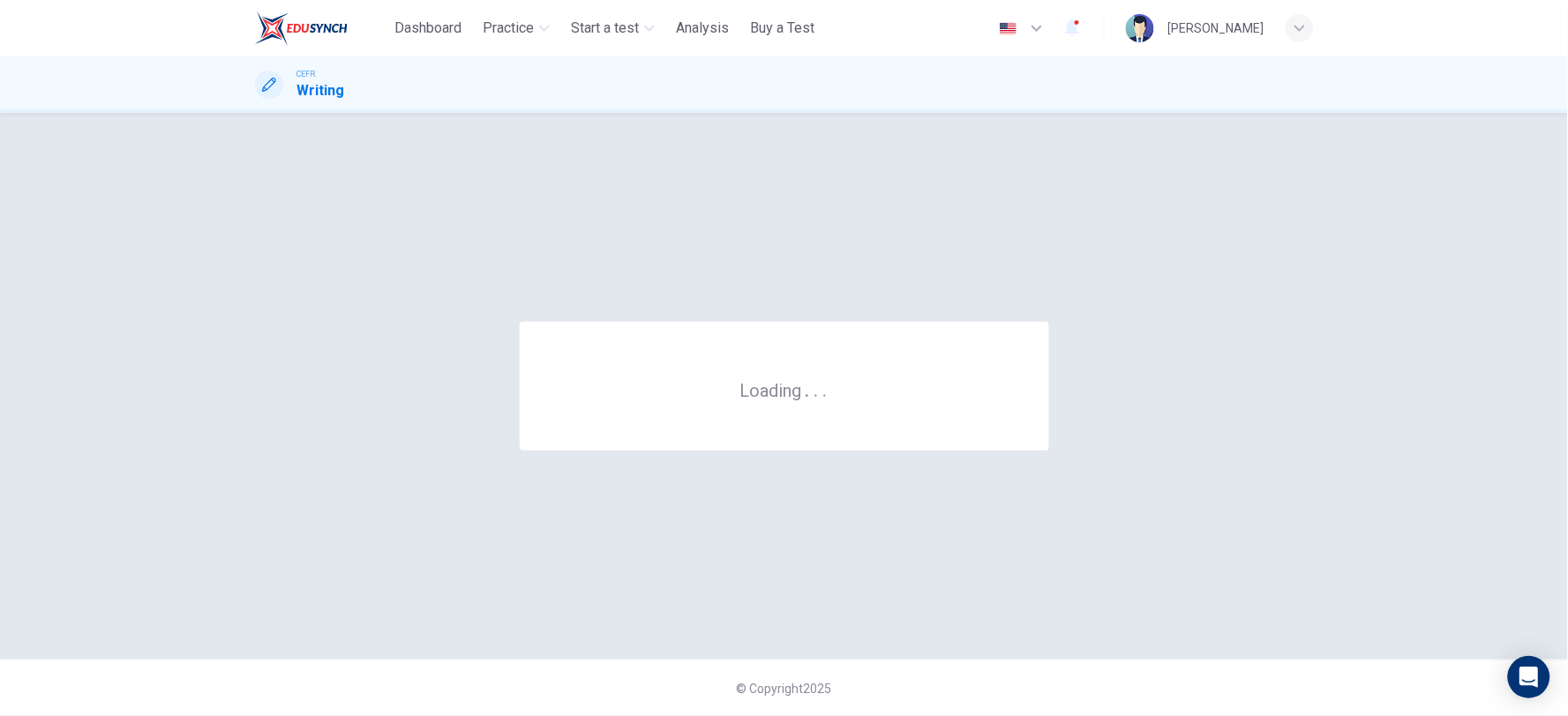
scroll to position [0, 0]
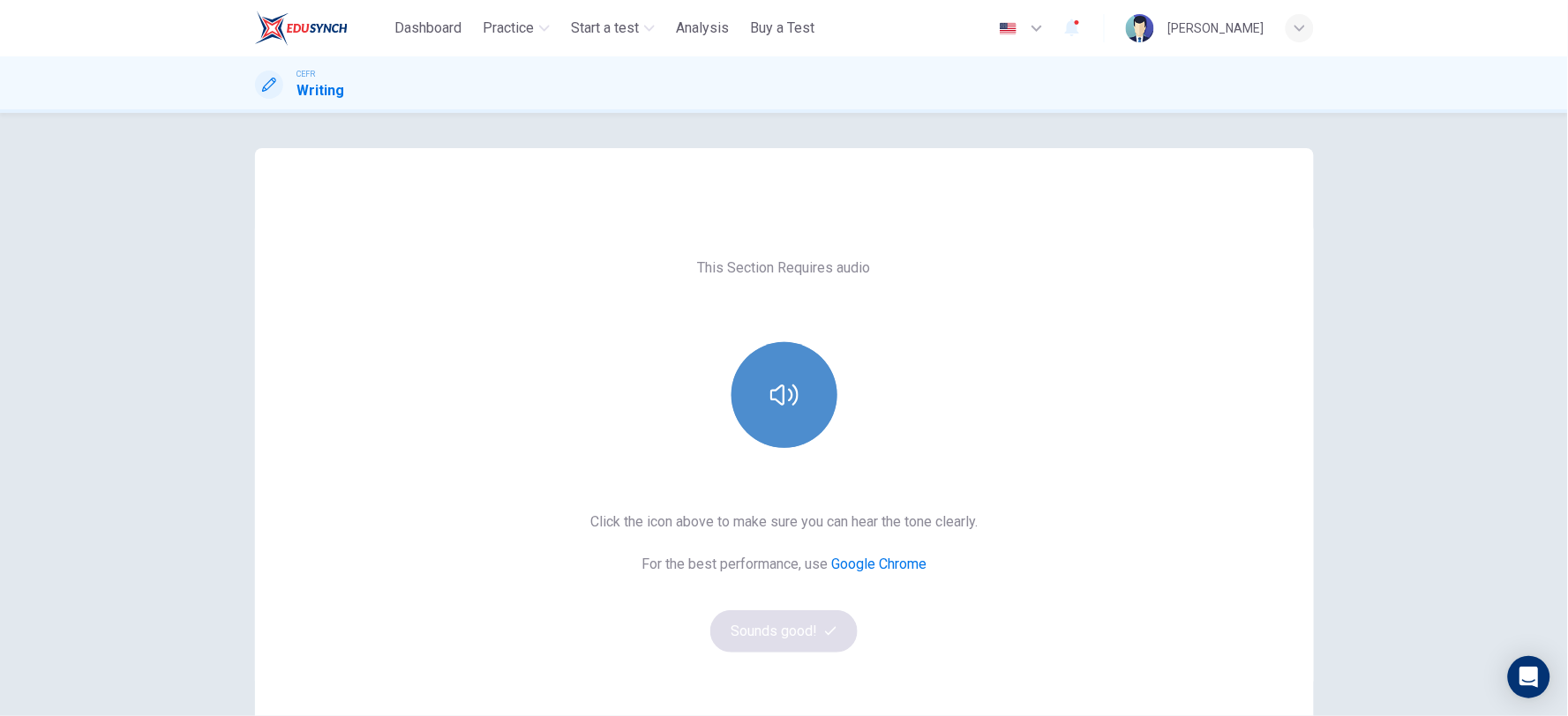
click at [760, 392] on button "button" at bounding box center [784, 394] width 106 height 106
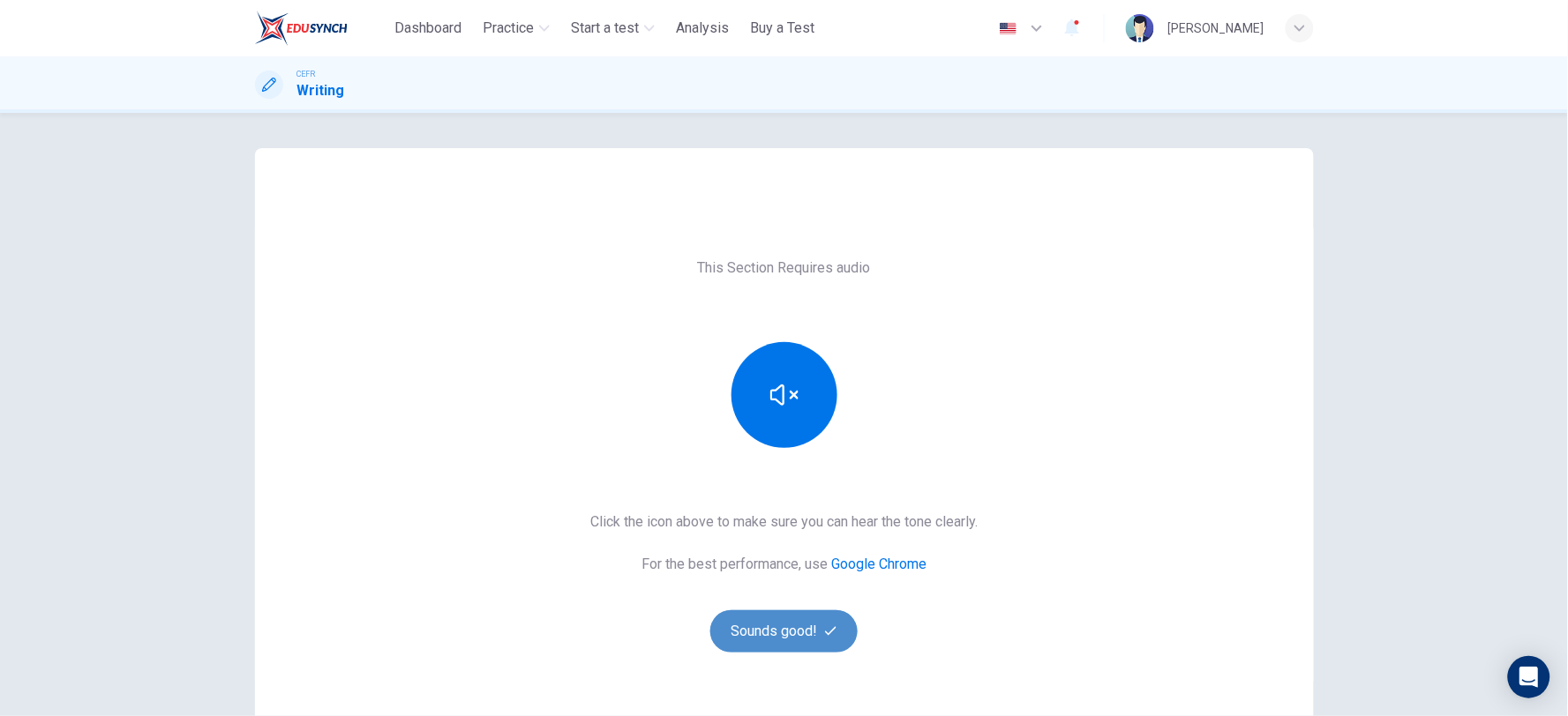
click at [796, 629] on button "Sounds good!" at bounding box center [784, 631] width 148 height 42
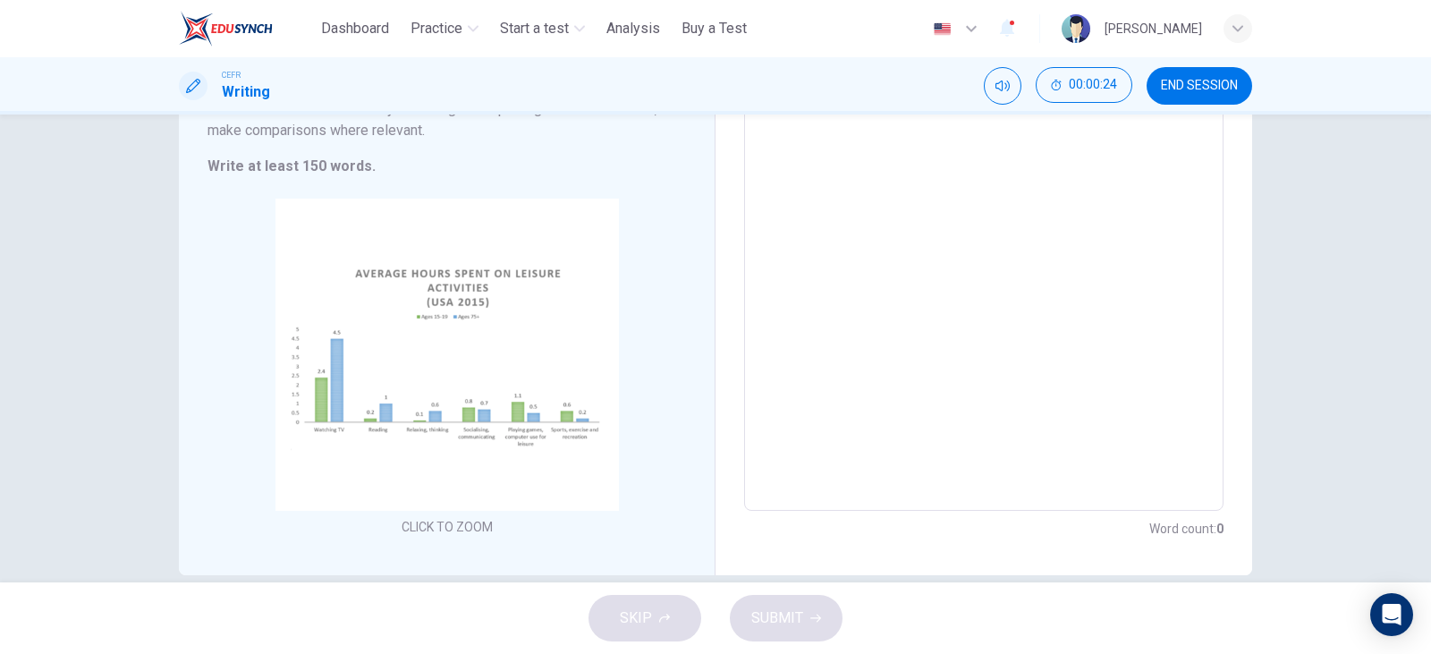
scroll to position [259, 0]
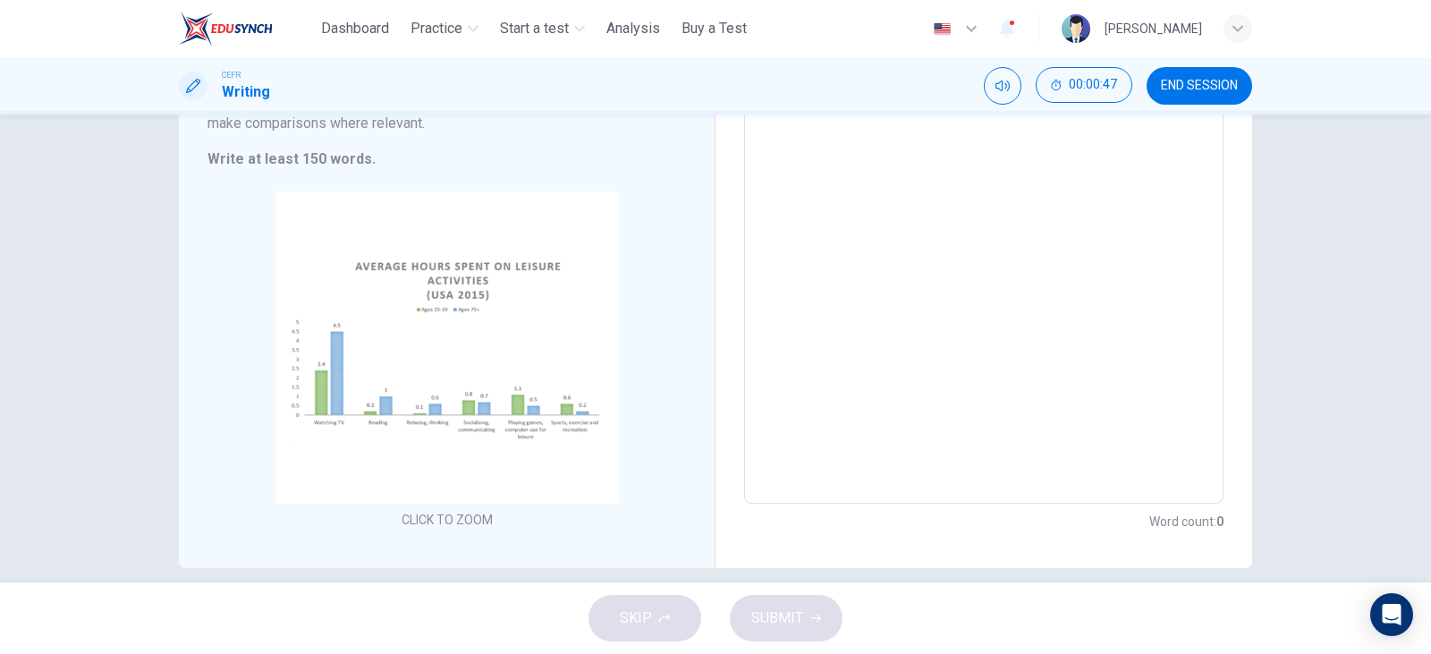
click at [1182, 90] on span "END SESSION" at bounding box center [1199, 86] width 77 height 14
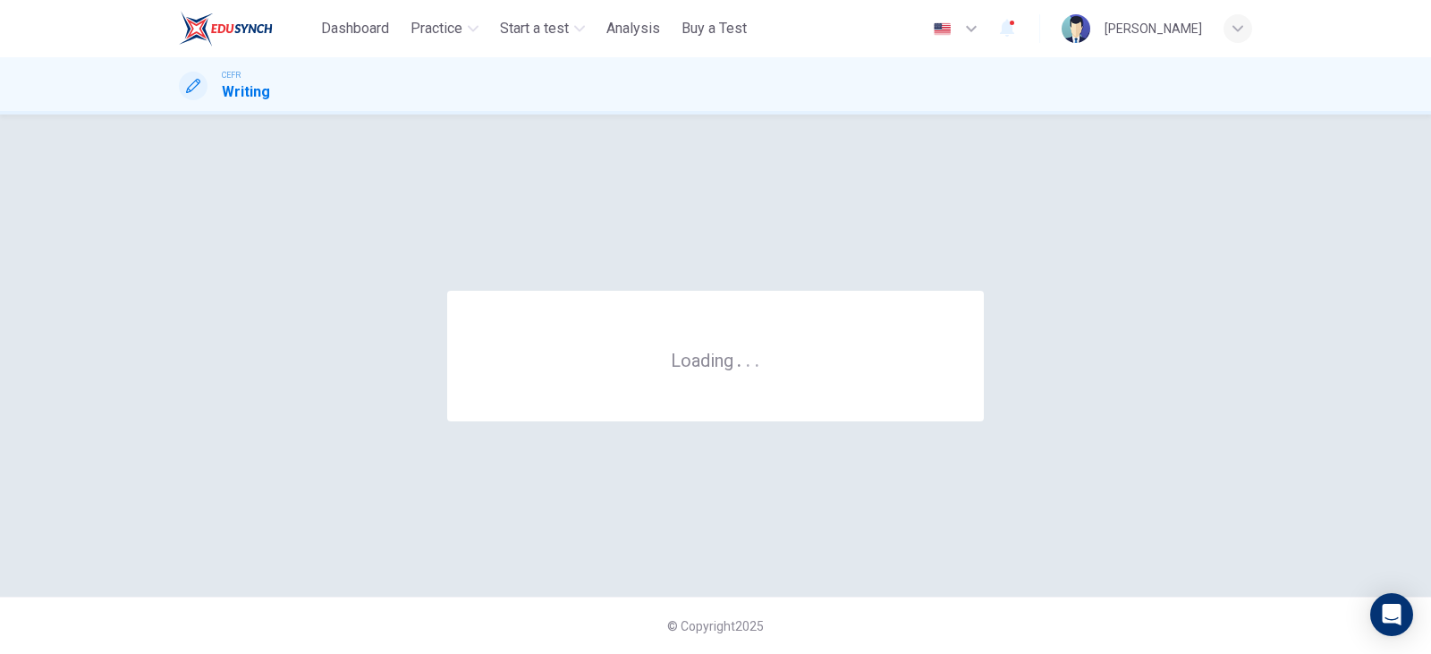
scroll to position [0, 0]
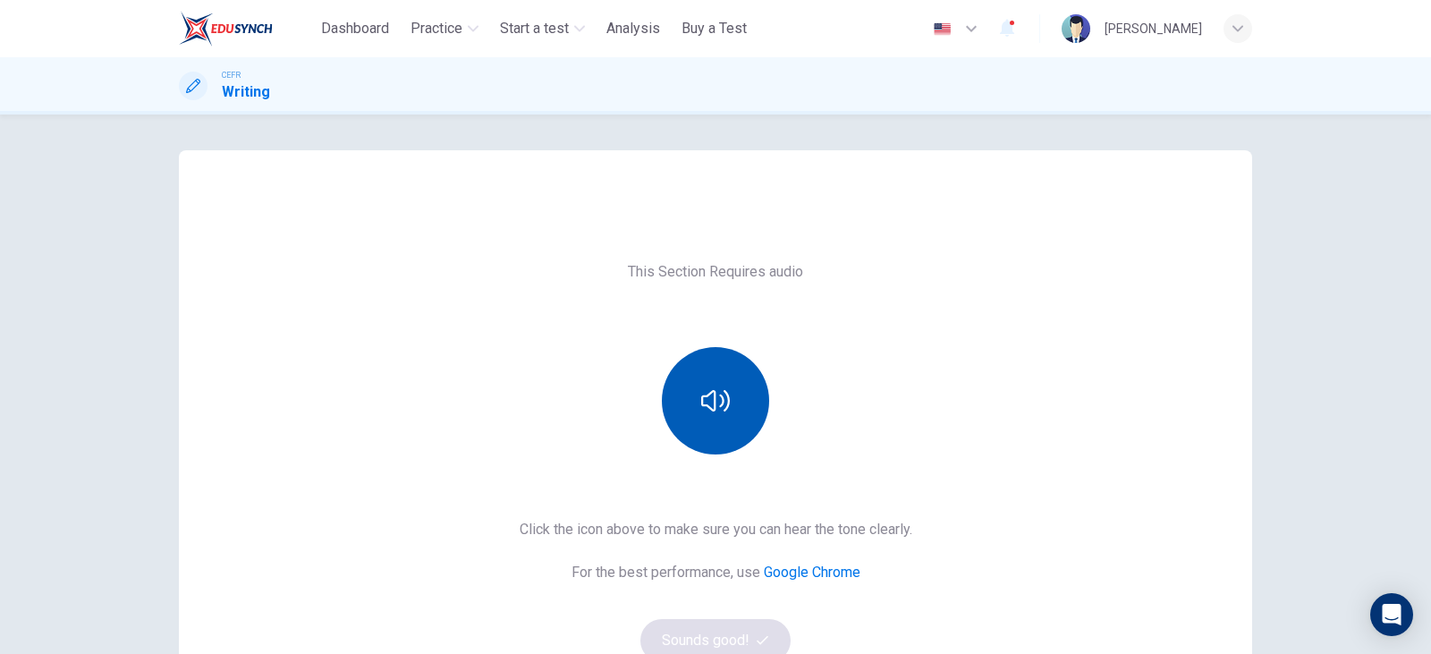
click at [693, 374] on button "button" at bounding box center [715, 400] width 107 height 107
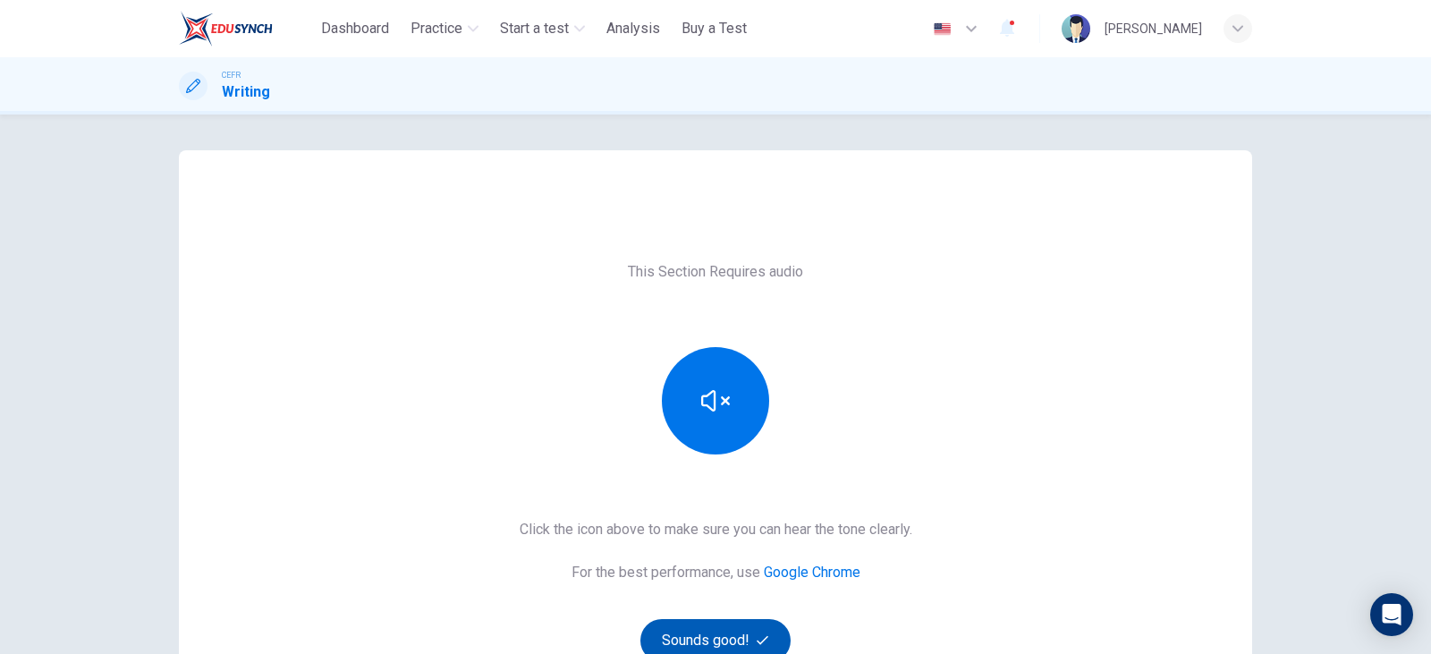
click at [723, 626] on button "Sounds good!" at bounding box center [715, 640] width 150 height 43
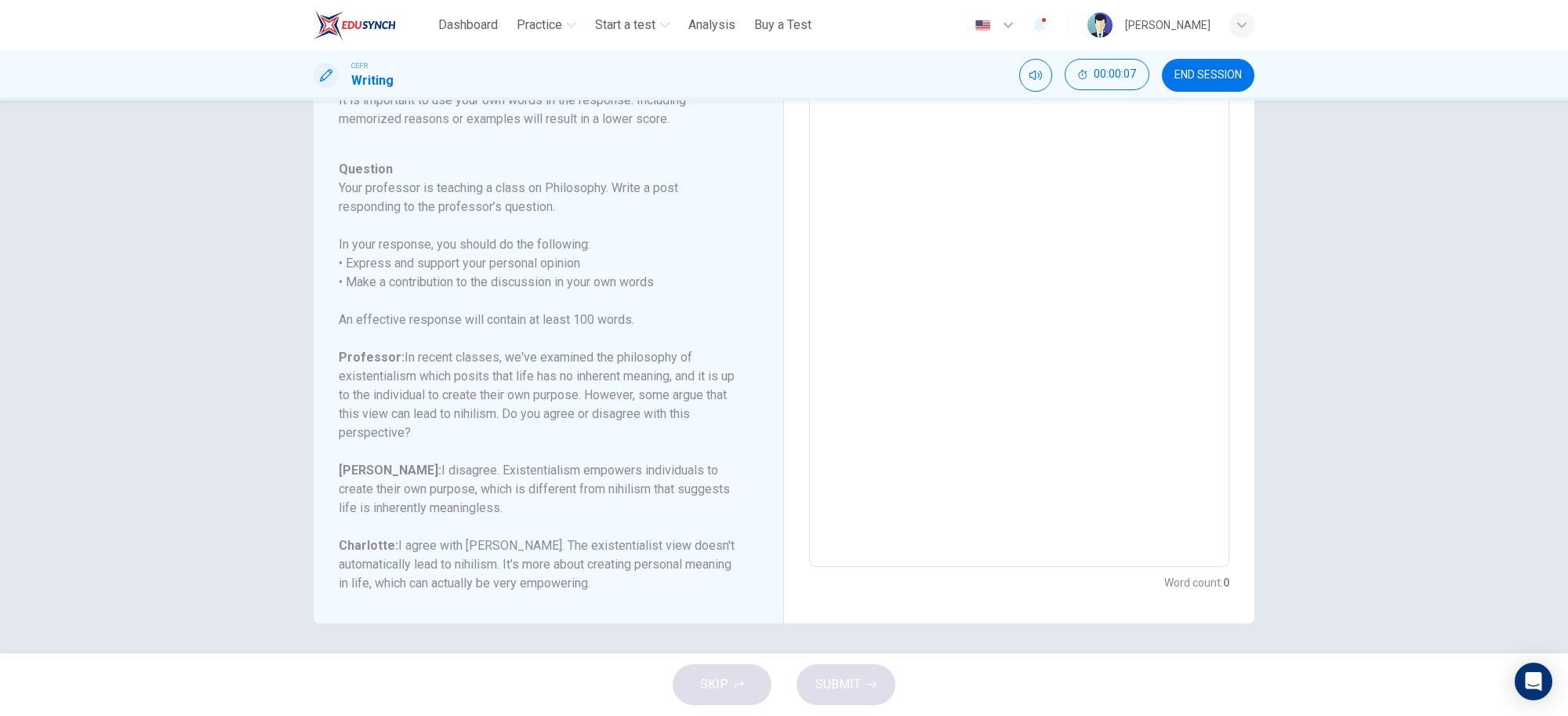
scroll to position [193, 0]
click at [1209, 79] on span "END SESSION" at bounding box center [1208, 75] width 67 height 12
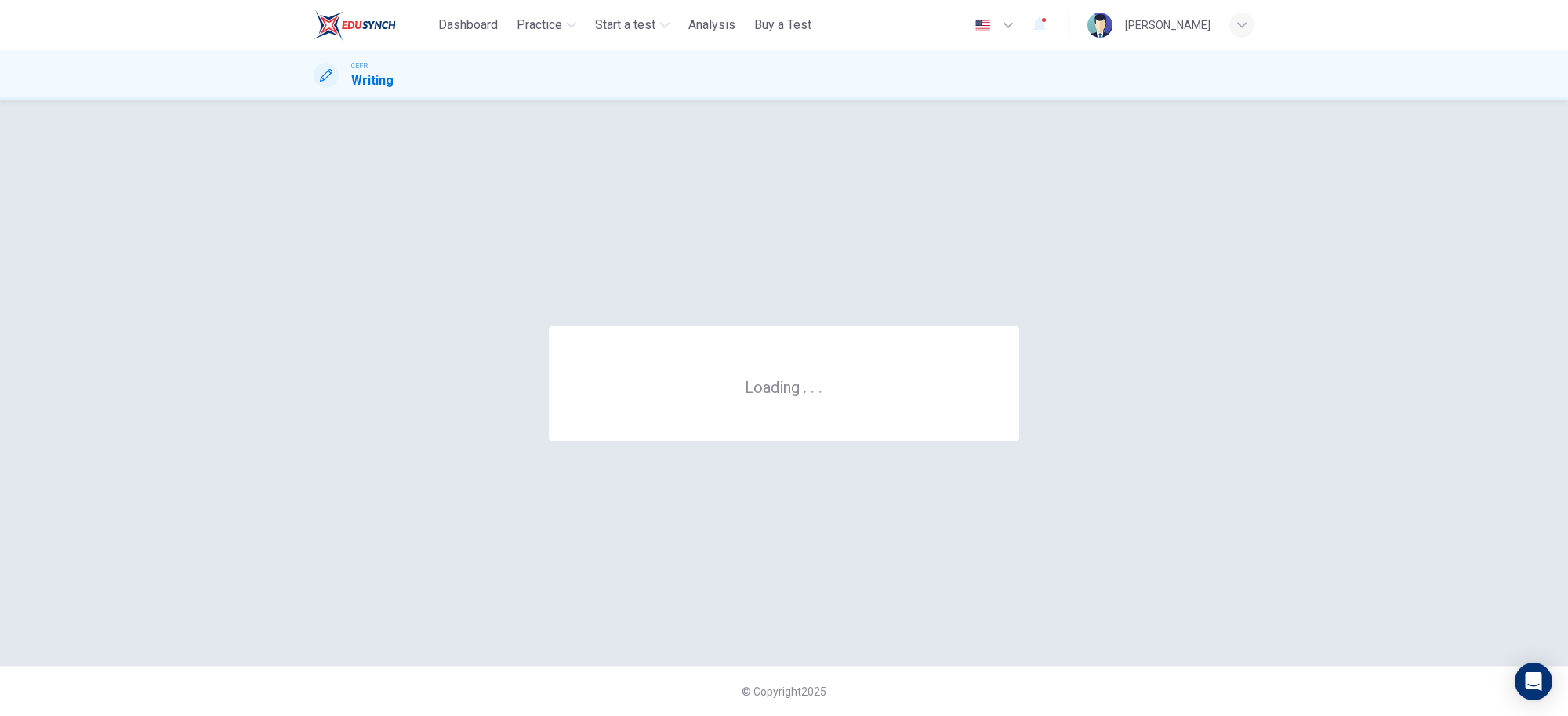
scroll to position [0, 0]
